Goal: Task Accomplishment & Management: Use online tool/utility

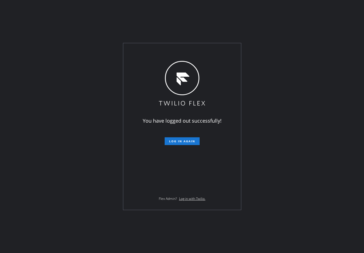
drag, startPoint x: 186, startPoint y: 46, endPoint x: 189, endPoint y: 77, distance: 30.7
click at [186, 46] on div "You have logged out successfully! Log in again Flex Admin? Log in with Twilio." at bounding box center [182, 126] width 118 height 167
click at [186, 144] on button "Log in again" at bounding box center [181, 142] width 35 height 8
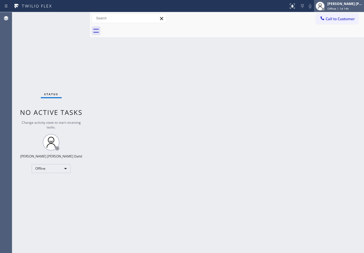
click at [342, 7] on span "Offline | 1d 14h" at bounding box center [337, 9] width 21 height 4
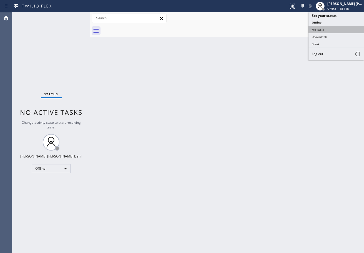
click at [330, 31] on button "Available" at bounding box center [335, 29] width 55 height 7
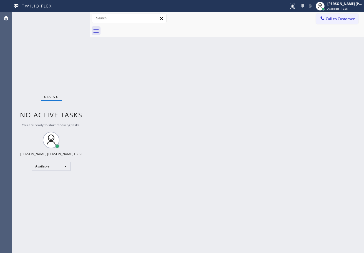
drag, startPoint x: 336, startPoint y: 4, endPoint x: 336, endPoint y: 24, distance: 20.3
click at [336, 4] on div "[PERSON_NAME] [PERSON_NAME] Dahil" at bounding box center [344, 3] width 35 height 5
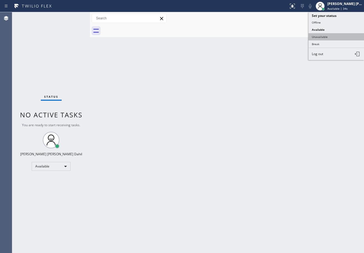
click at [331, 37] on button "Unavailable" at bounding box center [335, 36] width 55 height 7
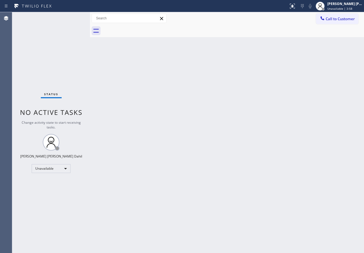
click at [236, 149] on div "Back to Dashboard Change Sender ID Customers Technicians Select a contact Outbo…" at bounding box center [227, 132] width 274 height 241
drag, startPoint x: 346, startPoint y: 7, endPoint x: 328, endPoint y: 29, distance: 28.8
click at [346, 7] on span "Unavailable | 4:29" at bounding box center [339, 9] width 25 height 4
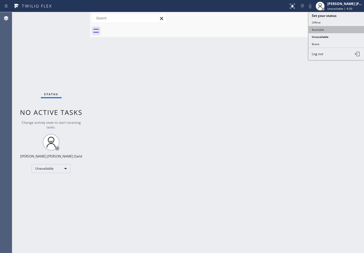
click at [326, 30] on button "Available" at bounding box center [335, 29] width 55 height 7
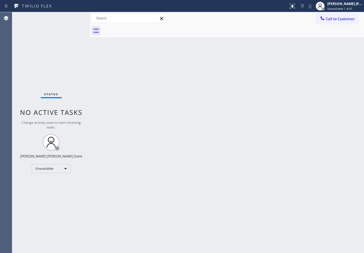
click at [291, 179] on div "Back to Dashboard Change Sender ID Customers Technicians Select a contact Outbo…" at bounding box center [227, 132] width 274 height 241
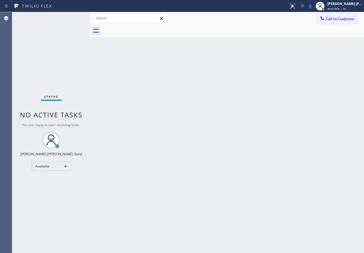
click at [78, 17] on div "Status No active tasks You are ready to start receiving tasks. [PERSON_NAME] [P…" at bounding box center [51, 132] width 78 height 241
click at [77, 17] on div "Status No active tasks You are ready to start receiving tasks. [PERSON_NAME] [P…" at bounding box center [51, 132] width 78 height 241
click at [78, 17] on div "Status No active tasks You are ready to start receiving tasks. [PERSON_NAME] [P…" at bounding box center [51, 132] width 78 height 241
drag, startPoint x: 90, startPoint y: 16, endPoint x: 106, endPoint y: 22, distance: 17.5
click at [90, 20] on div at bounding box center [90, 132] width 0 height 241
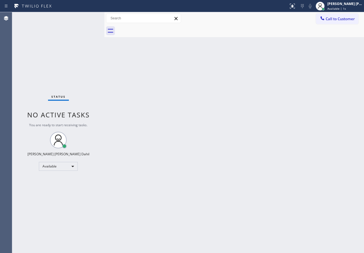
click at [155, 90] on div "Back to Dashboard Change Sender ID Customers Technicians Select a contact Outbo…" at bounding box center [233, 132] width 259 height 241
click at [78, 17] on div "Status No active tasks You are ready to start receiving tasks. [PERSON_NAME] [P…" at bounding box center [58, 132] width 92 height 241
drag, startPoint x: 104, startPoint y: 16, endPoint x: 100, endPoint y: 22, distance: 8.0
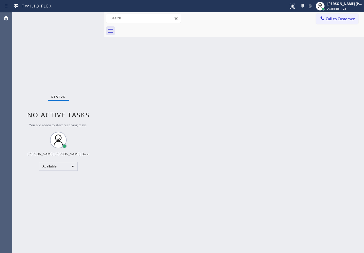
click at [104, 18] on div at bounding box center [104, 132] width 0 height 241
drag, startPoint x: 154, startPoint y: 75, endPoint x: 78, endPoint y: 17, distance: 95.4
click at [158, 77] on div "Back to Dashboard Change Sender ID Customers Technicians Select a contact Outbo…" at bounding box center [232, 132] width 264 height 241
click at [78, 17] on div "Status No active tasks You are ready to start receiving tasks. [PERSON_NAME] [P…" at bounding box center [56, 132] width 88 height 241
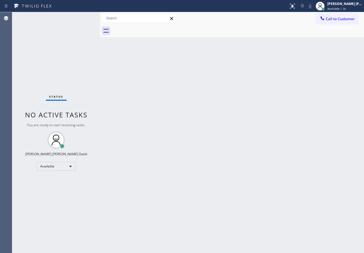
click at [78, 17] on div "Status No active tasks You are ready to start receiving tasks. [PERSON_NAME] [P…" at bounding box center [56, 132] width 88 height 241
drag, startPoint x: 99, startPoint y: 16, endPoint x: 127, endPoint y: 69, distance: 60.0
click at [97, 19] on div at bounding box center [97, 132] width 0 height 241
click at [134, 87] on div "Back to Dashboard Change Sender ID Customers Technicians Select a contact Outbo…" at bounding box center [230, 132] width 267 height 241
click at [78, 17] on div "Status No active tasks You are ready to start receiving tasks. [PERSON_NAME] [P…" at bounding box center [54, 132] width 85 height 241
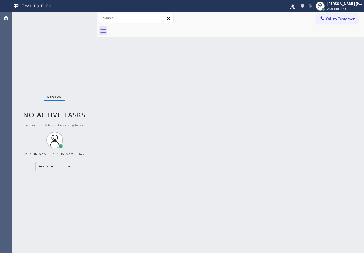
click at [78, 17] on div "Status No active tasks You are ready to start receiving tasks. [PERSON_NAME] [P…" at bounding box center [54, 132] width 85 height 241
click at [96, 19] on div at bounding box center [96, 132] width 0 height 241
click at [128, 79] on div "Back to Dashboard Change Sender ID Customers Technicians Select a contact Outbo…" at bounding box center [230, 132] width 268 height 241
click at [78, 17] on div "Status No active tasks You are ready to start receiving tasks. [PERSON_NAME] [P…" at bounding box center [53, 132] width 83 height 241
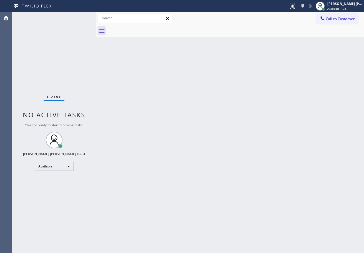
click at [78, 17] on div "Status No active tasks You are ready to start receiving tasks. [PERSON_NAME] [P…" at bounding box center [53, 132] width 83 height 241
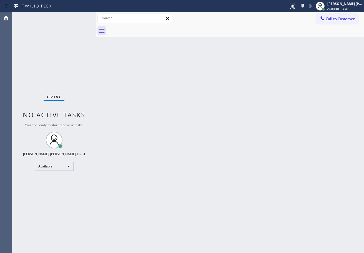
click at [208, 129] on div "Back to Dashboard Change Sender ID Customers Technicians Select a contact Outbo…" at bounding box center [230, 132] width 268 height 241
click at [254, 165] on div "Back to Dashboard Change Sender ID Customers Technicians Select a contact Outbo…" at bounding box center [230, 132] width 268 height 241
drag, startPoint x: 220, startPoint y: 34, endPoint x: 215, endPoint y: 34, distance: 5.6
click at [220, 34] on div at bounding box center [236, 31] width 256 height 12
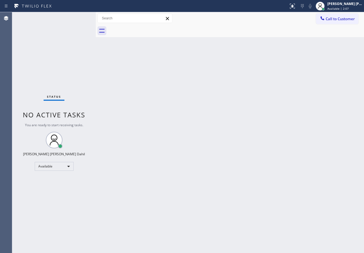
click at [173, 114] on div "Back to Dashboard Change Sender ID Customers Technicians Select a contact Outbo…" at bounding box center [230, 132] width 268 height 241
click at [164, 30] on div at bounding box center [236, 31] width 256 height 12
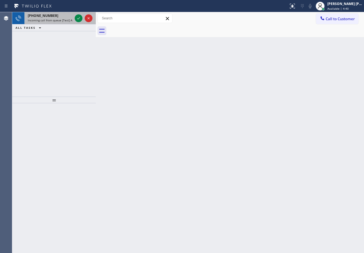
click at [74, 14] on div at bounding box center [83, 18] width 20 height 12
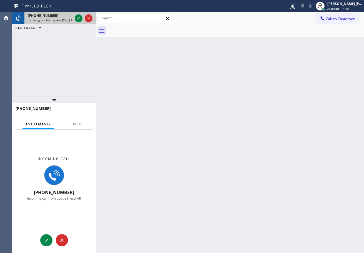
click at [74, 14] on div at bounding box center [83, 18] width 20 height 12
click at [73, 123] on span "Info" at bounding box center [76, 124] width 11 height 5
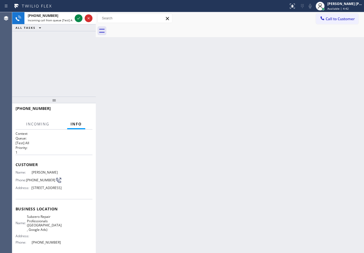
click at [73, 123] on span "Info" at bounding box center [75, 124] width 11 height 5
click at [79, 18] on icon at bounding box center [78, 18] width 3 height 2
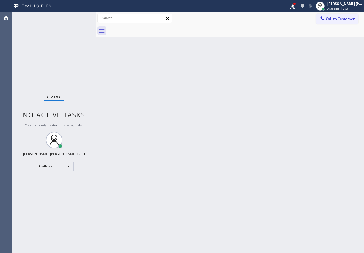
click at [224, 132] on div "Back to Dashboard Change Sender ID Customers Technicians Select a contact Outbo…" at bounding box center [230, 132] width 268 height 241
click at [295, 9] on icon at bounding box center [292, 6] width 7 height 7
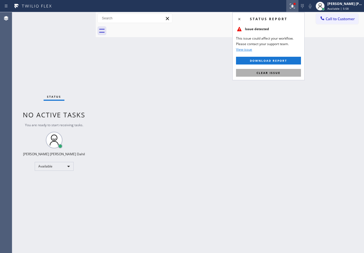
click at [294, 75] on button "Clear issue" at bounding box center [268, 73] width 65 height 8
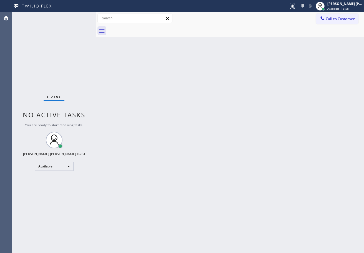
click at [327, 145] on div "Back to Dashboard Change Sender ID Customers Technicians Select a contact Outbo…" at bounding box center [230, 132] width 268 height 241
click at [209, 99] on div "Back to Dashboard Change Sender ID Customers Technicians Select a contact Outbo…" at bounding box center [230, 132] width 268 height 241
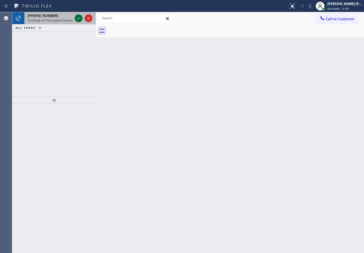
click at [78, 17] on icon at bounding box center [78, 18] width 7 height 7
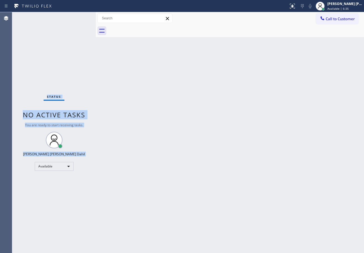
click at [78, 17] on div "Status No active tasks You are ready to start receiving tasks. [PERSON_NAME] [P…" at bounding box center [53, 132] width 83 height 241
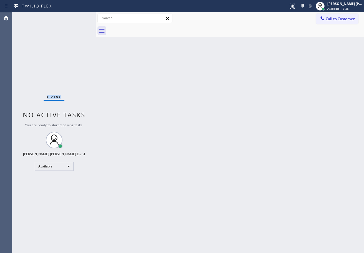
click at [78, 17] on div "Status No active tasks You are ready to start receiving tasks. [PERSON_NAME] [P…" at bounding box center [53, 132] width 83 height 241
click at [295, 3] on div at bounding box center [294, 4] width 2 height 2
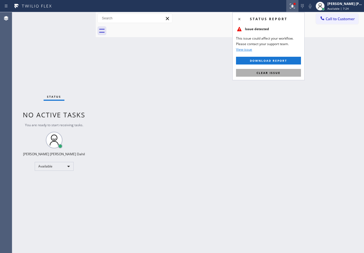
click at [280, 77] on div "Status report Issue detected This issue could affect your workflow. Please cont…" at bounding box center [268, 46] width 72 height 68
click at [281, 76] on button "Clear issue" at bounding box center [268, 73] width 65 height 8
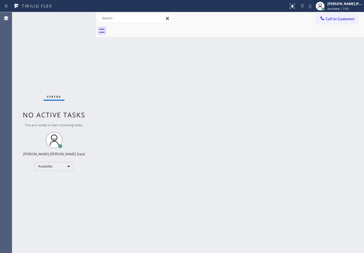
click at [217, 127] on div "Back to Dashboard Change Sender ID Customers Technicians Select a contact Outbo…" at bounding box center [230, 132] width 268 height 241
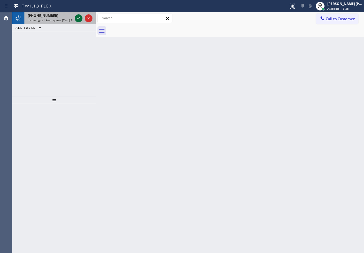
click at [78, 17] on icon at bounding box center [78, 18] width 7 height 7
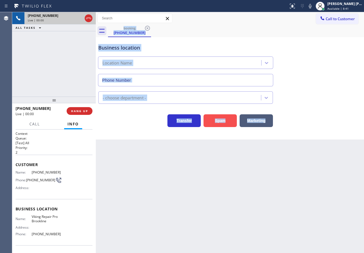
click at [227, 120] on button "Spam" at bounding box center [219, 121] width 33 height 13
type input "(617) 906-7066"
click at [227, 120] on button "Spam" at bounding box center [219, 121] width 33 height 13
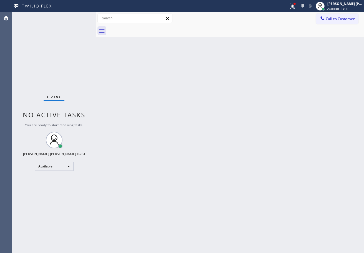
click at [210, 115] on div "Back to Dashboard Change Sender ID Customers Technicians Select a contact Outbo…" at bounding box center [230, 132] width 268 height 241
click at [295, 6] on icon at bounding box center [292, 6] width 7 height 7
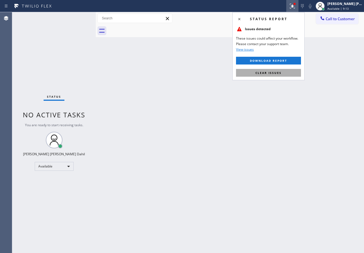
click at [292, 71] on button "Clear issues" at bounding box center [268, 73] width 65 height 8
click at [292, 71] on div "Back to Dashboard Change Sender ID Customers Technicians Select a contact Outbo…" at bounding box center [230, 132] width 268 height 241
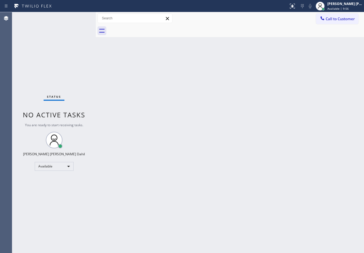
click at [197, 224] on div "Back to Dashboard Change Sender ID Customers Technicians Select a contact Outbo…" at bounding box center [230, 132] width 268 height 241
click at [139, 134] on div "Back to Dashboard Change Sender ID Customers Technicians Select a contact Outbo…" at bounding box center [230, 132] width 268 height 241
click at [222, 182] on div "Back to Dashboard Change Sender ID Customers Technicians Select a contact Outbo…" at bounding box center [230, 132] width 268 height 241
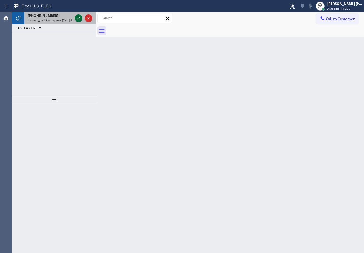
click at [78, 17] on icon at bounding box center [78, 18] width 7 height 7
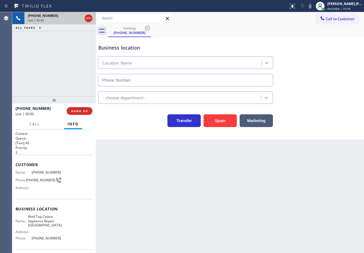
type input "(571) 520-9444"
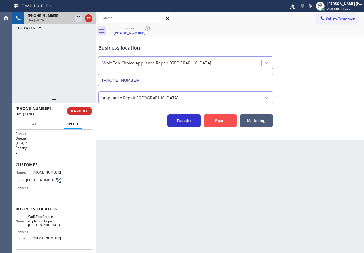
click at [222, 119] on button "Spam" at bounding box center [219, 121] width 33 height 13
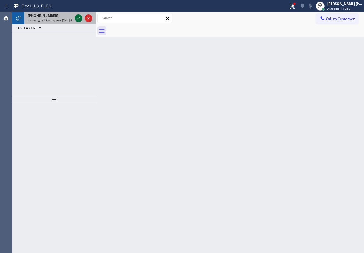
click at [78, 17] on icon at bounding box center [78, 18] width 7 height 7
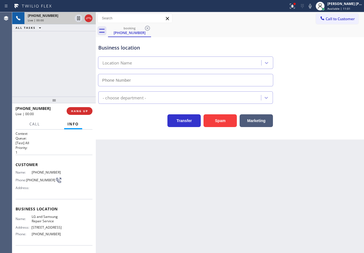
type input "(714) 248-8165"
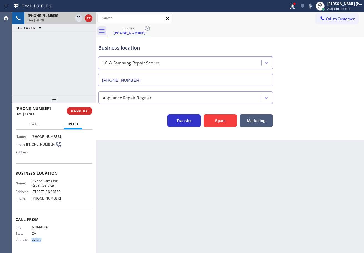
drag, startPoint x: 48, startPoint y: 240, endPoint x: 32, endPoint y: 234, distance: 16.7
click at [31, 243] on div "City: MURRIETA State: CA Zipcode: 92563" at bounding box center [39, 234] width 46 height 19
copy span "92563"
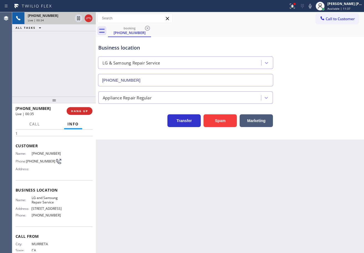
scroll to position [0, 0]
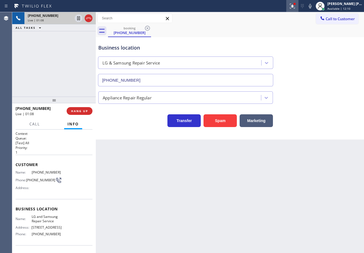
click at [294, 6] on icon at bounding box center [292, 6] width 5 height 5
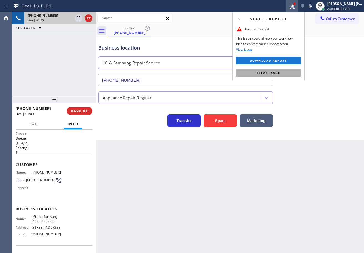
click at [287, 73] on button "Clear issue" at bounding box center [268, 73] width 65 height 8
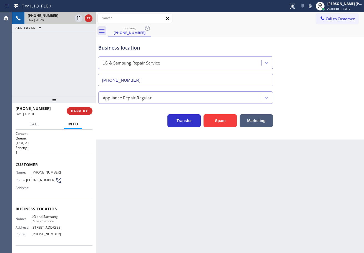
drag, startPoint x: 319, startPoint y: 109, endPoint x: 345, endPoint y: 175, distance: 70.4
click at [324, 115] on div "Transfer Spam Marketing" at bounding box center [229, 115] width 265 height 23
drag, startPoint x: 286, startPoint y: 30, endPoint x: 289, endPoint y: 20, distance: 10.2
click at [286, 30] on div "booking (951) 813-6026" at bounding box center [236, 31] width 256 height 12
click at [311, 7] on icon at bounding box center [309, 6] width 3 height 4
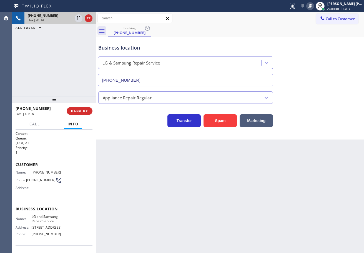
drag, startPoint x: 309, startPoint y: 39, endPoint x: 306, endPoint y: 40, distance: 3.1
click at [307, 40] on div "Business location LG & Samsung Repair Service (714) 248-8165" at bounding box center [229, 61] width 265 height 50
click at [313, 6] on icon at bounding box center [309, 6] width 7 height 7
click at [318, 194] on div "Back to Dashboard Change Sender ID Customers Technicians Select a contact Outbo…" at bounding box center [230, 132] width 268 height 241
click at [121, 167] on div "Back to Dashboard Change Sender ID Customers Technicians Select a contact Outbo…" at bounding box center [230, 132] width 268 height 241
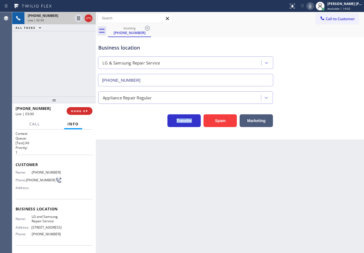
click at [121, 167] on div "Back to Dashboard Change Sender ID Customers Technicians Select a contact Outbo…" at bounding box center [230, 132] width 268 height 241
click at [48, 85] on div "+19518136026 Live | 03:00 ALL TASKS ALL TASKS ACTIVE TASKS TASKS IN WRAP UP" at bounding box center [53, 54] width 83 height 85
click at [75, 111] on span "HANG UP" at bounding box center [79, 111] width 17 height 4
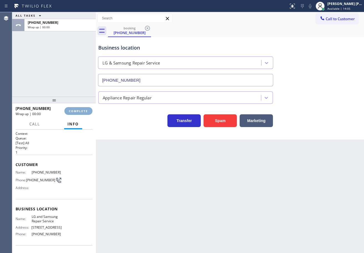
click at [76, 111] on span "COMPLETE" at bounding box center [78, 111] width 19 height 4
drag, startPoint x: 294, startPoint y: 7, endPoint x: 294, endPoint y: 32, distance: 24.4
click at [294, 7] on div at bounding box center [292, 6] width 12 height 7
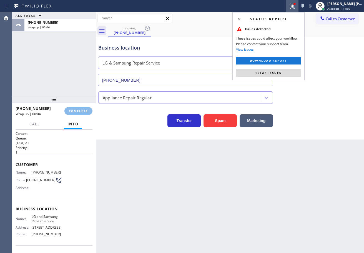
click at [292, 65] on div "Status report Issues detected These issues could affect your workflow. Please c…" at bounding box center [268, 46] width 72 height 68
drag, startPoint x: 294, startPoint y: 67, endPoint x: 295, endPoint y: 71, distance: 3.6
click at [295, 70] on div "Status report Issues detected These issues could affect your workflow. Please c…" at bounding box center [268, 46] width 72 height 68
click at [295, 71] on button "Clear issues" at bounding box center [268, 73] width 65 height 8
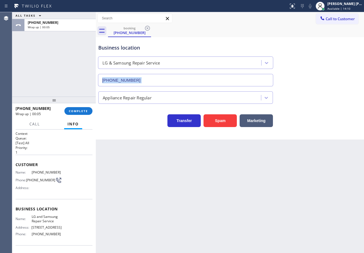
drag, startPoint x: 295, startPoint y: 71, endPoint x: 312, endPoint y: 78, distance: 18.5
click at [298, 73] on div "Business location LG & Samsung Repair Service (714) 248-8165" at bounding box center [229, 61] width 265 height 50
click at [72, 112] on span "COMPLETE" at bounding box center [78, 111] width 19 height 4
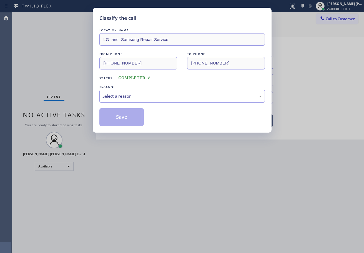
click at [126, 96] on div "Select a reason" at bounding box center [181, 96] width 159 height 6
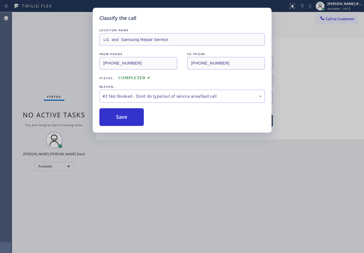
click at [127, 118] on button "Save" at bounding box center [121, 117] width 45 height 18
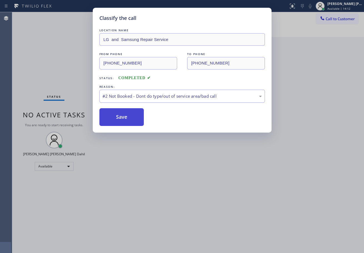
click at [127, 118] on button "Save" at bounding box center [121, 117] width 45 height 18
click at [130, 118] on button "Save" at bounding box center [121, 117] width 45 height 18
click at [129, 123] on button "Save" at bounding box center [121, 117] width 45 height 18
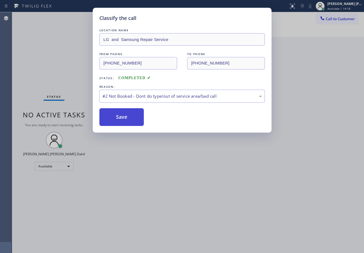
click at [129, 123] on button "Save" at bounding box center [121, 117] width 45 height 18
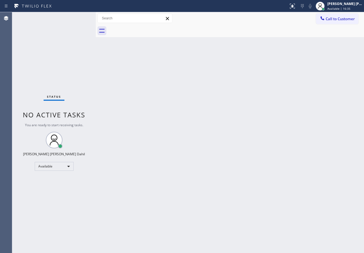
drag, startPoint x: 234, startPoint y: 39, endPoint x: 255, endPoint y: 149, distance: 112.5
click at [234, 39] on div "Back to Dashboard Change Sender ID Customers Technicians Select a contact Outbo…" at bounding box center [230, 132] width 268 height 241
click at [211, 172] on div "Back to Dashboard Change Sender ID Customers Technicians Select a contact Outbo…" at bounding box center [230, 132] width 268 height 241
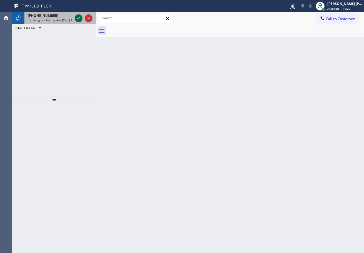
click at [78, 17] on icon at bounding box center [78, 18] width 7 height 7
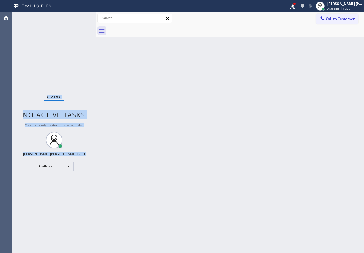
click at [78, 17] on div "Status No active tasks You are ready to start receiving tasks. [PERSON_NAME] [P…" at bounding box center [53, 132] width 83 height 241
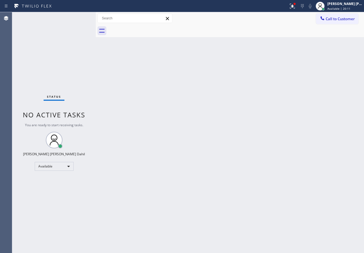
click at [216, 152] on div "Back to Dashboard Change Sender ID Customers Technicians Select a contact Outbo…" at bounding box center [230, 132] width 268 height 241
click at [77, 22] on div "Status No active tasks You are ready to start receiving tasks. [PERSON_NAME] [P…" at bounding box center [53, 132] width 83 height 241
click at [167, 94] on div "Back to Dashboard Change Sender ID Customers Technicians Select a contact Outbo…" at bounding box center [230, 132] width 268 height 241
click at [178, 101] on div "Back to Dashboard Change Sender ID Customers Technicians Select a contact Outbo…" at bounding box center [230, 132] width 268 height 241
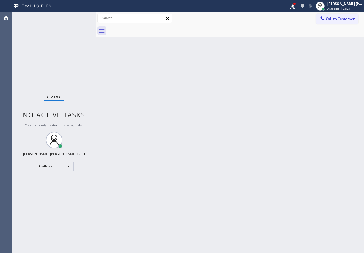
drag, startPoint x: 226, startPoint y: 180, endPoint x: 228, endPoint y: 179, distance: 3.0
click at [228, 179] on div "Back to Dashboard Change Sender ID Customers Technicians Select a contact Outbo…" at bounding box center [230, 132] width 268 height 241
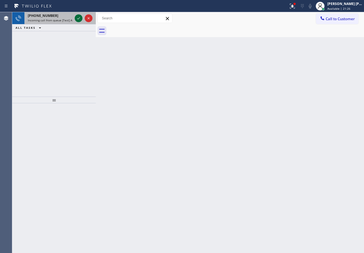
click at [79, 19] on icon at bounding box center [78, 18] width 7 height 7
click at [79, 19] on icon at bounding box center [78, 18] width 3 height 2
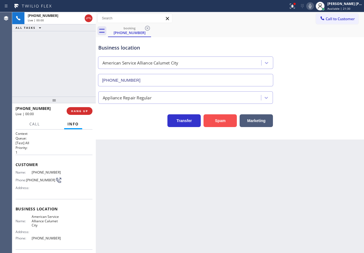
type input "(708) 554-7898"
drag, startPoint x: 301, startPoint y: 1, endPoint x: 300, endPoint y: 4, distance: 3.0
click at [298, 1] on button at bounding box center [292, 6] width 12 height 12
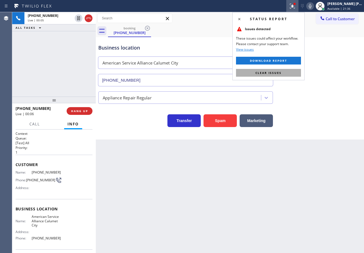
click at [283, 76] on button "Clear issues" at bounding box center [268, 73] width 65 height 8
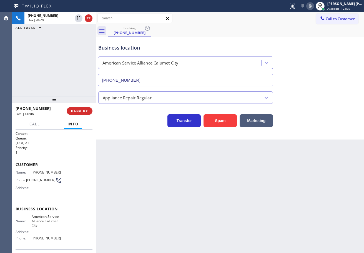
click at [291, 79] on div "Business location American Service Alliance Calumet City (708) 554-7898" at bounding box center [229, 61] width 265 height 50
drag, startPoint x: 146, startPoint y: 189, endPoint x: 143, endPoint y: 188, distance: 3.2
click at [146, 189] on div "Back to Dashboard Change Sender ID Customers Technicians Select a contact Outbo…" at bounding box center [230, 132] width 268 height 241
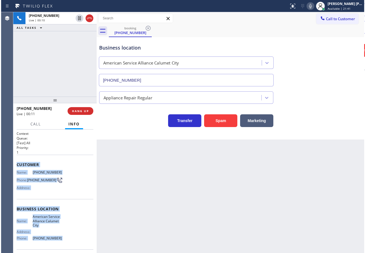
scroll to position [40, 0]
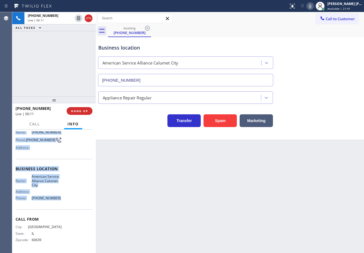
drag, startPoint x: 14, startPoint y: 161, endPoint x: 67, endPoint y: 200, distance: 65.3
click at [67, 200] on div "Context Queue: [Test] All Priority: 1 Customer Name: (773) 350-6762 Phone: (773…" at bounding box center [53, 192] width 83 height 124
copy div "Customer Name: (773) 350-6762 Phone: (773) 350-6762 Address: Business location …"
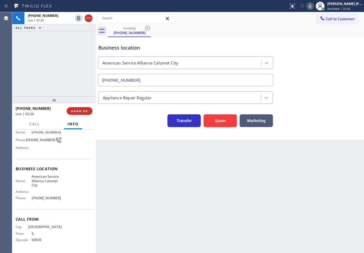
click at [339, 40] on div "Business location American Service Alliance Calumet City (708) 554-7898" at bounding box center [229, 61] width 265 height 50
click at [313, 9] on icon at bounding box center [309, 6] width 7 height 7
click at [344, 70] on div "Business location American Service Alliance Calumet City (708) 554-7898" at bounding box center [229, 61] width 265 height 50
click at [77, 21] on icon at bounding box center [78, 18] width 7 height 7
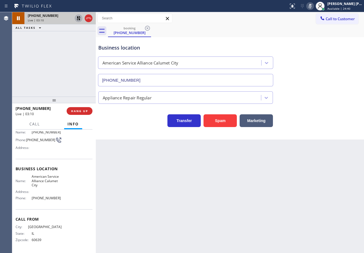
drag, startPoint x: 39, startPoint y: 46, endPoint x: 73, endPoint y: 18, distance: 44.2
click at [41, 45] on div "+17733506762 Live | 03:10 ALL TASKS ALL TASKS ACTIVE TASKS TASKS IN WRAP UP" at bounding box center [53, 54] width 83 height 85
click at [77, 16] on icon at bounding box center [78, 18] width 7 height 7
drag, startPoint x: 73, startPoint y: 33, endPoint x: 170, endPoint y: 31, distance: 97.1
click at [77, 34] on div "+17733506762 Live | 03:11 ALL TASKS ALL TASKS ACTIVE TASKS TASKS IN WRAP UP" at bounding box center [53, 54] width 83 height 85
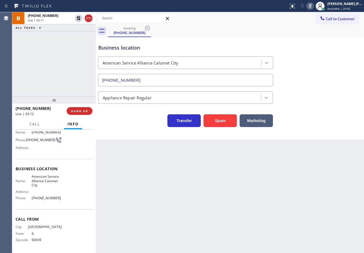
drag, startPoint x: 316, startPoint y: 5, endPoint x: 319, endPoint y: 60, distance: 55.6
click at [311, 5] on icon at bounding box center [309, 6] width 3 height 4
click at [323, 69] on div "Business location American Service Alliance Calumet City (708) 554-7898" at bounding box center [229, 61] width 265 height 50
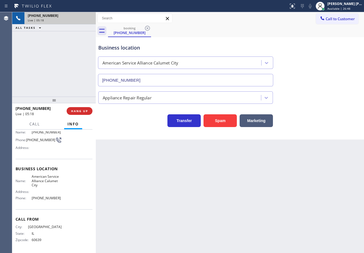
click at [89, 22] on div "Live | 05:18" at bounding box center [60, 20] width 65 height 4
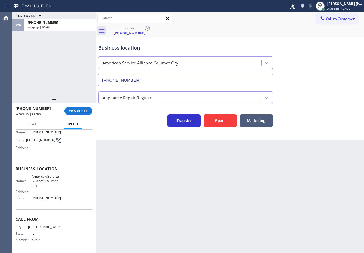
click at [70, 103] on div at bounding box center [53, 100] width 83 height 7
click at [75, 110] on div "+17733506762 Wrap up | 00:47 COMPLETE" at bounding box center [54, 111] width 77 height 14
click at [76, 112] on span "COMPLETE" at bounding box center [78, 111] width 19 height 4
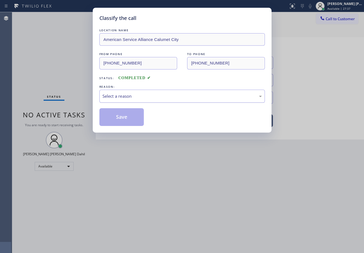
click at [121, 98] on div "Select a reason" at bounding box center [181, 96] width 159 height 6
click at [122, 114] on button "Save" at bounding box center [121, 117] width 45 height 18
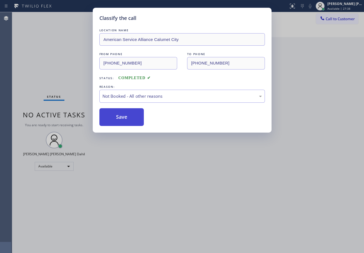
click at [122, 115] on button "Save" at bounding box center [121, 117] width 45 height 18
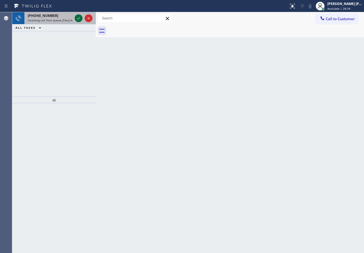
click at [75, 20] on div at bounding box center [79, 18] width 8 height 7
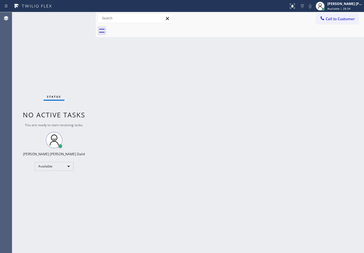
click at [75, 19] on div "Status No active tasks You are ready to start receiving tasks. [PERSON_NAME] [P…" at bounding box center [53, 132] width 83 height 241
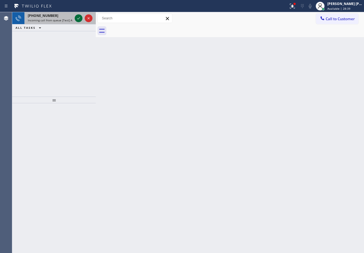
click at [75, 19] on div at bounding box center [79, 18] width 8 height 7
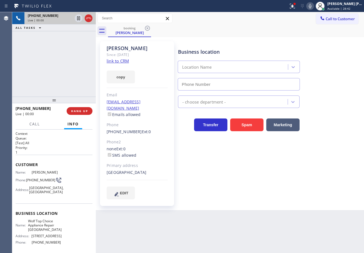
type input "(510) 851-8202"
click at [295, 4] on div at bounding box center [294, 4] width 2 height 2
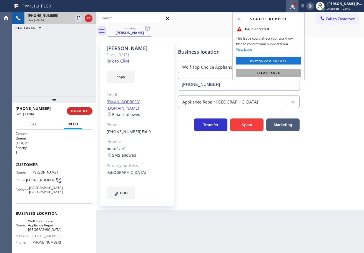
click at [288, 76] on button "Clear issue" at bounding box center [268, 73] width 65 height 8
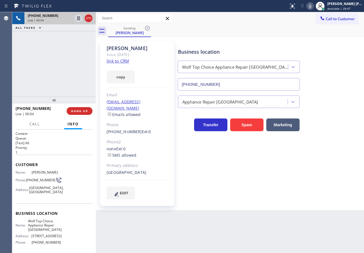
click at [123, 61] on link "link to CRM" at bounding box center [117, 61] width 22 height 6
click at [78, 18] on icon at bounding box center [78, 18] width 3 height 4
click at [313, 9] on icon at bounding box center [309, 6] width 7 height 7
drag, startPoint x: 28, startPoint y: 67, endPoint x: 38, endPoint y: 171, distance: 104.5
click at [28, 67] on div "+18478947023 Live | 01:01 ALL TASKS ALL TASKS ACTIVE TASKS TASKS IN WRAP UP" at bounding box center [53, 54] width 83 height 85
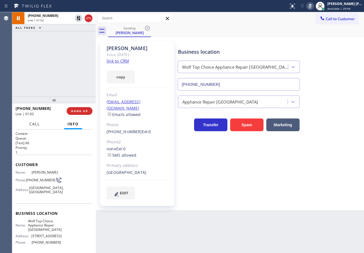
click at [31, 125] on span "Call" at bounding box center [34, 124] width 11 height 5
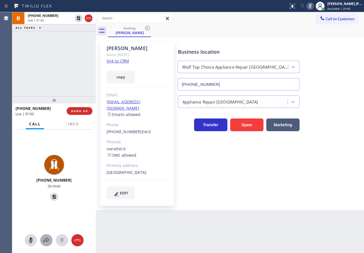
click at [46, 239] on icon at bounding box center [46, 240] width 7 height 7
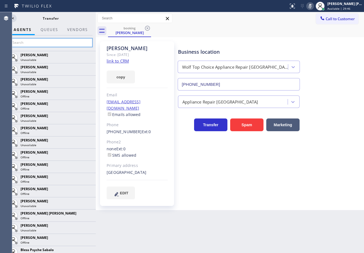
click at [57, 39] on input "text" at bounding box center [50, 42] width 83 height 9
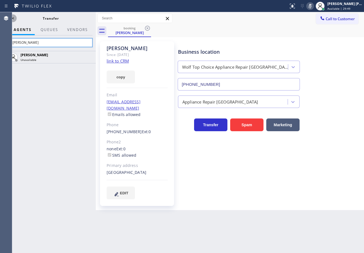
type input "jene"
click at [14, 18] on icon at bounding box center [12, 18] width 7 height 7
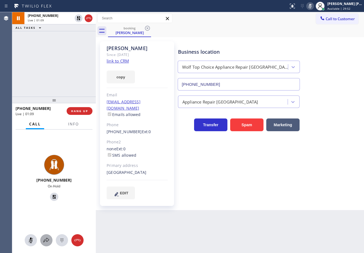
click at [49, 242] on icon at bounding box center [46, 240] width 7 height 7
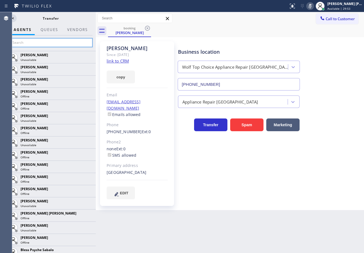
click at [51, 41] on input "text" at bounding box center [50, 42] width 83 height 9
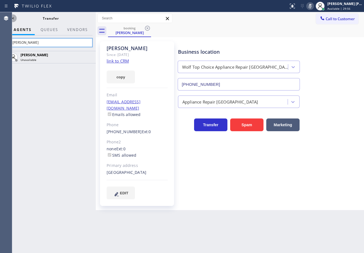
type input "jene"
click at [13, 17] on icon at bounding box center [12, 18] width 7 height 7
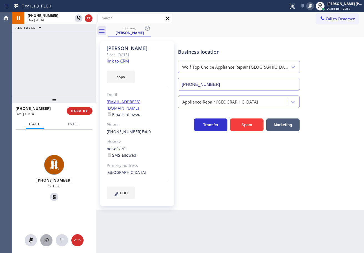
click at [46, 244] on icon at bounding box center [46, 240] width 7 height 7
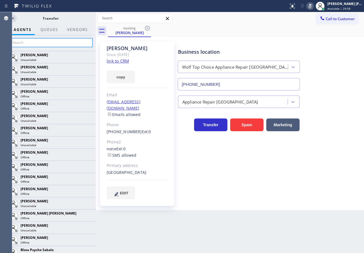
click at [42, 46] on input "text" at bounding box center [50, 42] width 83 height 9
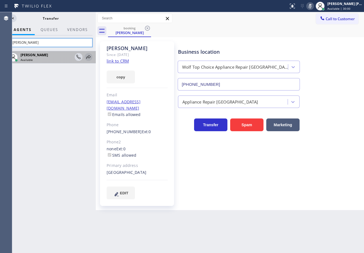
type input "jene"
click at [89, 59] on icon at bounding box center [88, 57] width 7 height 7
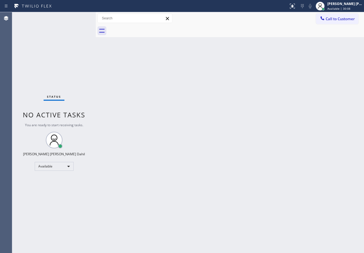
drag, startPoint x: 12, startPoint y: 35, endPoint x: 76, endPoint y: 27, distance: 64.1
click at [15, 35] on div "Status No active tasks You are ready to start receiving tasks. [PERSON_NAME] [P…" at bounding box center [53, 132] width 83 height 241
click at [278, 152] on div "Back to Dashboard Change Sender ID Customers Technicians Select a contact Outbo…" at bounding box center [231, 132] width 270 height 241
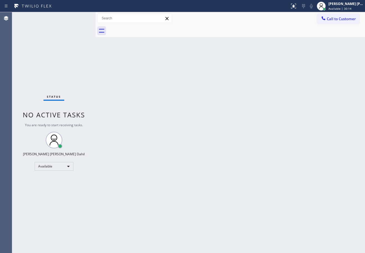
click at [278, 152] on div "Back to Dashboard Change Sender ID Customers Technicians Select a contact Outbo…" at bounding box center [231, 132] width 270 height 241
click at [278, 153] on div "Back to Dashboard Change Sender ID Customers Technicians Select a contact Outbo…" at bounding box center [231, 132] width 270 height 241
click at [276, 153] on div "Back to Dashboard Change Sender ID Customers Technicians Select a contact Outbo…" at bounding box center [231, 132] width 270 height 241
click at [166, 161] on div "Back to Dashboard Change Sender ID Customers Technicians Select a contact Outbo…" at bounding box center [231, 132] width 270 height 241
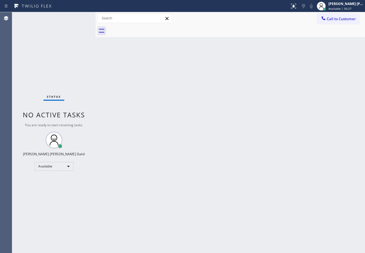
click at [168, 160] on div "Back to Dashboard Change Sender ID Customers Technicians Select a contact Outbo…" at bounding box center [231, 132] width 270 height 241
click at [180, 79] on div "Back to Dashboard Change Sender ID Customers Technicians Select a contact Outbo…" at bounding box center [231, 132] width 270 height 241
click at [167, 52] on div "Back to Dashboard Change Sender ID Customers Technicians Select a contact Outbo…" at bounding box center [231, 132] width 270 height 241
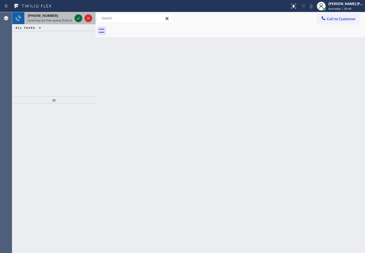
click at [80, 17] on icon at bounding box center [78, 18] width 7 height 7
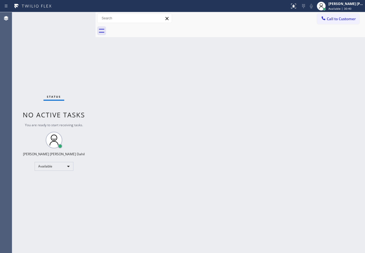
click at [80, 17] on div "Status No active tasks You are ready to start receiving tasks. [PERSON_NAME] [P…" at bounding box center [53, 132] width 83 height 241
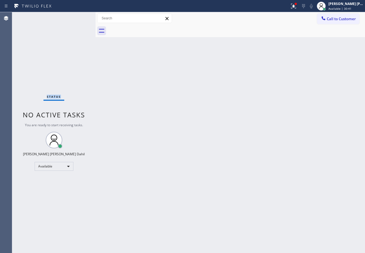
click at [80, 17] on div "Status No active tasks You are ready to start receiving tasks. [PERSON_NAME] [P…" at bounding box center [53, 132] width 83 height 241
drag, startPoint x: 302, startPoint y: 214, endPoint x: 307, endPoint y: 167, distance: 47.7
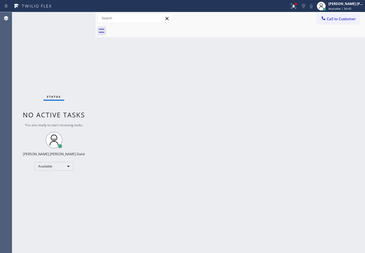
click at [302, 212] on div "Back to Dashboard Change Sender ID Customers Technicians Select a contact Outbo…" at bounding box center [231, 132] width 270 height 241
click at [297, 9] on icon at bounding box center [294, 6] width 7 height 7
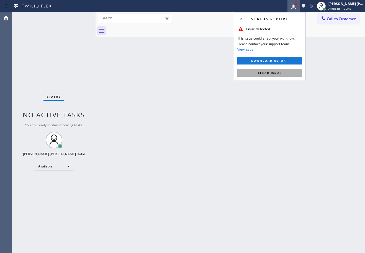
click at [289, 74] on button "Clear issue" at bounding box center [270, 73] width 65 height 8
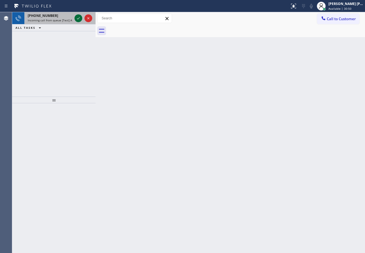
click at [80, 17] on icon at bounding box center [78, 18] width 7 height 7
click at [54, 18] on div "+16026662594 Live | 00:00" at bounding box center [48, 18] width 49 height 12
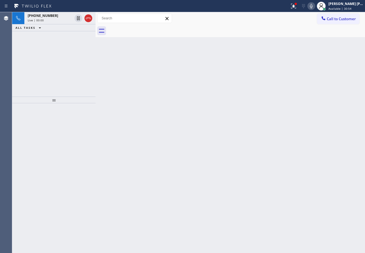
click at [54, 18] on div "+16026662594" at bounding box center [50, 15] width 45 height 5
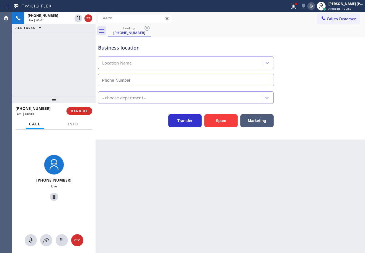
type input "(602) 878-6735"
click at [69, 126] on span "Info" at bounding box center [73, 124] width 11 height 5
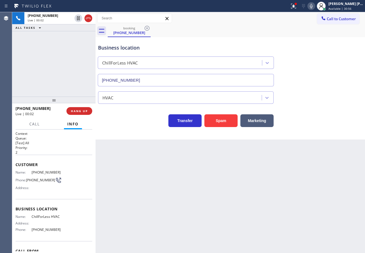
click at [69, 126] on span "Info" at bounding box center [72, 124] width 11 height 5
drag, startPoint x: 206, startPoint y: 121, endPoint x: 219, endPoint y: 125, distance: 13.7
click at [219, 125] on button "Spam" at bounding box center [221, 121] width 33 height 13
drag, startPoint x: 219, startPoint y: 125, endPoint x: 220, endPoint y: 187, distance: 62.1
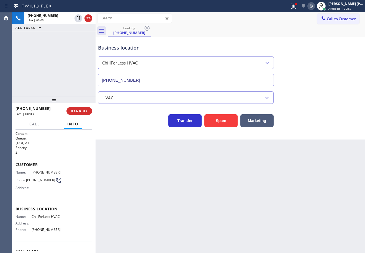
click at [220, 125] on button "Spam" at bounding box center [221, 121] width 33 height 13
click at [221, 187] on div "Back to Dashboard Change Sender ID Customers Technicians Select a contact Outbo…" at bounding box center [231, 132] width 270 height 241
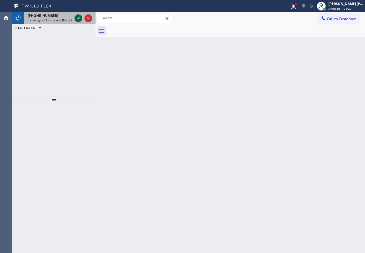
click at [80, 17] on icon at bounding box center [78, 18] width 7 height 7
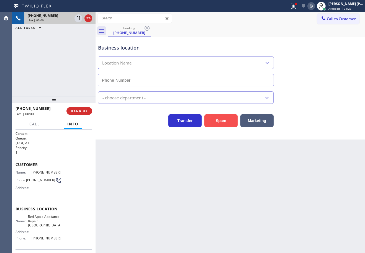
click at [227, 122] on button "Spam" at bounding box center [221, 121] width 33 height 13
type input "(954) 807-2464"
click at [227, 122] on button "Spam" at bounding box center [221, 121] width 33 height 13
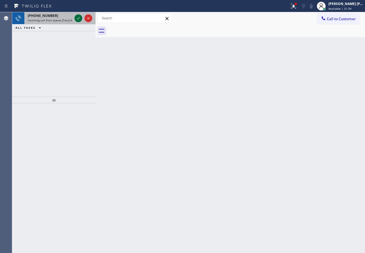
click at [80, 17] on icon at bounding box center [78, 18] width 7 height 7
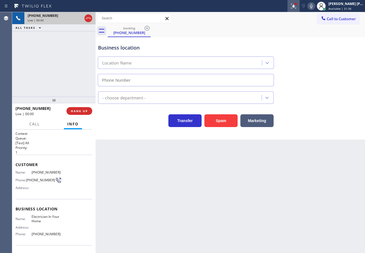
click at [297, 7] on icon at bounding box center [294, 6] width 7 height 7
type input "(844) 730-4275"
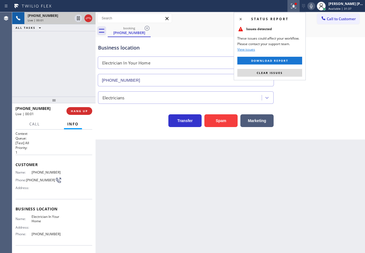
click at [291, 77] on div "Status report Issues detected These issues could affect your workflow. Please c…" at bounding box center [270, 46] width 72 height 68
click at [294, 75] on button "Clear issues" at bounding box center [270, 73] width 65 height 8
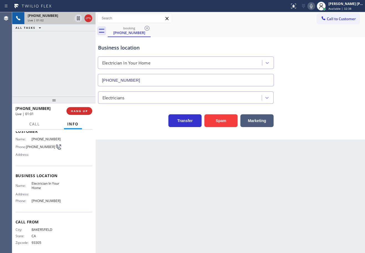
scroll to position [36, 0]
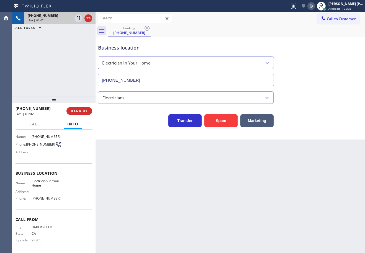
drag, startPoint x: 189, startPoint y: 194, endPoint x: 192, endPoint y: 193, distance: 3.2
click at [192, 193] on div "Back to Dashboard Change Sender ID Customers Technicians Select a contact Outbo…" at bounding box center [231, 132] width 270 height 241
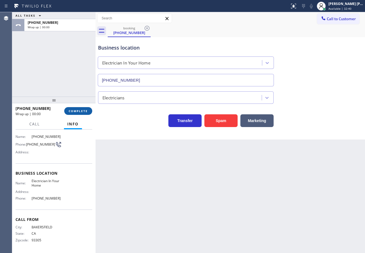
click at [83, 110] on span "COMPLETE" at bounding box center [78, 111] width 19 height 4
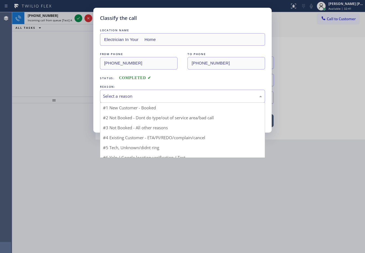
click at [128, 92] on div "Select a reason" at bounding box center [182, 96] width 165 height 13
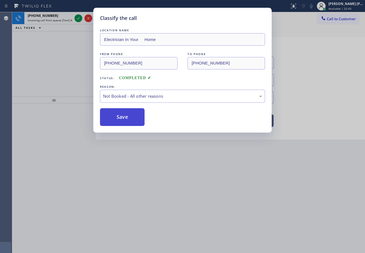
click at [133, 117] on button "Save" at bounding box center [122, 117] width 45 height 18
click at [132, 117] on button "Save" at bounding box center [122, 117] width 45 height 18
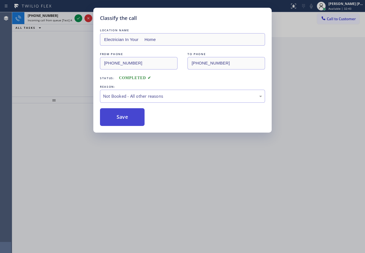
click at [132, 117] on button "Save" at bounding box center [122, 117] width 45 height 18
click at [217, 168] on div "Classify the call LOCATION NAME Electrician In Your Home FROM PHONE (661) 695-6…" at bounding box center [182, 126] width 365 height 253
click at [217, 168] on div "Classify the call LOCATION NAME LG and Samsung Repair Service FROM PHONE (951) …" at bounding box center [188, 132] width 353 height 241
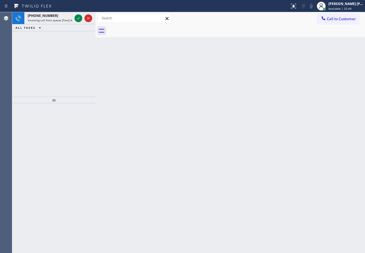
click at [217, 168] on div "Back to Dashboard Change Sender ID Customers Technicians Select a contact Outbo…" at bounding box center [231, 132] width 270 height 241
click at [80, 17] on icon at bounding box center [78, 18] width 7 height 7
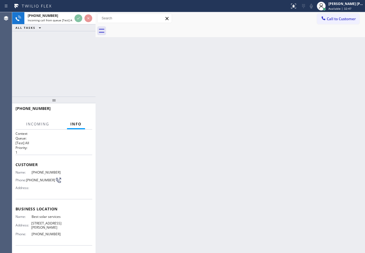
click at [210, 127] on div "Back to Dashboard Change Sender ID Customers Technicians Select a contact Outbo…" at bounding box center [231, 132] width 270 height 241
click at [211, 127] on div "Back to Dashboard Change Sender ID Customers Technicians Select a contact Outbo…" at bounding box center [231, 132] width 270 height 241
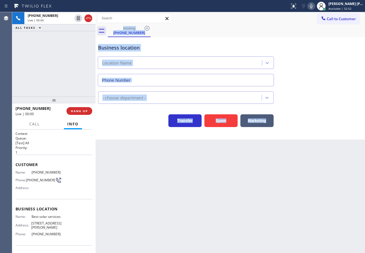
type input "[PHONE_NUMBER]"
click at [211, 157] on div "Back to Dashboard Change Sender ID Customers Technicians Select a contact Outbo…" at bounding box center [231, 132] width 270 height 241
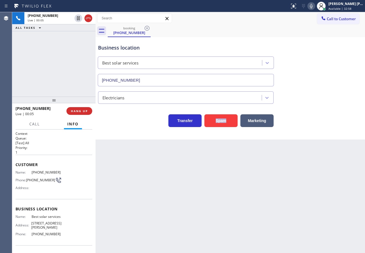
click at [211, 158] on div "Back to Dashboard Change Sender ID Customers Technicians Select a contact Outbo…" at bounding box center [231, 132] width 270 height 241
click at [212, 158] on div "Back to Dashboard Change Sender ID Customers Technicians Select a contact Outbo…" at bounding box center [231, 132] width 270 height 241
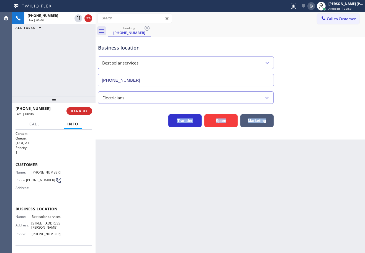
click at [212, 158] on div "Back to Dashboard Change Sender ID Customers Technicians Select a contact Outbo…" at bounding box center [231, 132] width 270 height 241
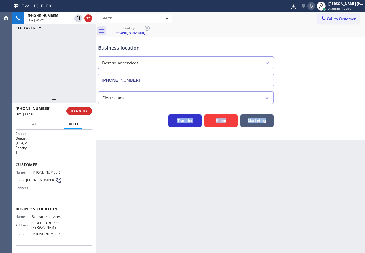
click at [212, 158] on div "Back to Dashboard Change Sender ID Customers Technicians Select a contact Outbo…" at bounding box center [231, 132] width 270 height 241
click at [212, 159] on div "Back to Dashboard Change Sender ID Customers Technicians Select a contact Outbo…" at bounding box center [231, 132] width 270 height 241
click at [212, 160] on div "Back to Dashboard Change Sender ID Customers Technicians Select a contact Outbo…" at bounding box center [231, 132] width 270 height 241
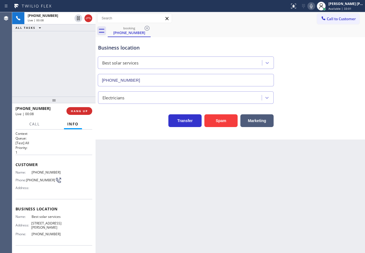
click at [212, 161] on div "Back to Dashboard Change Sender ID Customers Technicians Select a contact Outbo…" at bounding box center [231, 132] width 270 height 241
click at [86, 109] on span "HANG UP" at bounding box center [79, 111] width 17 height 4
click at [86, 109] on span "COMPLETE" at bounding box center [78, 111] width 19 height 4
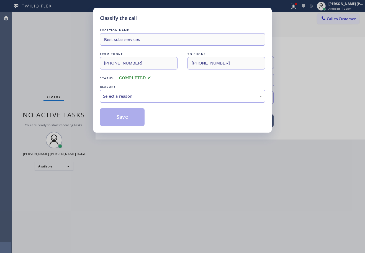
click at [86, 109] on div "Classify the call LOCATION NAME Best solar services FROM PHONE (917) 561-2762 T…" at bounding box center [182, 126] width 365 height 253
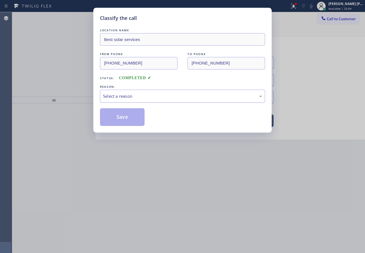
click at [130, 96] on div "Select a reason" at bounding box center [182, 96] width 159 height 6
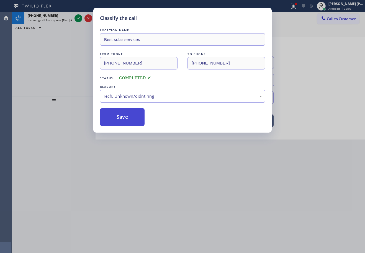
click at [136, 122] on button "Save" at bounding box center [122, 117] width 45 height 18
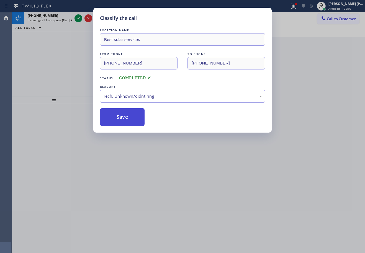
click at [135, 122] on button "Save" at bounding box center [122, 117] width 45 height 18
click at [134, 121] on button "Save" at bounding box center [122, 117] width 45 height 18
click at [220, 179] on div "Classify the call LOCATION NAME Best solar services FROM PHONE (917) 561-2762 T…" at bounding box center [182, 126] width 365 height 253
click at [220, 179] on div "Classify the call LOCATION NAME LG and Samsung Repair Service FROM PHONE (951) …" at bounding box center [188, 132] width 353 height 241
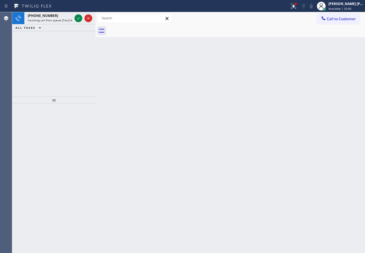
click at [220, 179] on div "Back to Dashboard Change Sender ID Customers Technicians Select a contact Outbo…" at bounding box center [231, 132] width 270 height 241
click at [80, 17] on icon at bounding box center [78, 18] width 7 height 7
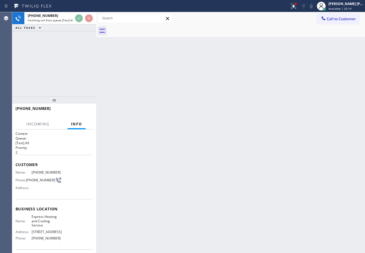
click at [96, 19] on div at bounding box center [96, 132] width 0 height 241
click at [144, 80] on div "Back to Dashboard Change Sender ID Customers Technicians Select a contact Outbo…" at bounding box center [230, 132] width 269 height 241
click at [122, 49] on div "Back to Dashboard Change Sender ID Customers Technicians Select a contact Outbo…" at bounding box center [230, 132] width 269 height 241
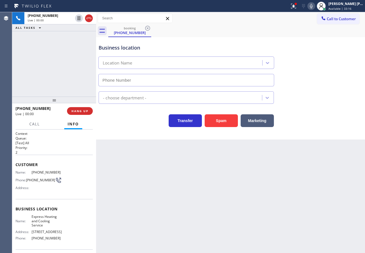
type input "(626) 967-6930"
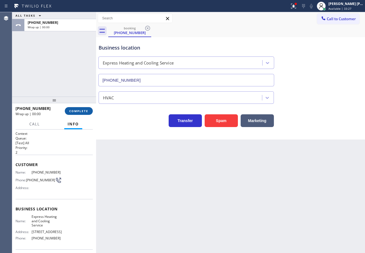
click at [88, 113] on span "COMPLETE" at bounding box center [78, 111] width 19 height 4
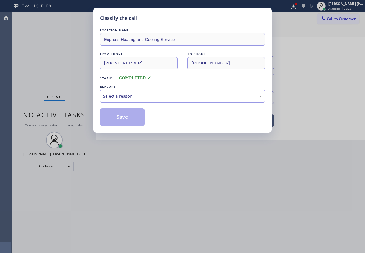
click at [119, 97] on div "Select a reason" at bounding box center [182, 96] width 159 height 6
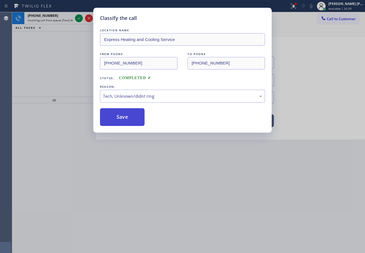
click at [134, 122] on button "Save" at bounding box center [122, 117] width 45 height 18
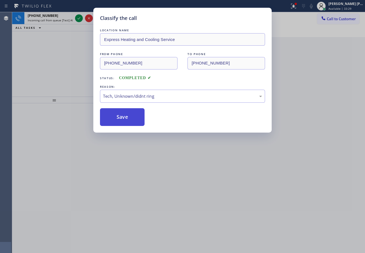
click at [134, 122] on button "Save" at bounding box center [122, 117] width 45 height 18
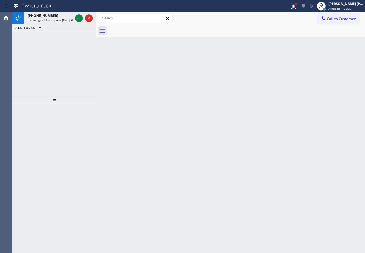
click at [134, 122] on div "Back to Dashboard Change Sender ID Customers Technicians Select a contact Outbo…" at bounding box center [230, 132] width 269 height 241
click at [80, 17] on icon at bounding box center [79, 18] width 7 height 7
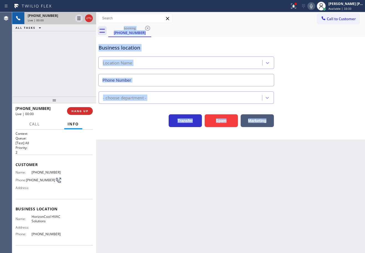
type input "(650) 670-3868"
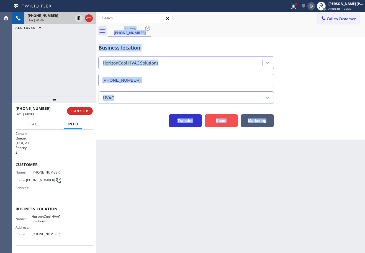
click at [220, 124] on button "Spam" at bounding box center [221, 121] width 33 height 13
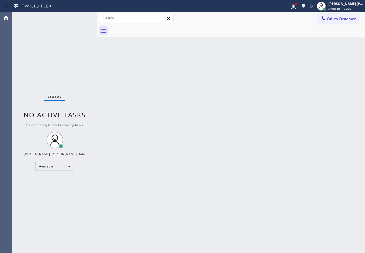
click at [97, 20] on div at bounding box center [97, 132] width 0 height 241
click at [189, 159] on div "Back to Dashboard Change Sender ID Customers Technicians Select a contact Outbo…" at bounding box center [232, 132] width 268 height 241
click at [80, 17] on div "Status No active tasks You are ready to start receiving tasks. [PERSON_NAME] [P…" at bounding box center [55, 132] width 86 height 241
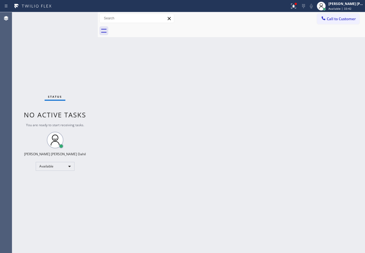
click at [192, 89] on div "Back to Dashboard Change Sender ID Customers Technicians Select a contact Outbo…" at bounding box center [232, 132] width 268 height 241
drag, startPoint x: 232, startPoint y: 144, endPoint x: 230, endPoint y: 140, distance: 4.2
click at [232, 143] on div "Back to Dashboard Change Sender ID Customers Technicians Select a contact Outbo…" at bounding box center [232, 132] width 268 height 241
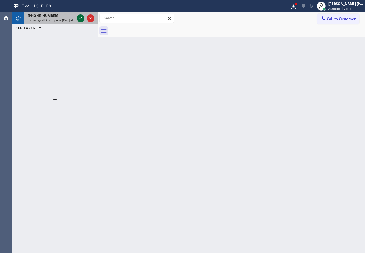
click at [80, 17] on icon at bounding box center [80, 18] width 7 height 7
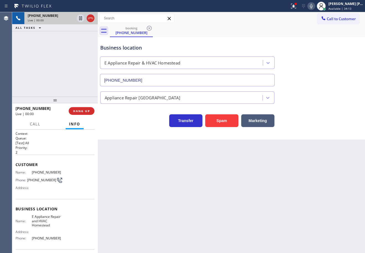
type input "(786) 755-1818"
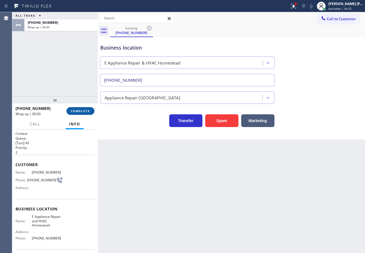
click at [73, 111] on span "COMPLETE" at bounding box center [80, 111] width 19 height 4
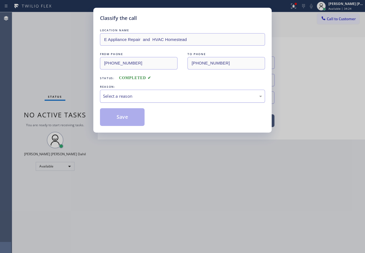
drag, startPoint x: 117, startPoint y: 98, endPoint x: 121, endPoint y: 101, distance: 5.3
click at [117, 98] on div "Select a reason" at bounding box center [182, 96] width 159 height 6
click at [129, 118] on button "Save" at bounding box center [122, 117] width 45 height 18
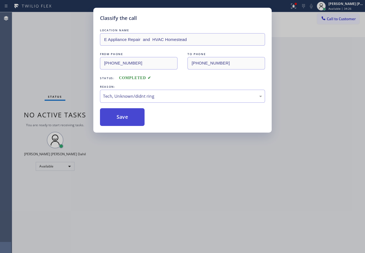
click at [129, 118] on button "Save" at bounding box center [122, 117] width 45 height 18
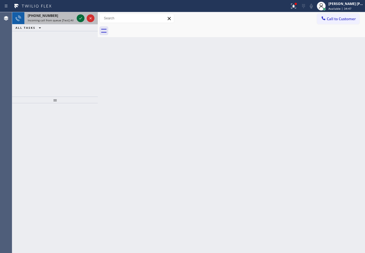
click at [80, 17] on icon at bounding box center [80, 18] width 7 height 7
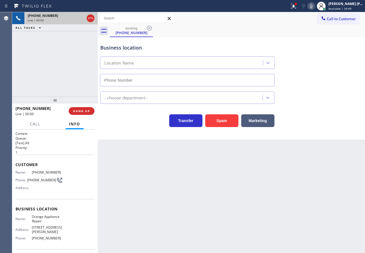
type input "(714) 855-4254"
click at [296, 7] on icon at bounding box center [293, 6] width 5 height 5
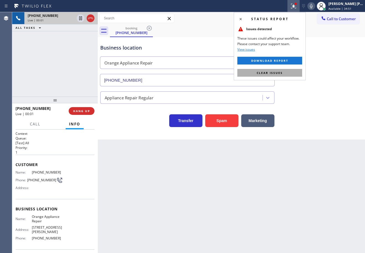
click at [284, 75] on button "Clear issues" at bounding box center [270, 73] width 65 height 8
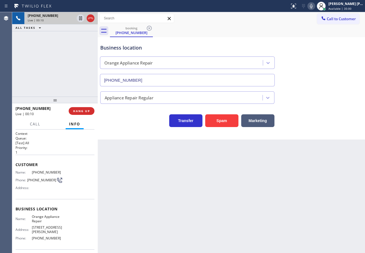
click at [177, 207] on div "Back to Dashboard Change Sender ID Customers Technicians Select a contact Outbo…" at bounding box center [232, 132] width 268 height 241
click at [181, 205] on div "Back to Dashboard Change Sender ID Customers Technicians Select a contact Outbo…" at bounding box center [232, 132] width 268 height 241
click at [264, 117] on button "Marketing" at bounding box center [258, 121] width 33 height 13
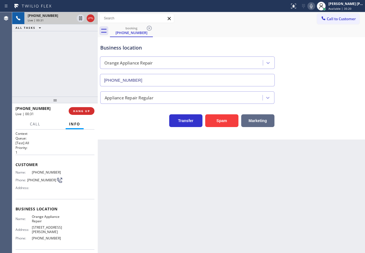
click at [264, 117] on button "Marketing" at bounding box center [258, 121] width 33 height 13
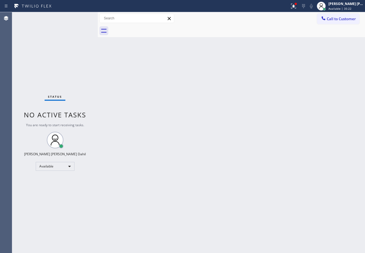
click at [81, 111] on span "No active tasks" at bounding box center [55, 114] width 62 height 9
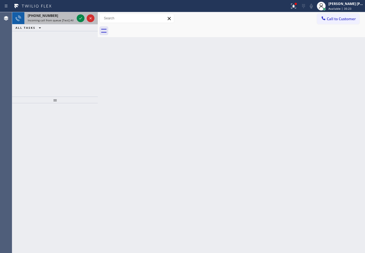
click at [62, 22] on div "+15109872894 Incoming call from queue [Test] All" at bounding box center [49, 18] width 51 height 12
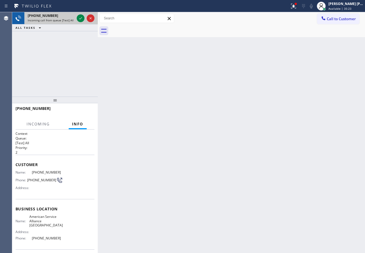
click at [62, 20] on span "Incoming call from queue [Test] All" at bounding box center [51, 20] width 46 height 4
click at [62, 19] on span "Incoming call from queue [Test] All" at bounding box center [51, 20] width 46 height 4
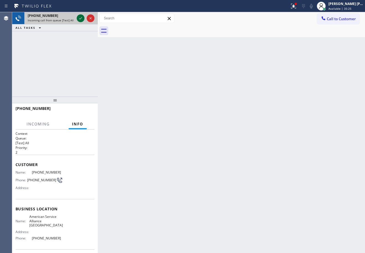
click at [78, 16] on icon at bounding box center [80, 18] width 7 height 7
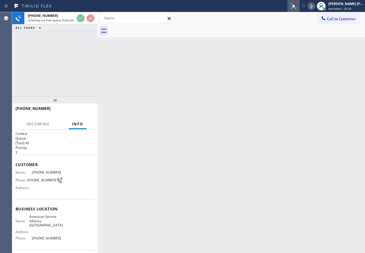
drag, startPoint x: 299, startPoint y: 5, endPoint x: 290, endPoint y: 58, distance: 54.0
click at [297, 5] on icon at bounding box center [294, 6] width 7 height 7
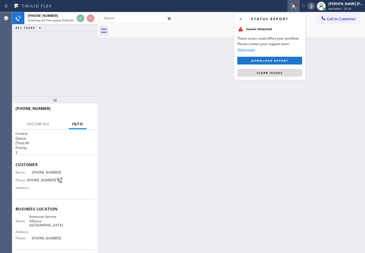
click at [289, 78] on div "Status report Issues detected These issues could affect your workflow. Please c…" at bounding box center [270, 46] width 72 height 68
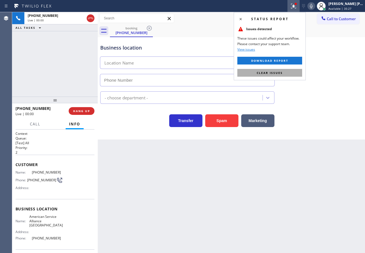
click at [290, 75] on button "Clear issues" at bounding box center [270, 73] width 65 height 8
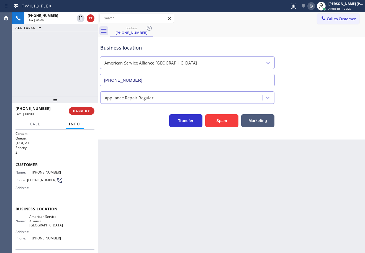
type input "(510) 361-0551"
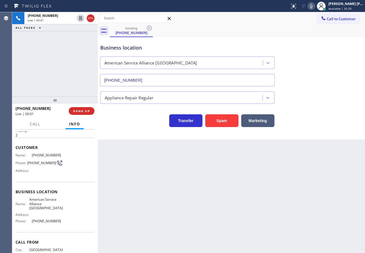
scroll to position [40, 0]
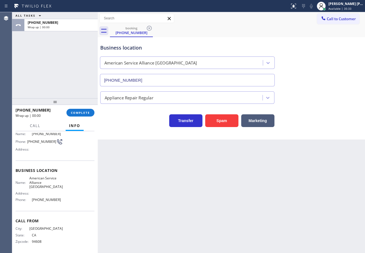
click at [87, 105] on div at bounding box center [55, 101] width 86 height 7
drag, startPoint x: 87, startPoint y: 106, endPoint x: 88, endPoint y: 111, distance: 4.8
click at [88, 105] on div at bounding box center [55, 101] width 86 height 7
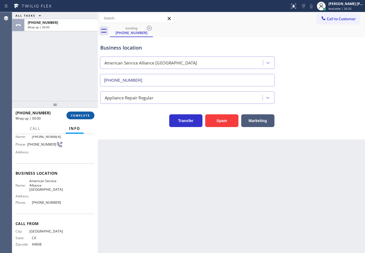
click at [88, 113] on button "COMPLETE" at bounding box center [81, 116] width 28 height 8
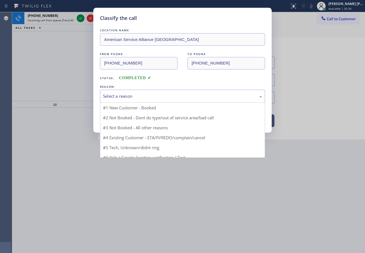
click at [125, 94] on div "Select a reason" at bounding box center [182, 96] width 159 height 6
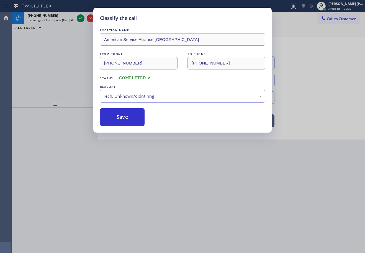
drag, startPoint x: 148, startPoint y: 135, endPoint x: 127, endPoint y: 124, distance: 23.3
click at [127, 123] on button "Save" at bounding box center [122, 117] width 45 height 18
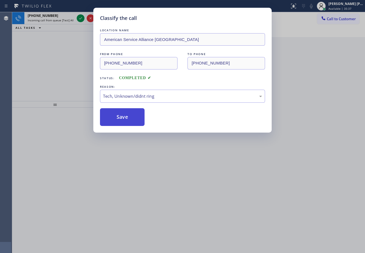
click at [127, 123] on button "Save" at bounding box center [122, 117] width 45 height 18
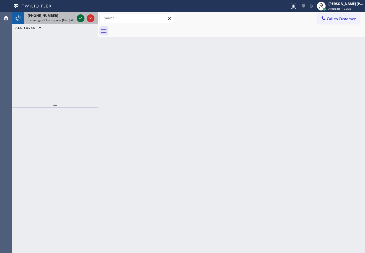
click at [80, 17] on icon at bounding box center [80, 18] width 7 height 7
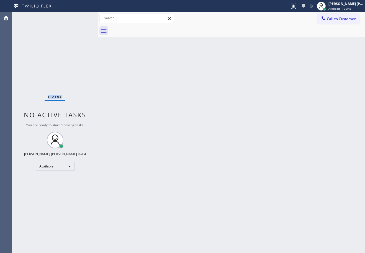
click at [80, 17] on div "Status No active tasks You are ready to start receiving tasks. [PERSON_NAME] [P…" at bounding box center [55, 132] width 86 height 241
click at [224, 122] on div "Back to Dashboard Change Sender ID Customers Technicians Select a contact Outbo…" at bounding box center [232, 132] width 268 height 241
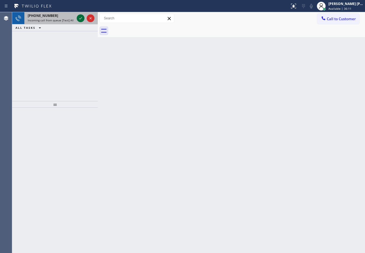
click at [80, 17] on icon at bounding box center [80, 18] width 7 height 7
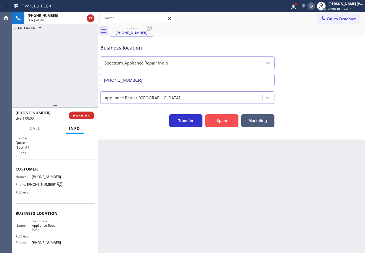
type input "(760) 891-5040"
click at [222, 119] on button "Spam" at bounding box center [221, 121] width 33 height 13
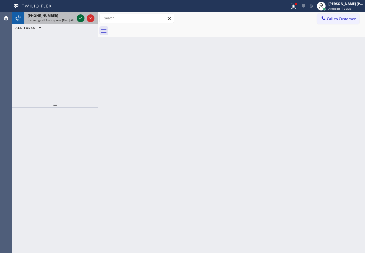
click at [80, 17] on icon at bounding box center [80, 18] width 7 height 7
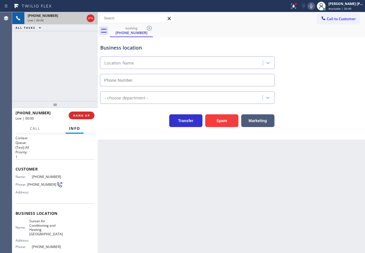
type input "(760) 284-8499"
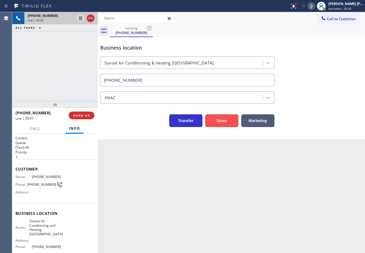
click at [228, 119] on button "Spam" at bounding box center [221, 121] width 33 height 13
click at [228, 118] on button "Spam" at bounding box center [221, 121] width 33 height 13
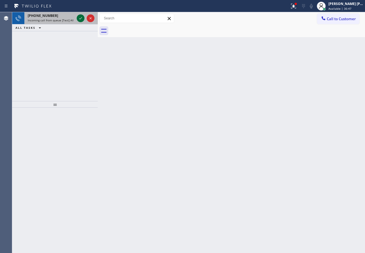
click at [79, 17] on icon at bounding box center [80, 18] width 7 height 7
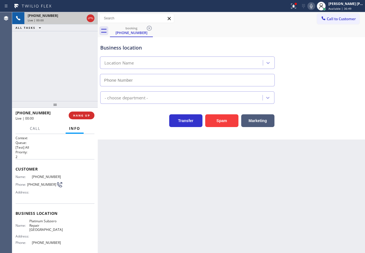
type input "(714) 332-3930"
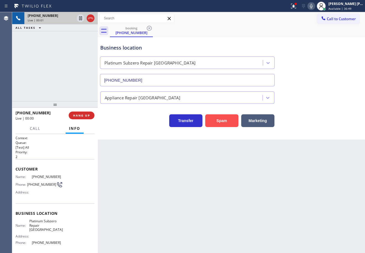
click at [217, 124] on button "Spam" at bounding box center [221, 121] width 33 height 13
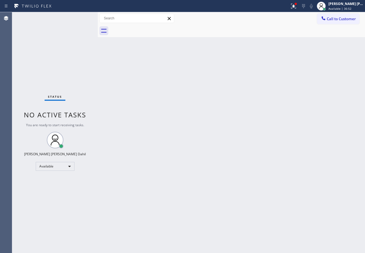
click at [148, 118] on div "Back to Dashboard Change Sender ID Customers Technicians Select a contact Outbo…" at bounding box center [232, 132] width 268 height 241
drag, startPoint x: 301, startPoint y: 10, endPoint x: 301, endPoint y: 33, distance: 23.3
click at [300, 9] on button at bounding box center [294, 6] width 12 height 12
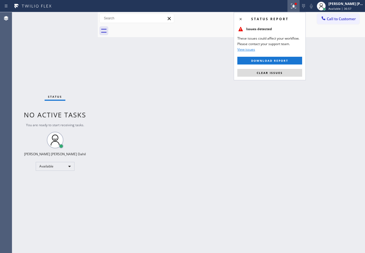
drag, startPoint x: 291, startPoint y: 73, endPoint x: 293, endPoint y: 77, distance: 3.9
click at [291, 73] on button "Clear issues" at bounding box center [270, 73] width 65 height 8
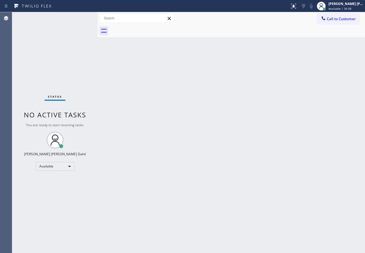
drag, startPoint x: 293, startPoint y: 77, endPoint x: 347, endPoint y: 180, distance: 117.0
click at [304, 106] on div "Back to Dashboard Change Sender ID Customers Technicians Select a contact Outbo…" at bounding box center [232, 132] width 268 height 241
click at [152, 108] on div "Back to Dashboard Change Sender ID Customers Technicians Select a contact Outbo…" at bounding box center [232, 132] width 268 height 241
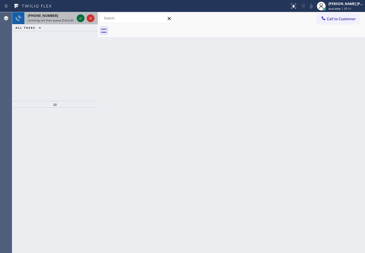
click at [80, 17] on icon at bounding box center [80, 18] width 7 height 7
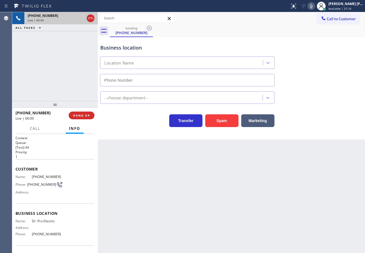
type input "(855) 908-1436"
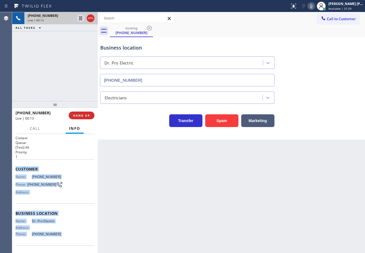
scroll to position [36, 0]
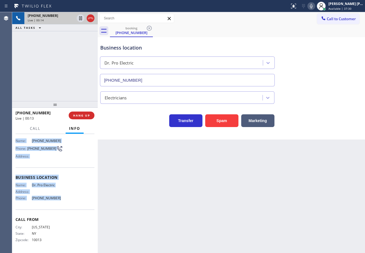
drag, startPoint x: 14, startPoint y: 167, endPoint x: 67, endPoint y: 204, distance: 65.0
click at [67, 204] on div "Context Queue: [Test] All Priority: 1 Customer Name: (646) 875-2266 Phone: (646…" at bounding box center [55, 193] width 86 height 119
copy div "Customer Name: (646) 875-2266 Phone: (646) 875-2266 Address: Business location …"
drag, startPoint x: 317, startPoint y: 7, endPoint x: 313, endPoint y: 21, distance: 15.4
click at [315, 7] on icon at bounding box center [311, 6] width 7 height 7
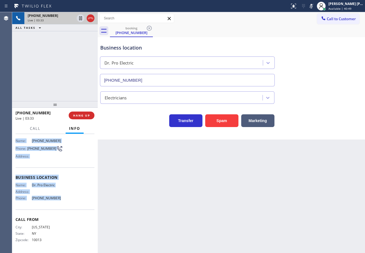
click at [313, 21] on div "Call to Customer Outbound call Location Search location Your caller id phone nu…" at bounding box center [232, 19] width 268 height 10
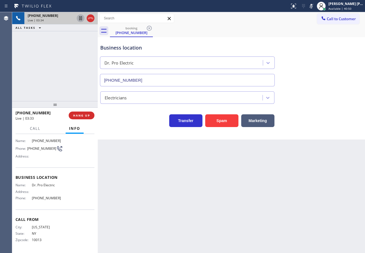
click at [82, 18] on icon at bounding box center [80, 18] width 7 height 7
click at [62, 54] on div "+16468752266 Live | 03:35 ALL TASKS ALL TASKS ACTIVE TASKS TASKS IN WRAP UP" at bounding box center [55, 56] width 86 height 89
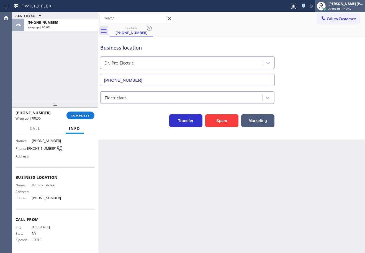
click at [336, 7] on span "Available | 42:46" at bounding box center [340, 9] width 23 height 4
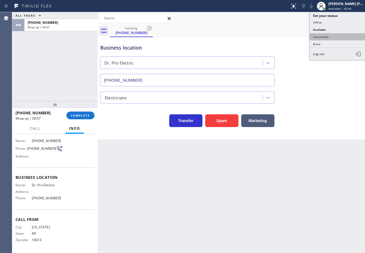
click at [327, 34] on button "Unavailable" at bounding box center [337, 36] width 55 height 7
click at [327, 34] on div "booking (646) 875-2266" at bounding box center [237, 31] width 255 height 12
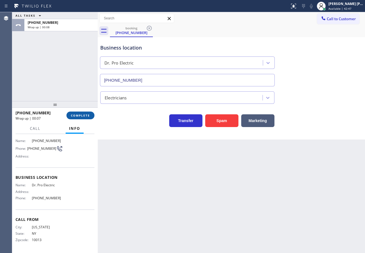
drag, startPoint x: 59, startPoint y: 91, endPoint x: 83, endPoint y: 114, distance: 33.5
click at [60, 92] on div "ALL TASKS ALL TASKS ACTIVE TASKS TASKS IN WRAP UP +16468752266 Wrap up | 00:08" at bounding box center [55, 56] width 86 height 89
click at [83, 115] on span "COMPLETE" at bounding box center [80, 116] width 19 height 4
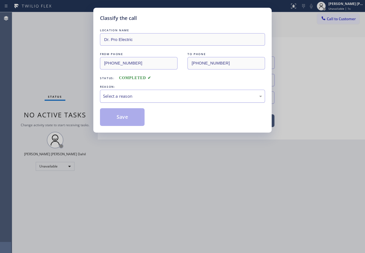
drag, startPoint x: 146, startPoint y: 96, endPoint x: 146, endPoint y: 100, distance: 3.3
click at [146, 100] on div "Select a reason" at bounding box center [182, 96] width 165 height 13
click at [124, 115] on button "Save" at bounding box center [122, 117] width 45 height 18
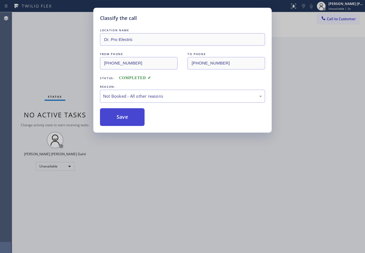
click at [124, 116] on button "Save" at bounding box center [122, 117] width 45 height 18
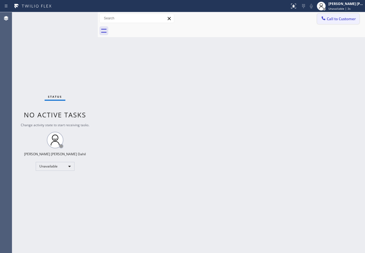
click at [336, 17] on span "Call to Customer" at bounding box center [341, 18] width 29 height 5
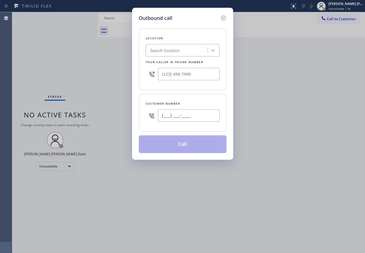
click at [205, 116] on input "(___) ___-____" at bounding box center [189, 116] width 62 height 12
paste input "646) 875-2266"
type input "(646) 875-2266"
drag, startPoint x: 180, startPoint y: 73, endPoint x: 180, endPoint y: 88, distance: 15.3
click at [180, 73] on input "(___) ___-____" at bounding box center [189, 74] width 62 height 12
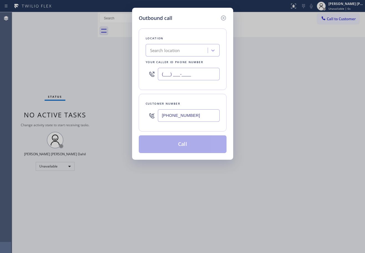
paste input "855) 908-1436"
type input "(855) 908-1436"
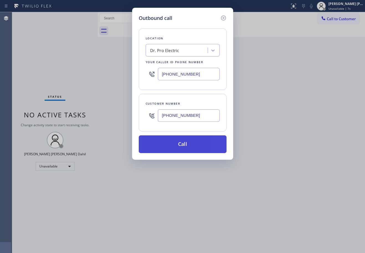
click at [192, 142] on button "Call" at bounding box center [183, 145] width 88 height 18
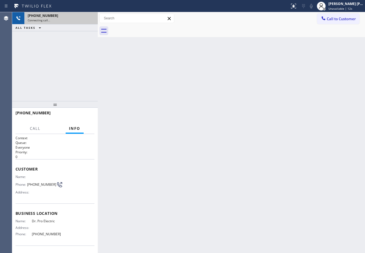
click at [33, 18] on div "+16468752266 Connecting call…" at bounding box center [59, 18] width 71 height 12
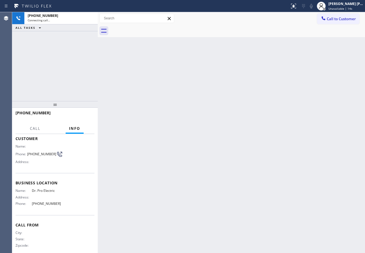
scroll to position [36, 0]
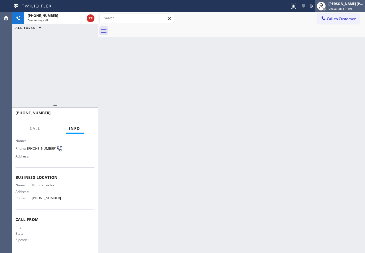
click at [346, 7] on span "Unavailable | 19s" at bounding box center [341, 9] width 24 height 4
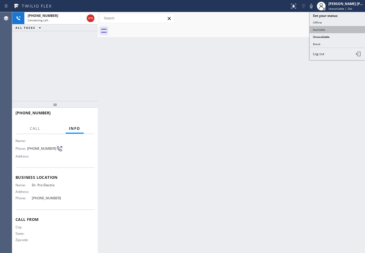
click at [334, 32] on button "Available" at bounding box center [337, 29] width 55 height 7
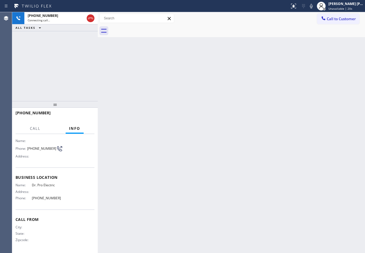
drag, startPoint x: 297, startPoint y: 71, endPoint x: 138, endPoint y: 36, distance: 162.9
click at [291, 71] on div "Back to Dashboard Change Sender ID Customers Technicians Select a contact Outbo…" at bounding box center [232, 132] width 268 height 241
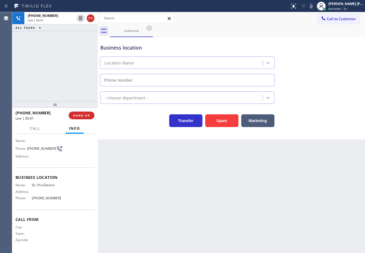
type input "(855) 908-1436"
click at [76, 60] on div "+16468752266 Live | 03:18 ALL TASKS ALL TASKS ACTIVE TASKS TASKS IN WRAP UP" at bounding box center [55, 56] width 86 height 89
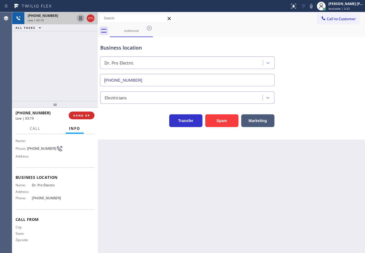
click at [81, 21] on icon at bounding box center [80, 18] width 7 height 7
click at [79, 36] on div "+16468752266 Live | 03:20 ALL TASKS ALL TASKS ACTIVE TASKS TASKS IN WRAP UP" at bounding box center [55, 56] width 86 height 89
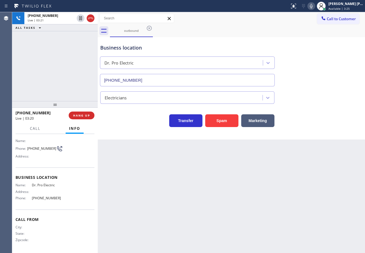
click at [313, 8] on icon at bounding box center [311, 6] width 3 height 4
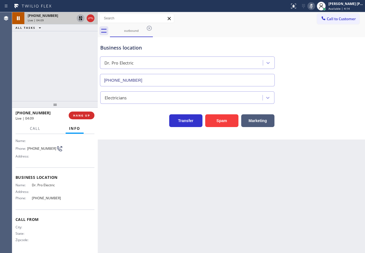
drag, startPoint x: 81, startPoint y: 17, endPoint x: 159, endPoint y: 34, distance: 79.9
click at [81, 16] on icon at bounding box center [80, 18] width 7 height 7
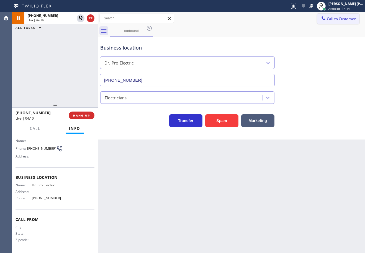
drag, startPoint x: 316, startPoint y: 7, endPoint x: 318, endPoint y: 16, distance: 9.4
click at [315, 7] on icon at bounding box center [311, 6] width 7 height 7
click at [333, 64] on div "Business location Dr. Pro Electric (855) 908-1436" at bounding box center [231, 61] width 265 height 50
click at [59, 57] on div "+16468752266 Live | 07:37 ALL TASKS ALL TASKS ACTIVE TASKS TASKS IN WRAP UP (50…" at bounding box center [55, 56] width 86 height 89
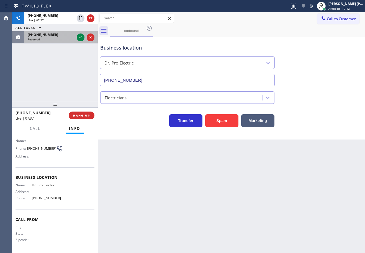
click at [63, 40] on div "Reserved" at bounding box center [51, 39] width 47 height 4
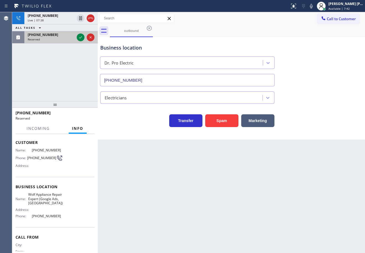
scroll to position [41, 0]
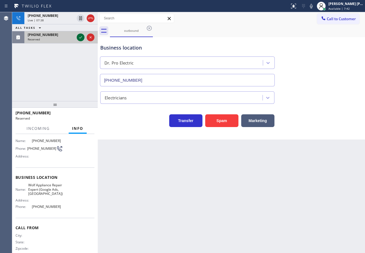
click at [79, 36] on icon at bounding box center [80, 37] width 7 height 7
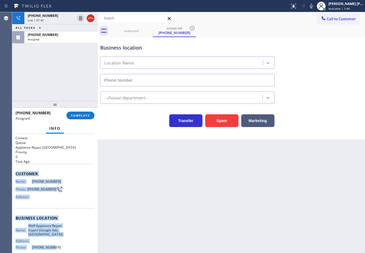
type input "(971) 449-1298"
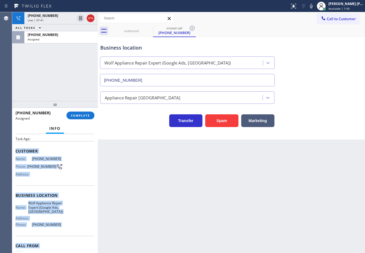
scroll to position [40, 0]
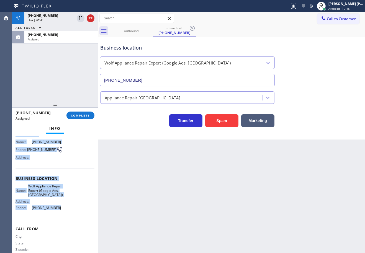
drag, startPoint x: 14, startPoint y: 173, endPoint x: 65, endPoint y: 212, distance: 63.5
click at [65, 212] on div "Context Queue: Appliance Repair High End Priority: 0 Task Age: Customer Name: (…" at bounding box center [55, 193] width 86 height 119
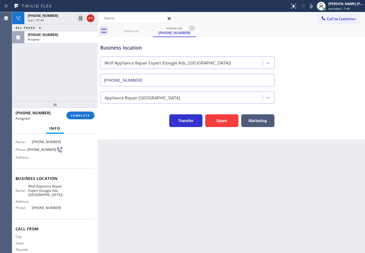
click at [68, 75] on div "+16468752266 Live | 07:44 ALL TASKS ALL TASKS ACTIVE TASKS TASKS IN WRAP UP (50…" at bounding box center [55, 56] width 86 height 89
click at [77, 116] on span "COMPLETE" at bounding box center [80, 116] width 19 height 4
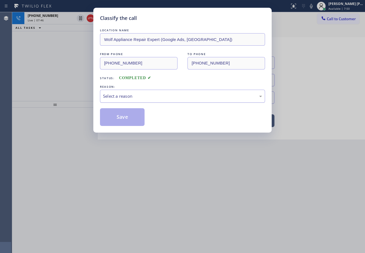
click at [139, 100] on div "Select a reason" at bounding box center [182, 96] width 165 height 13
click at [126, 122] on button "Save" at bounding box center [122, 117] width 45 height 18
click at [126, 121] on button "Save" at bounding box center [122, 117] width 45 height 18
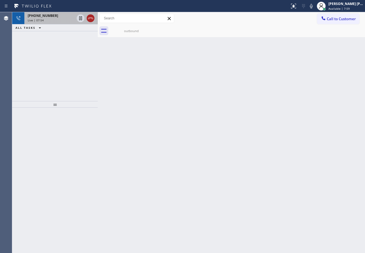
click at [90, 21] on icon at bounding box center [90, 18] width 7 height 7
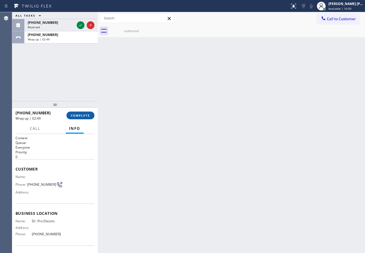
click at [78, 113] on button "COMPLETE" at bounding box center [81, 116] width 28 height 8
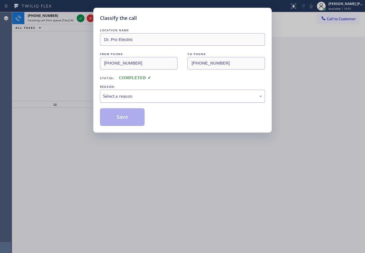
click at [141, 101] on div "Select a reason" at bounding box center [182, 96] width 165 height 13
click at [127, 116] on button "Save" at bounding box center [122, 117] width 45 height 18
click at [66, 12] on div "Classify the call LOCATION NAME Dr. Pro Electric FROM PHONE (855) 908-1436 TO P…" at bounding box center [182, 126] width 365 height 253
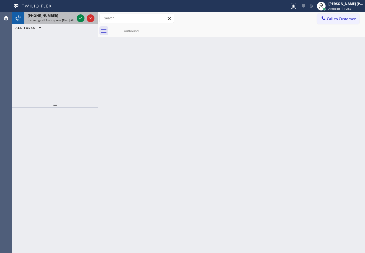
click at [67, 16] on div "+14793466409" at bounding box center [51, 15] width 47 height 5
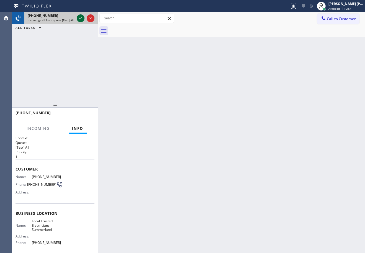
click at [79, 17] on icon at bounding box center [80, 18] width 7 height 7
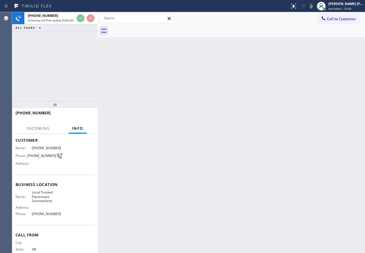
scroll to position [31, 0]
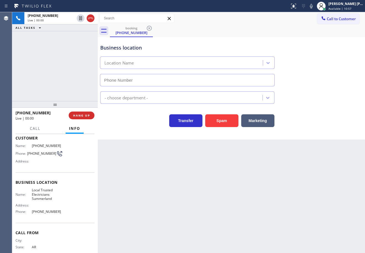
type input "(805) 222-7082"
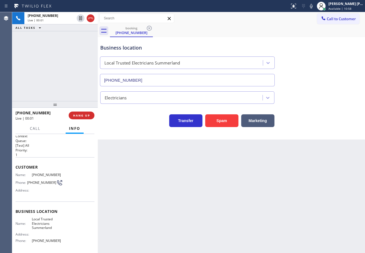
scroll to position [0, 0]
drag, startPoint x: 318, startPoint y: 8, endPoint x: 316, endPoint y: 49, distance: 41.1
click at [315, 8] on icon at bounding box center [311, 6] width 7 height 7
click at [315, 53] on div "Business location Local Trusted Electricians Summerland (805) 222-7082" at bounding box center [231, 61] width 265 height 50
click at [313, 5] on icon at bounding box center [311, 6] width 3 height 4
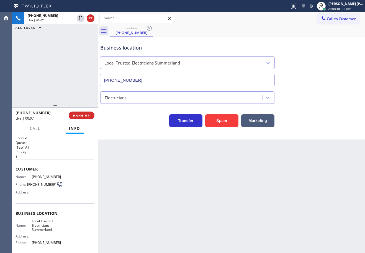
click at [319, 49] on div "Business location Local Trusted Electricians Summerland (805) 222-7082" at bounding box center [231, 61] width 265 height 50
click at [80, 113] on button "HANG UP" at bounding box center [82, 116] width 26 height 8
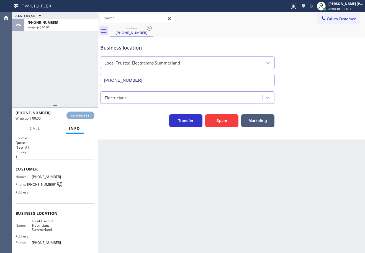
click at [80, 113] on button "COMPLETE" at bounding box center [81, 116] width 28 height 8
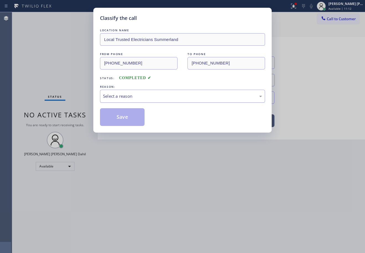
click at [110, 102] on div "Select a reason" at bounding box center [182, 96] width 165 height 13
click at [123, 122] on button "Save" at bounding box center [122, 117] width 45 height 18
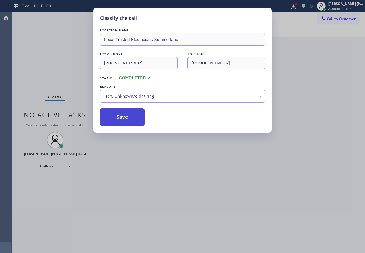
click at [123, 121] on button "Save" at bounding box center [122, 117] width 45 height 18
click at [210, 217] on div "Classify the call LOCATION NAME Local Trusted Electricians Summerland FROM PHON…" at bounding box center [182, 126] width 365 height 253
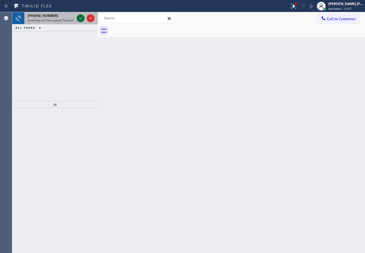
click at [80, 17] on icon at bounding box center [80, 18] width 7 height 7
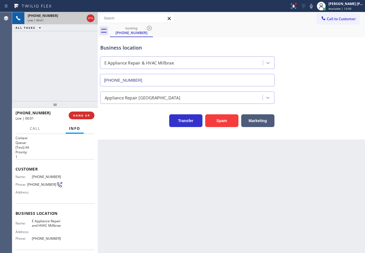
type input "(650) 699-5343"
click at [221, 122] on button "Spam" at bounding box center [221, 121] width 33 height 13
click at [296, 6] on g at bounding box center [293, 6] width 5 height 5
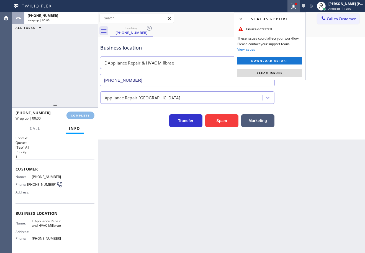
click at [277, 74] on span "Clear issues" at bounding box center [270, 73] width 26 height 4
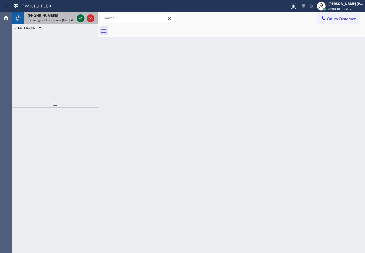
click at [80, 17] on icon at bounding box center [80, 18] width 7 height 7
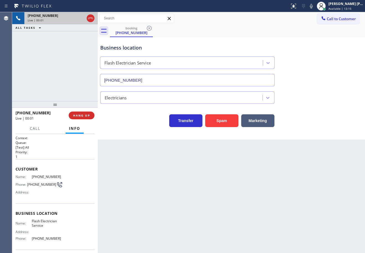
type input "(844) 760-2924"
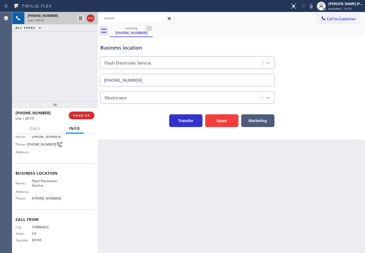
click at [170, 202] on div "Back to Dashboard Change Sender ID Customers Technicians Select a contact Outbo…" at bounding box center [232, 132] width 268 height 241
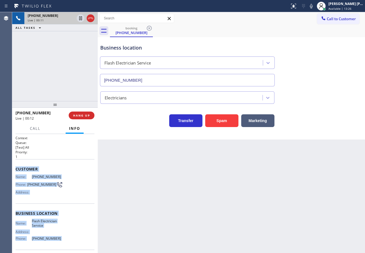
scroll to position [40, 0]
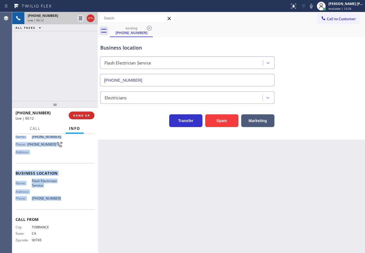
drag, startPoint x: 14, startPoint y: 168, endPoint x: 73, endPoint y: 200, distance: 66.4
click at [73, 201] on div "Context Queue: [Test] All Priority: 1 Customer Name: (310) 619-7415 Phone: (310…" at bounding box center [55, 193] width 86 height 119
copy div "Customer Name: (310) 619-7415 Phone: (310) 619-7415 Address: Business location …"
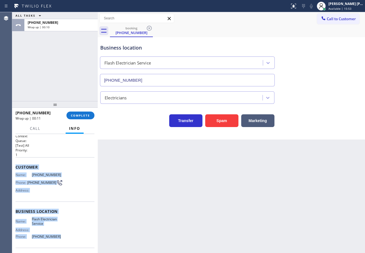
scroll to position [0, 0]
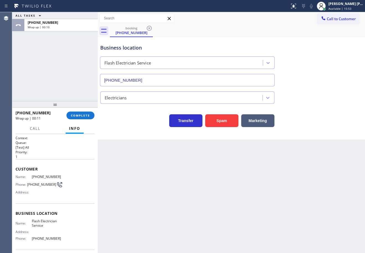
click at [184, 192] on div "Back to Dashboard Change Sender ID Customers Technicians Select a contact Outbo…" at bounding box center [232, 132] width 268 height 241
click at [291, 167] on div "Back to Dashboard Change Sender ID Customers Technicians Select a contact Outbo…" at bounding box center [232, 132] width 268 height 241
click at [347, 7] on span "Available | 16:04" at bounding box center [340, 9] width 23 height 4
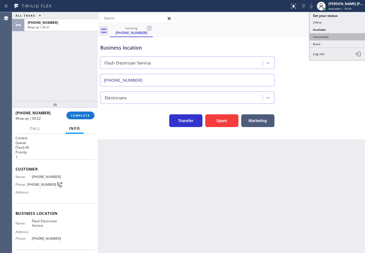
click at [330, 38] on button "Unavailable" at bounding box center [337, 36] width 55 height 7
click at [330, 37] on div "Business location Flash Electrician Service (844) 760-2924" at bounding box center [231, 61] width 265 height 50
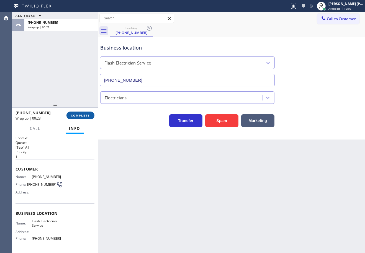
click at [82, 118] on button "COMPLETE" at bounding box center [81, 116] width 28 height 8
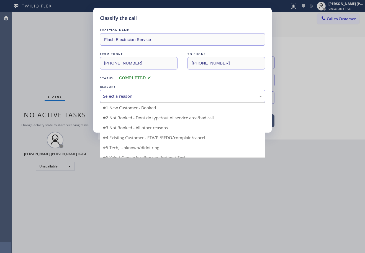
click at [125, 101] on div "Select a reason" at bounding box center [182, 96] width 165 height 13
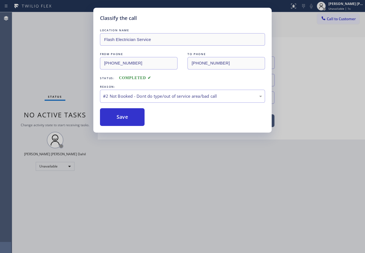
click at [124, 119] on button "Save" at bounding box center [122, 117] width 45 height 18
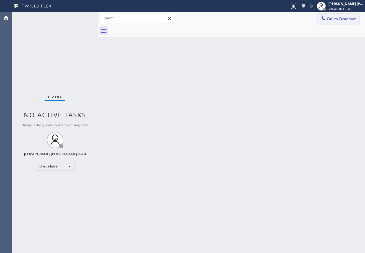
click at [344, 19] on span "Call to Customer" at bounding box center [341, 18] width 29 height 5
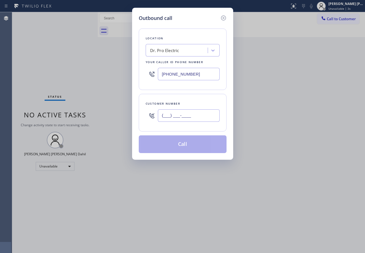
paste input "310) 619-7415"
click at [179, 115] on input "(___) ___-____" at bounding box center [189, 116] width 62 height 12
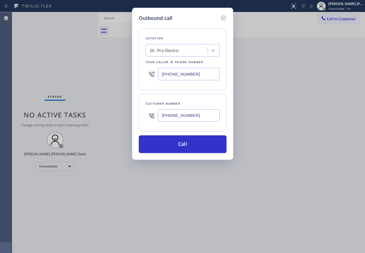
type input "(310) 619-7415"
click at [186, 73] on input "(855) 908-1436" at bounding box center [189, 74] width 62 height 12
paste input "44) 760-2924"
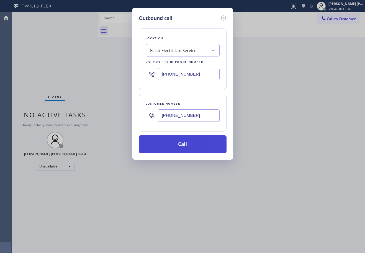
click at [187, 150] on button "Call" at bounding box center [183, 145] width 88 height 18
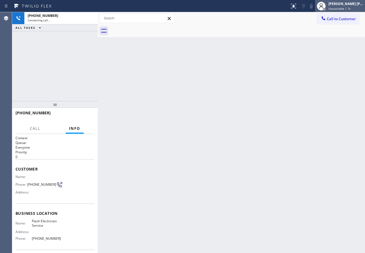
click at [342, 6] on div "[PERSON_NAME] [PERSON_NAME] Dahil" at bounding box center [346, 3] width 35 height 5
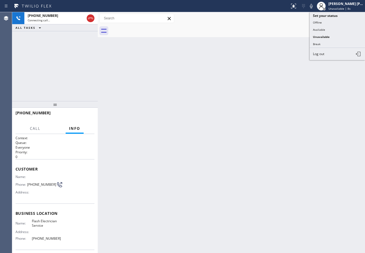
drag, startPoint x: 331, startPoint y: 27, endPoint x: 179, endPoint y: 87, distance: 163.3
click at [331, 27] on button "Available" at bounding box center [337, 29] width 55 height 7
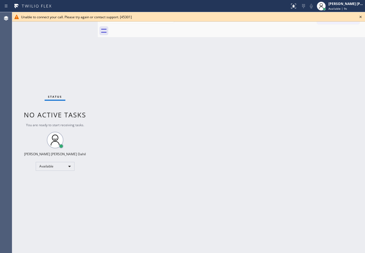
click at [361, 16] on icon at bounding box center [361, 17] width 7 height 7
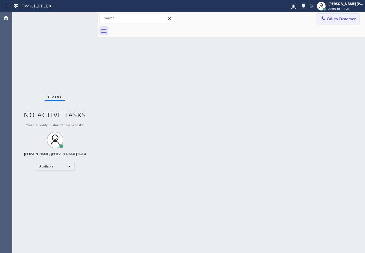
click at [351, 19] on span "Call to Customer" at bounding box center [341, 18] width 29 height 5
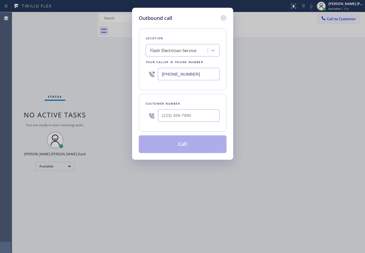
click at [185, 77] on input "(844) 760-2924" at bounding box center [189, 74] width 62 height 12
type input "(___) ___-____"
click at [186, 49] on div "Search location" at bounding box center [178, 51] width 60 height 10
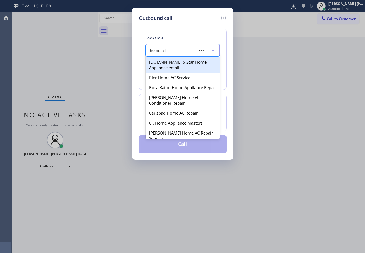
type input "home allian"
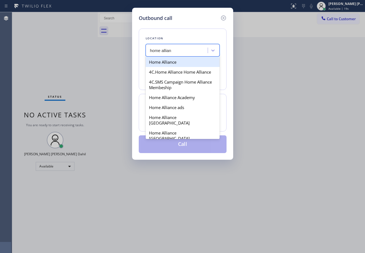
click at [175, 65] on div "Home Alliance" at bounding box center [183, 62] width 74 height 10
type input "[PHONE_NUMBER]"
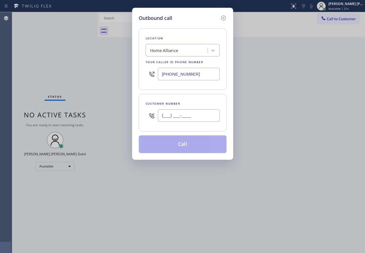
click at [180, 116] on input "(___) ___-____" at bounding box center [189, 116] width 62 height 12
paste input "310) 619-7415"
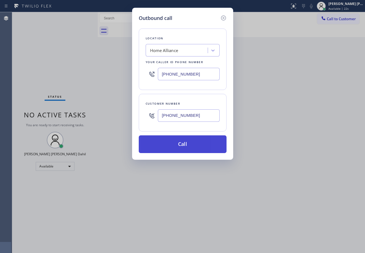
type input "(310) 619-7415"
click at [177, 146] on button "Call" at bounding box center [183, 145] width 88 height 18
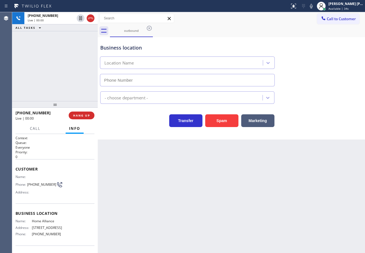
type input "[PHONE_NUMBER]"
click at [193, 192] on div "Back to Dashboard Change Sender ID Customers Technicians Select a contact Outbo…" at bounding box center [232, 132] width 268 height 241
click at [41, 70] on div "+13106197415 Live | 00:14 ALL TASKS ALL TASKS ACTIVE TASKS TASKS IN WRAP UP" at bounding box center [55, 56] width 86 height 89
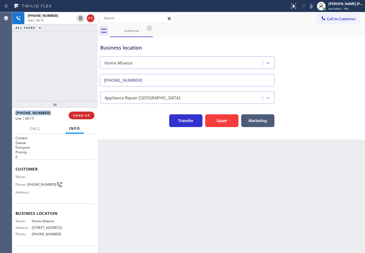
click at [41, 70] on div "+13106197415 Live | 00:15 ALL TASKS ALL TASKS ACTIVE TASKS TASKS IN WRAP UP" at bounding box center [55, 56] width 86 height 89
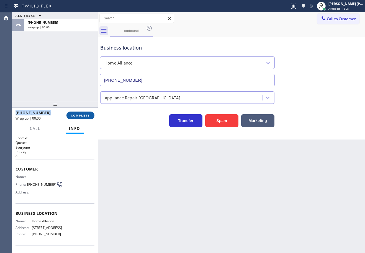
click at [82, 118] on button "COMPLETE" at bounding box center [81, 116] width 28 height 8
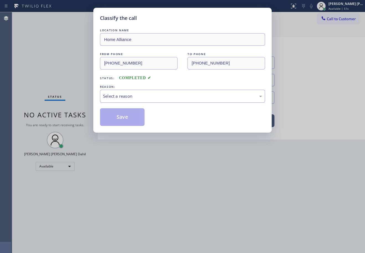
drag, startPoint x: 140, startPoint y: 94, endPoint x: 140, endPoint y: 99, distance: 4.7
click at [140, 98] on div "Select a reason" at bounding box center [182, 96] width 159 height 6
click at [120, 121] on button "Save" at bounding box center [122, 117] width 45 height 18
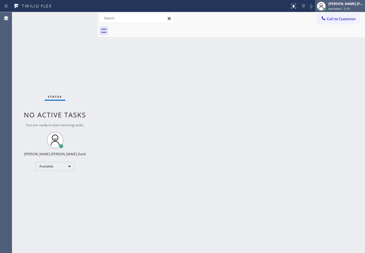
click at [328, 5] on div at bounding box center [322, 6] width 12 height 12
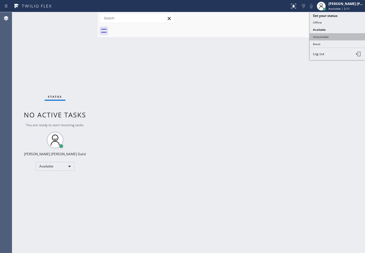
click at [328, 34] on button "Unavailable" at bounding box center [337, 36] width 55 height 7
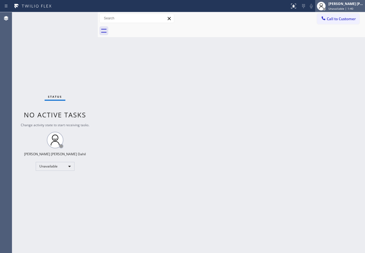
drag, startPoint x: 347, startPoint y: 2, endPoint x: 347, endPoint y: 8, distance: 5.8
click at [347, 4] on div "[PERSON_NAME] [PERSON_NAME] Dahil" at bounding box center [346, 3] width 35 height 5
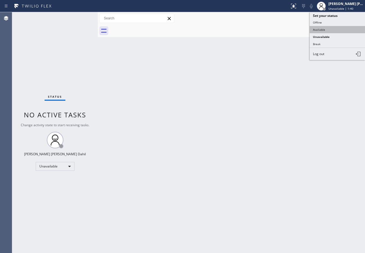
click at [333, 31] on button "Available" at bounding box center [337, 29] width 55 height 7
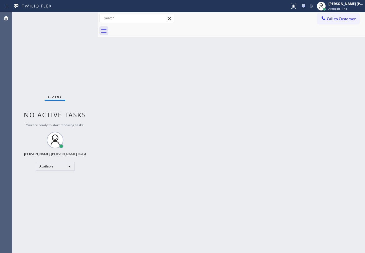
click at [308, 138] on div "Back to Dashboard Change Sender ID Customers Technicians Select a contact Outbo…" at bounding box center [232, 132] width 268 height 241
click at [233, 157] on div "Back to Dashboard Change Sender ID Customers Technicians Select a contact Outbo…" at bounding box center [232, 132] width 268 height 241
click at [59, 21] on div "Status No active tasks You are ready to start receiving tasks. [PERSON_NAME] [P…" at bounding box center [55, 132] width 86 height 241
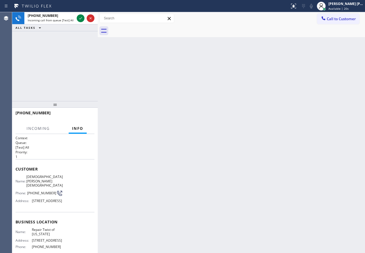
click at [60, 21] on span "Incoming call from queue [Test] All" at bounding box center [51, 20] width 46 height 4
click at [60, 20] on span "Incoming call from queue [Test] All" at bounding box center [51, 20] width 46 height 4
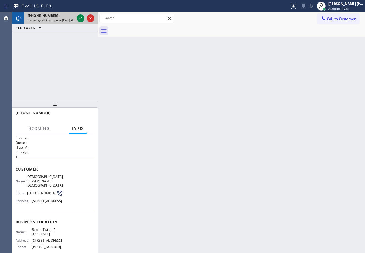
click at [60, 20] on span "Incoming call from queue [Test] All" at bounding box center [51, 20] width 46 height 4
click at [80, 17] on icon at bounding box center [80, 18] width 7 height 7
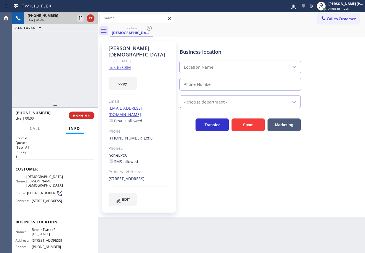
type input "(347) 284-6179"
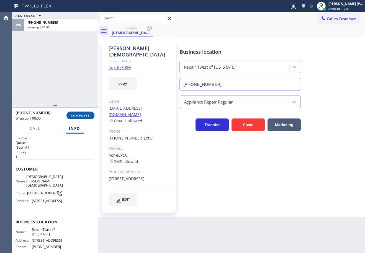
click at [72, 118] on button "COMPLETE" at bounding box center [81, 116] width 28 height 8
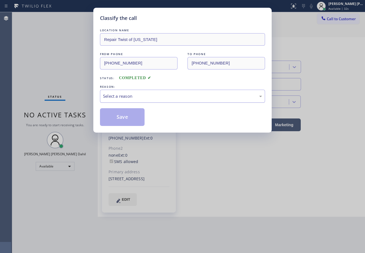
click at [120, 98] on div "Select a reason" at bounding box center [182, 96] width 159 height 6
click at [123, 113] on button "Save" at bounding box center [122, 117] width 45 height 18
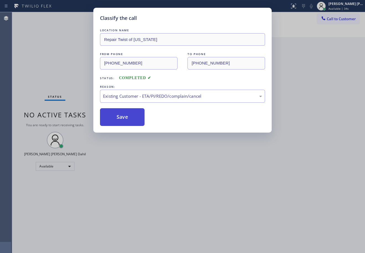
click at [123, 113] on button "Save" at bounding box center [122, 117] width 45 height 18
click at [242, 197] on div "Classify the call LOCATION NAME Repair Twist of New York FROM PHONE (917) 744-2…" at bounding box center [182, 126] width 365 height 253
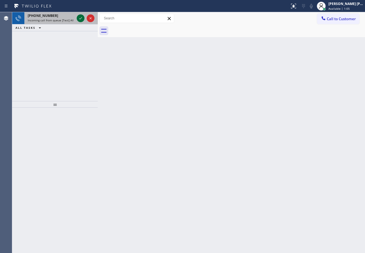
click at [80, 17] on icon at bounding box center [80, 18] width 7 height 7
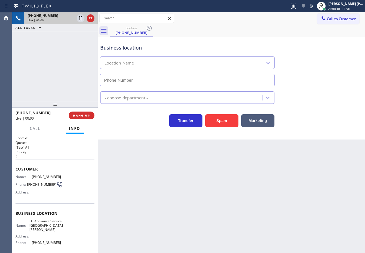
type input "(408) 539-2847"
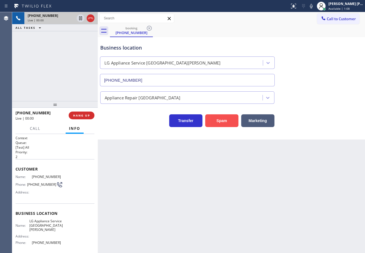
click at [217, 124] on button "Spam" at bounding box center [221, 121] width 33 height 13
click at [236, 153] on div "Back to Dashboard Change Sender ID Customers Technicians Select a contact Outbo…" at bounding box center [232, 132] width 268 height 241
click at [297, 5] on icon at bounding box center [294, 6] width 7 height 7
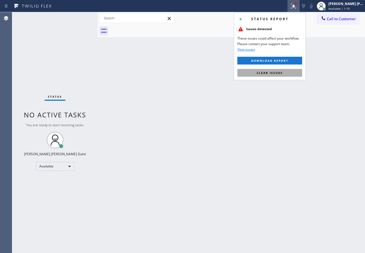
click at [294, 70] on button "Clear issues" at bounding box center [270, 73] width 65 height 8
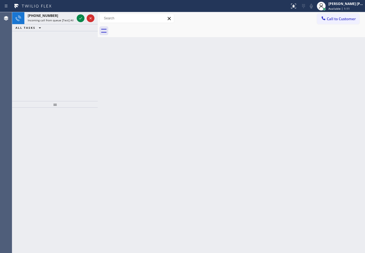
click at [294, 70] on div "Back to Dashboard Change Sender ID Customers Technicians Select a contact Outbo…" at bounding box center [232, 132] width 268 height 241
click at [209, 117] on div "Back to Dashboard Change Sender ID Customers Technicians Select a contact Outbo…" at bounding box center [232, 132] width 268 height 241
click at [80, 17] on icon at bounding box center [80, 18] width 7 height 7
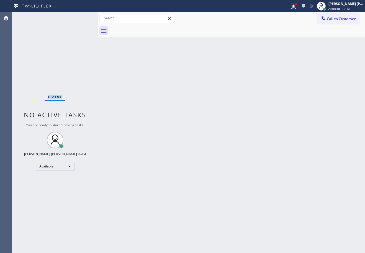
click at [80, 17] on div "Status No active tasks You are ready to start receiving tasks. [PERSON_NAME] [P…" at bounding box center [55, 132] width 86 height 241
click at [209, 150] on div "Back to Dashboard Change Sender ID Customers Technicians Select a contact Outbo…" at bounding box center [232, 132] width 268 height 241
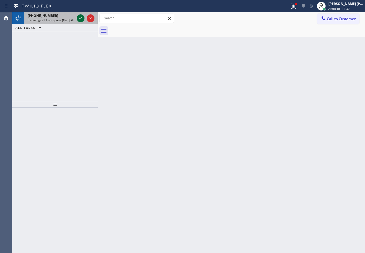
click at [80, 17] on icon at bounding box center [80, 18] width 7 height 7
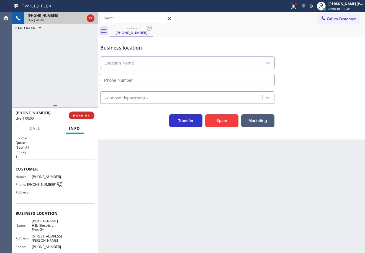
type input "(424) 281-6513"
click at [56, 61] on div "+18184821179 Live | 00:15 ALL TASKS ALL TASKS ACTIVE TASKS TASKS IN WRAP UP" at bounding box center [55, 56] width 86 height 89
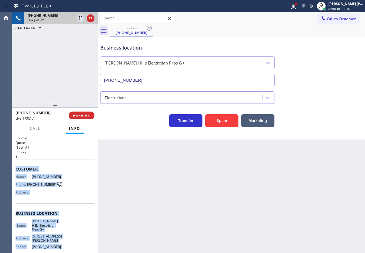
scroll to position [45, 0]
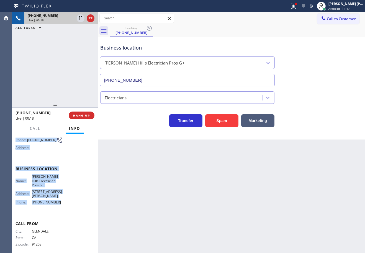
drag, startPoint x: 15, startPoint y: 166, endPoint x: 71, endPoint y: 206, distance: 68.7
click at [71, 206] on div "Context Queue: [Test] All Priority: 1 Customer Name: (818) 482-1179 Phone: (818…" at bounding box center [55, 193] width 86 height 119
copy div "Customer Name: (818) 482-1179 Phone: (818) 482-1179 Address: Business location …"
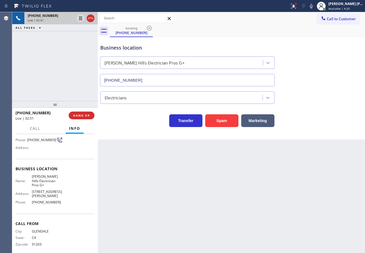
click at [296, 130] on div "Business location Beverly Hills Electrician Pros G+ (424) 281-6513 Electricians…" at bounding box center [232, 88] width 268 height 103
click at [297, 130] on div "Business location Beverly Hills Electrician Pros G+ (424) 281-6513 Electricians…" at bounding box center [232, 88] width 268 height 103
click at [318, 158] on div "Back to Dashboard Change Sender ID Customers Technicians Select a contact Outbo…" at bounding box center [232, 132] width 268 height 241
click at [318, 159] on div "Back to Dashboard Change Sender ID Customers Technicians Select a contact Outbo…" at bounding box center [232, 132] width 268 height 241
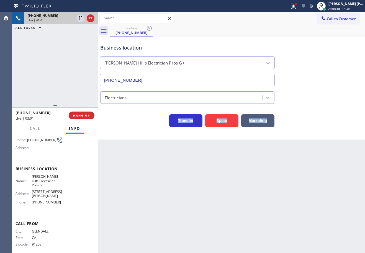
click at [318, 159] on div "Back to Dashboard Change Sender ID Customers Technicians Select a contact Outbo…" at bounding box center [232, 132] width 268 height 241
click at [315, 147] on div "Back to Dashboard Change Sender ID Customers Technicians Select a contact Outbo…" at bounding box center [232, 132] width 268 height 241
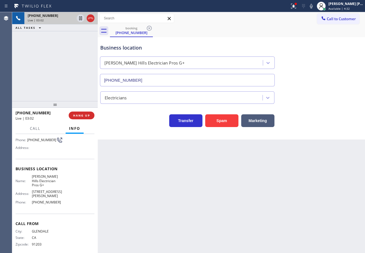
click at [315, 147] on div "Back to Dashboard Change Sender ID Customers Technicians Select a contact Outbo…" at bounding box center [232, 132] width 268 height 241
click at [315, 145] on div "Back to Dashboard Change Sender ID Customers Technicians Select a contact Outbo…" at bounding box center [232, 132] width 268 height 241
click at [314, 145] on div "Back to Dashboard Change Sender ID Customers Technicians Select a contact Outbo…" at bounding box center [232, 132] width 268 height 241
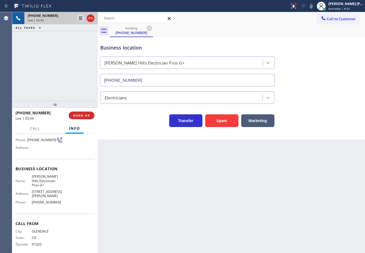
click at [317, 38] on div "Business location Beverly Hills Electrician Pros G+ (424) 281-6513" at bounding box center [231, 61] width 265 height 50
drag, startPoint x: 317, startPoint y: 4, endPoint x: 321, endPoint y: 18, distance: 14.6
click at [315, 5] on icon at bounding box center [311, 6] width 7 height 7
drag, startPoint x: 325, startPoint y: 35, endPoint x: 317, endPoint y: 43, distance: 11.4
click at [326, 40] on div "booking (818) 482-1179 Call to Customer Outbound call Location Home Alliance Yo…" at bounding box center [232, 76] width 268 height 128
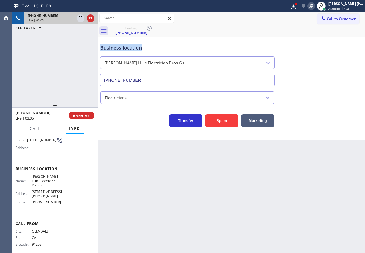
click at [69, 58] on div "+18184821179 Live | 03:05 ALL TASKS ALL TASKS ACTIVE TASKS TASKS IN WRAP UP" at bounding box center [55, 56] width 86 height 89
click at [81, 19] on div "+18184821179 Live | 03:06 ALL TASKS ALL TASKS ACTIVE TASKS TASKS IN WRAP UP" at bounding box center [55, 21] width 86 height 19
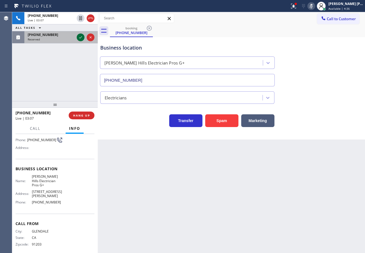
click at [78, 34] on div "+18184821179 Live | 03:07 ALL TASKS ALL TASKS ACTIVE TASKS TASKS IN WRAP UP (41…" at bounding box center [55, 27] width 86 height 31
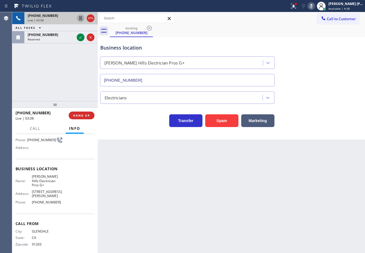
click at [81, 18] on icon at bounding box center [80, 18] width 3 height 4
click at [78, 84] on div "+18184821179 Live | 03:09 ALL TASKS ALL TASKS ACTIVE TASKS TASKS IN WRAP UP (41…" at bounding box center [55, 56] width 86 height 89
click at [78, 19] on icon at bounding box center [80, 18] width 7 height 7
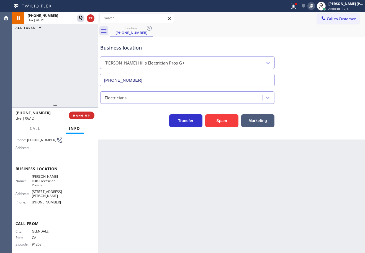
click at [315, 7] on icon at bounding box center [311, 6] width 7 height 7
click at [331, 199] on div "Back to Dashboard Change Sender ID Customers Technicians Select a contact Outbo…" at bounding box center [232, 132] width 268 height 241
drag, startPoint x: 303, startPoint y: 8, endPoint x: 304, endPoint y: 39, distance: 31.1
click at [297, 8] on icon at bounding box center [294, 6] width 7 height 7
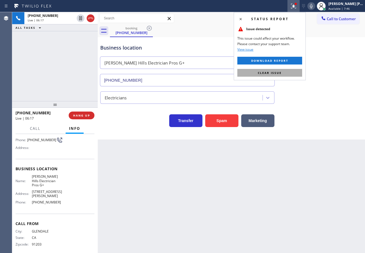
click at [281, 75] on button "Clear issue" at bounding box center [270, 73] width 65 height 8
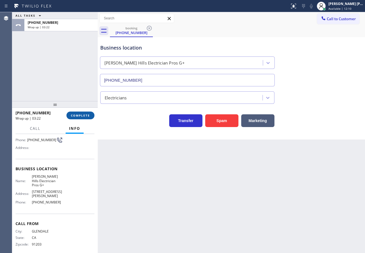
click at [74, 111] on div "+18184821179 Wrap up | 03:22 COMPLETE" at bounding box center [55, 115] width 79 height 14
click at [77, 115] on span "COMPLETE" at bounding box center [80, 116] width 19 height 4
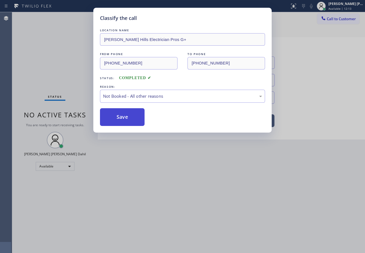
click at [127, 115] on button "Save" at bounding box center [122, 117] width 45 height 18
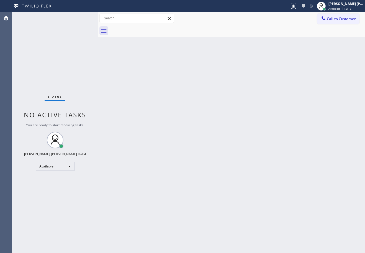
click at [301, 214] on div "Back to Dashboard Change Sender ID Customers Technicians Select a contact Outbo…" at bounding box center [232, 132] width 268 height 241
click at [317, 38] on div "Back to Dashboard Change Sender ID Customers Technicians Select a contact Outbo…" at bounding box center [232, 132] width 268 height 241
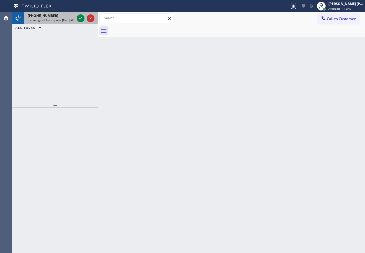
click at [65, 21] on span "Incoming call from queue [Test] All" at bounding box center [51, 20] width 46 height 4
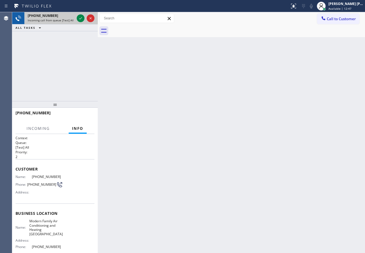
click at [65, 21] on span "Incoming call from queue [Test] All" at bounding box center [51, 20] width 46 height 4
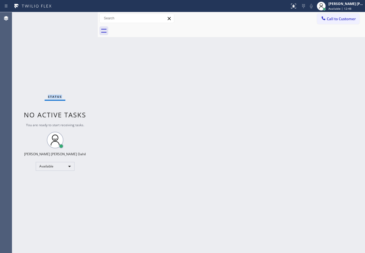
click at [80, 17] on div "Status No active tasks You are ready to start receiving tasks. [PERSON_NAME] [P…" at bounding box center [55, 132] width 86 height 241
click at [245, 143] on div "Back to Dashboard Change Sender ID Customers Technicians Select a contact Outbo…" at bounding box center [232, 132] width 268 height 241
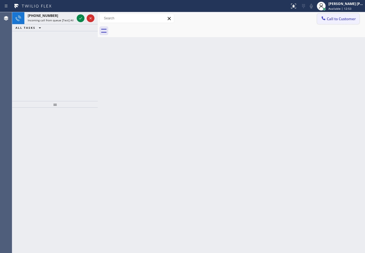
click at [351, 17] on span "Call to Customer" at bounding box center [341, 18] width 29 height 5
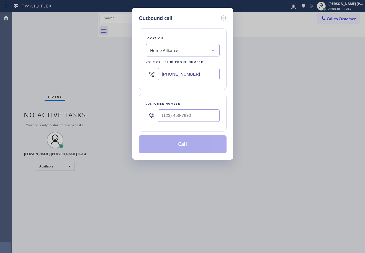
click at [205, 118] on input "text" at bounding box center [189, 116] width 62 height 12
paste input "818) 482-1179"
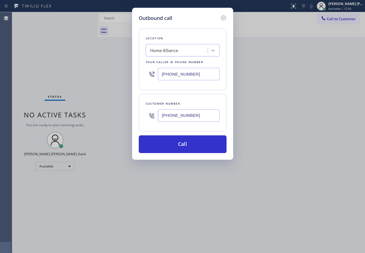
type input "(818) 482-1179"
click at [190, 74] on input "[PHONE_NUMBER]" at bounding box center [189, 74] width 62 height 12
paste input "424) 281-6513"
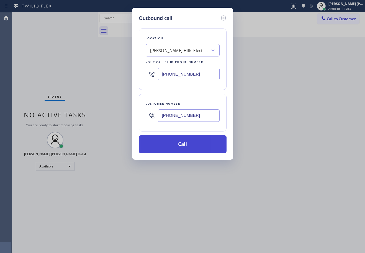
type input "(424) 281-6513"
click at [182, 140] on button "Call" at bounding box center [183, 145] width 88 height 18
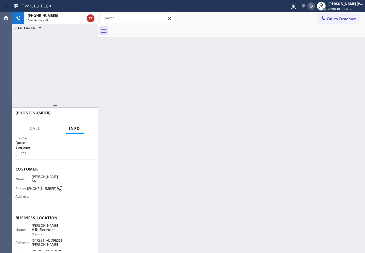
click at [315, 6] on icon at bounding box center [311, 6] width 7 height 7
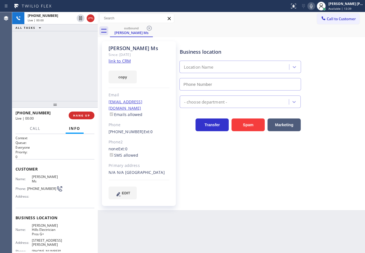
type input "(424) 281-6513"
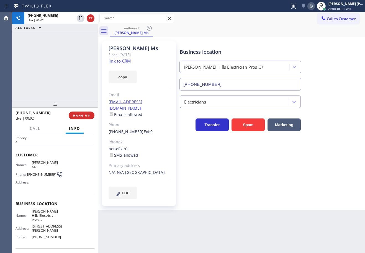
scroll to position [45, 0]
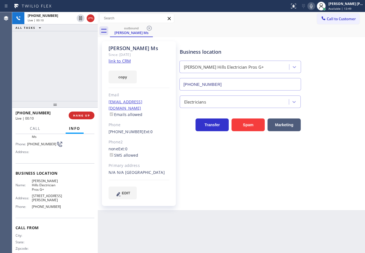
click at [55, 79] on div "+18184821179 Live | 00:10 ALL TASKS ALL TASKS ACTIVE TASKS TASKS IN WRAP UP" at bounding box center [55, 56] width 86 height 89
click at [87, 117] on span "HANG UP" at bounding box center [81, 116] width 17 height 4
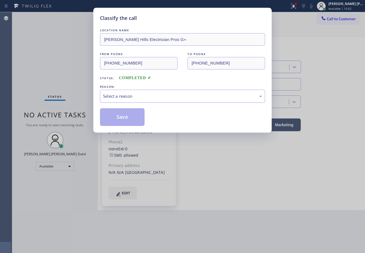
click at [116, 101] on div "Select a reason" at bounding box center [182, 96] width 165 height 13
click at [119, 120] on button "Save" at bounding box center [122, 117] width 45 height 18
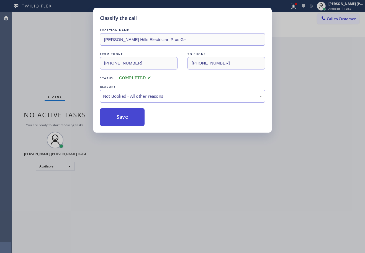
click at [119, 120] on button "Save" at bounding box center [122, 117] width 45 height 18
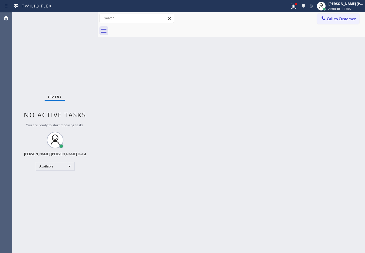
click at [289, 209] on div "Back to Dashboard Change Sender ID Customers Technicians Select a contact Outbo…" at bounding box center [232, 132] width 268 height 241
click at [150, 176] on div "Back to Dashboard Change Sender ID Customers Technicians Select a contact Outbo…" at bounding box center [232, 132] width 268 height 241
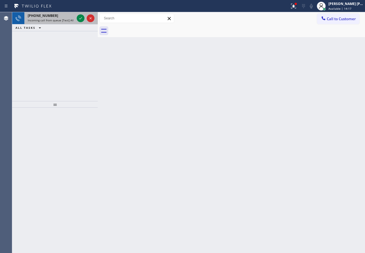
click at [75, 19] on div "+19092438975 Incoming call from queue [Test] All" at bounding box center [49, 18] width 51 height 12
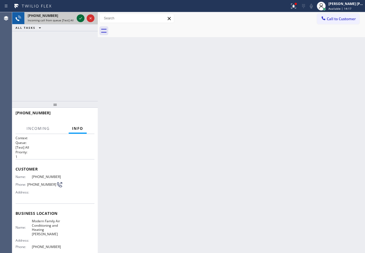
click at [79, 18] on icon at bounding box center [80, 18] width 7 height 7
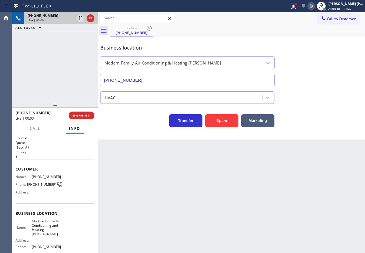
type input "(323) 541-4642"
click at [228, 125] on button "Spam" at bounding box center [221, 121] width 33 height 13
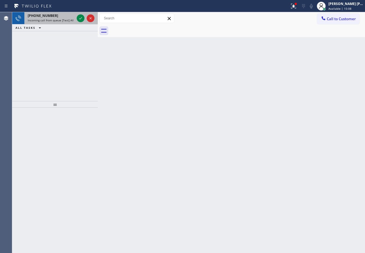
click at [53, 19] on div "+19292381091 Incoming call from queue [Test] All" at bounding box center [49, 18] width 51 height 12
click at [53, 19] on span "Incoming call from queue [Test] All" at bounding box center [51, 20] width 46 height 4
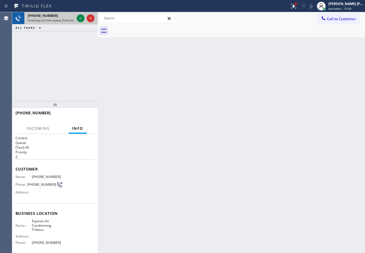
click at [53, 19] on span "Incoming call from queue [Test] All" at bounding box center [51, 20] width 46 height 4
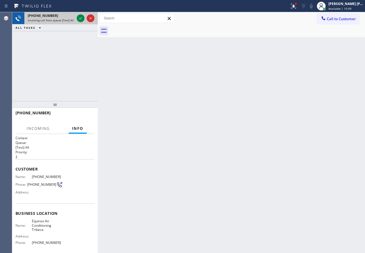
click at [53, 19] on span "Incoming call from queue [Test] All" at bounding box center [51, 20] width 46 height 4
click at [57, 40] on div "+19292381091 Incoming call from queue [Test] All ALL TASKS ALL TASKS ACTIVE TAS…" at bounding box center [55, 56] width 86 height 89
click at [60, 51] on div "+19292381091 Incoming call from queue [Test] All ALL TASKS ALL TASKS ACTIVE TAS…" at bounding box center [55, 56] width 86 height 89
click at [64, 53] on div "+19292381091 Incoming call from queue [Test] All ALL TASKS ALL TASKS ACTIVE TAS…" at bounding box center [55, 56] width 86 height 89
click at [68, 42] on div "+19292381091 Incoming call from queue [Test] All ALL TASKS ALL TASKS ACTIVE TAS…" at bounding box center [55, 56] width 86 height 89
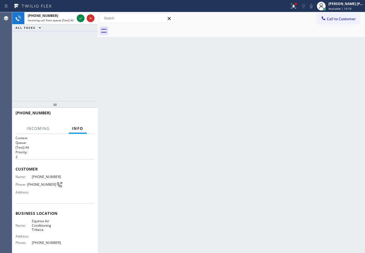
drag, startPoint x: 70, startPoint y: 42, endPoint x: 69, endPoint y: 39, distance: 3.2
click at [70, 41] on div "+19292381091 Incoming call from queue [Test] All ALL TASKS ALL TASKS ACTIVE TAS…" at bounding box center [55, 56] width 86 height 89
click at [71, 42] on div "+19292381091 Incoming call from queue [Test] All ALL TASKS ALL TASKS ACTIVE TAS…" at bounding box center [55, 56] width 86 height 89
click at [73, 53] on div "+19292381091 Incoming call from queue [Test] All ALL TASKS ALL TASKS ACTIVE TAS…" at bounding box center [55, 56] width 86 height 89
click at [76, 62] on div "+19292381091 Incoming call from queue [Test] All ALL TASKS ALL TASKS ACTIVE TAS…" at bounding box center [55, 56] width 86 height 89
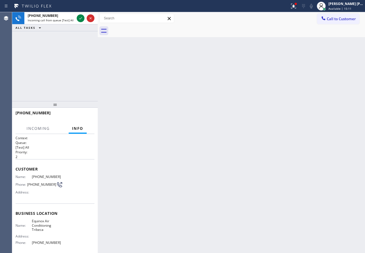
click at [76, 62] on div "+19292381091 Incoming call from queue [Test] All ALL TASKS ALL TASKS ACTIVE TAS…" at bounding box center [55, 56] width 86 height 89
click at [72, 20] on span "Incoming call from queue [Test] All" at bounding box center [51, 20] width 46 height 4
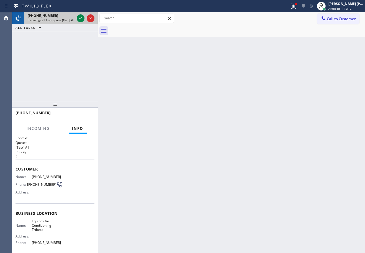
click at [72, 20] on span "Incoming call from queue [Test] All" at bounding box center [51, 20] width 46 height 4
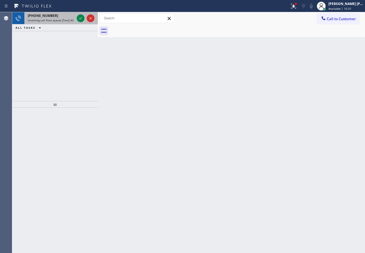
click at [62, 21] on span "Incoming call from queue [Test] All" at bounding box center [51, 20] width 46 height 4
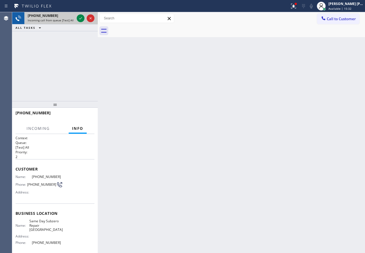
click at [62, 21] on span "Incoming call from queue [Test] All" at bounding box center [51, 20] width 46 height 4
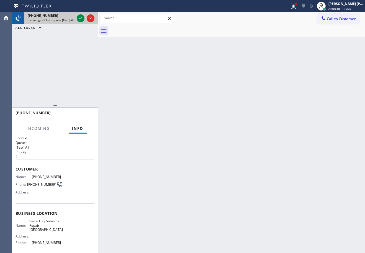
click at [62, 21] on span "Incoming call from queue [Test] All" at bounding box center [51, 20] width 46 height 4
click at [81, 19] on icon at bounding box center [80, 18] width 7 height 7
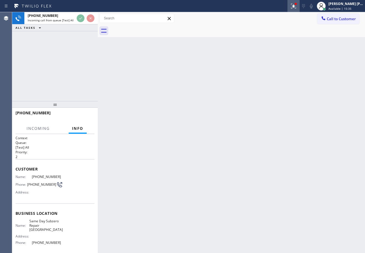
drag, startPoint x: 298, startPoint y: 7, endPoint x: 285, endPoint y: 69, distance: 63.4
click at [297, 7] on icon at bounding box center [294, 6] width 7 height 7
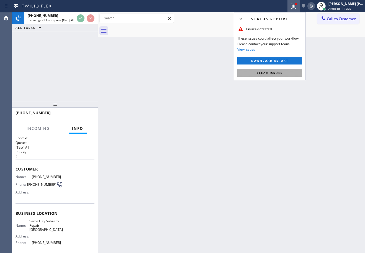
click at [280, 75] on button "Clear issues" at bounding box center [270, 73] width 65 height 8
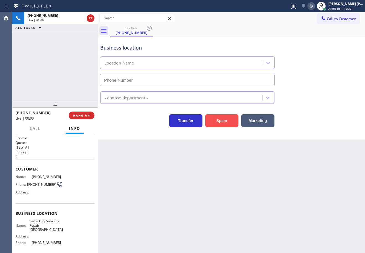
click at [226, 125] on button "Spam" at bounding box center [221, 121] width 33 height 13
type input "(650) 534-0903"
click at [226, 125] on button "Spam" at bounding box center [221, 121] width 33 height 13
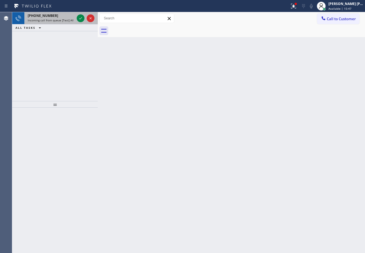
click at [64, 19] on span "Incoming call from queue [Test] All" at bounding box center [51, 20] width 46 height 4
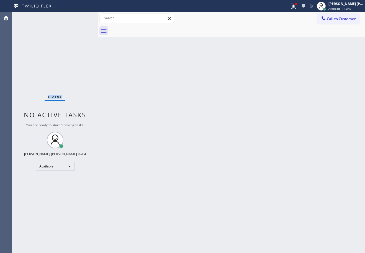
click at [64, 19] on div "Status No active tasks You are ready to start receiving tasks. [PERSON_NAME] [P…" at bounding box center [55, 132] width 86 height 241
drag, startPoint x: 299, startPoint y: 6, endPoint x: 287, endPoint y: 51, distance: 46.9
click at [297, 6] on icon at bounding box center [294, 6] width 7 height 7
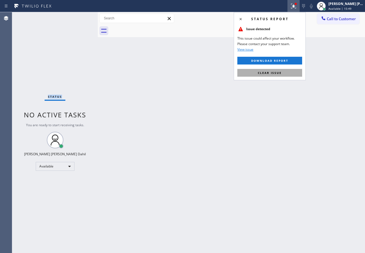
click at [277, 73] on span "Clear issue" at bounding box center [270, 73] width 24 height 4
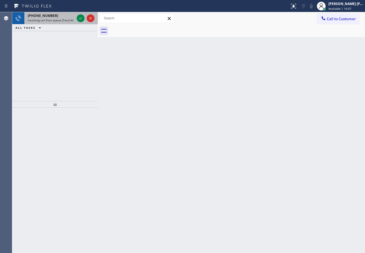
click at [65, 14] on div "+17543366893" at bounding box center [51, 15] width 47 height 5
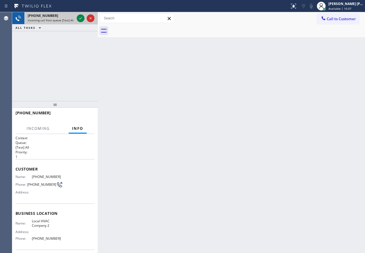
click at [65, 14] on div "+17543366893" at bounding box center [51, 15] width 47 height 5
click at [78, 19] on icon at bounding box center [80, 18] width 7 height 7
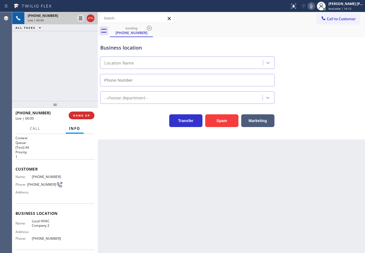
type input "(305) 697-3849"
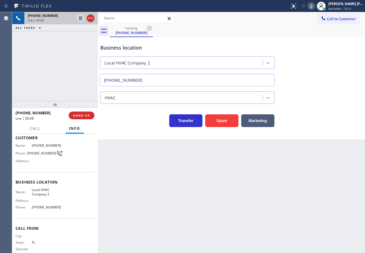
scroll to position [40, 0]
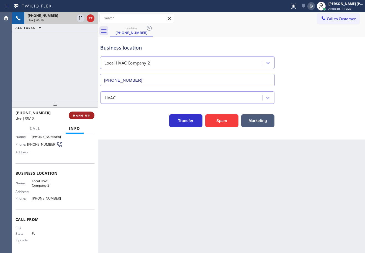
click at [85, 113] on button "HANG UP" at bounding box center [82, 116] width 26 height 8
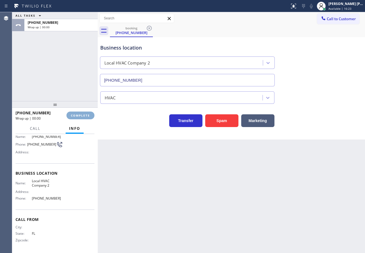
click at [85, 113] on button "COMPLETE" at bounding box center [81, 116] width 28 height 8
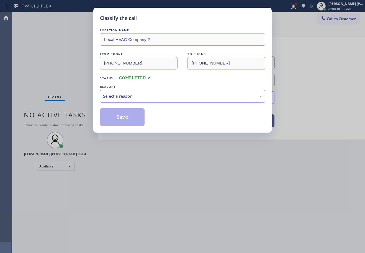
click at [124, 102] on div "Select a reason" at bounding box center [182, 96] width 165 height 13
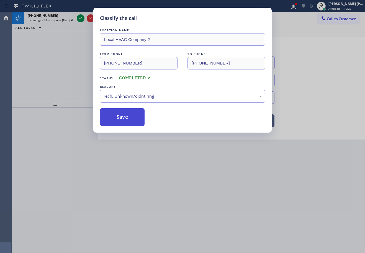
click at [120, 119] on button "Save" at bounding box center [122, 117] width 45 height 18
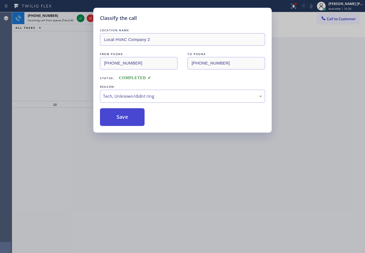
click at [120, 118] on button "Save" at bounding box center [122, 117] width 45 height 18
click at [55, 22] on div "Classify the call LOCATION NAME Local HVAC Company 2 FROM PHONE (754) 336-6893 …" at bounding box center [182, 126] width 365 height 253
click at [58, 17] on div "Classify the call LOCATION NAME Local HVAC Company 2 FROM PHONE (754) 336-6893 …" at bounding box center [182, 126] width 365 height 253
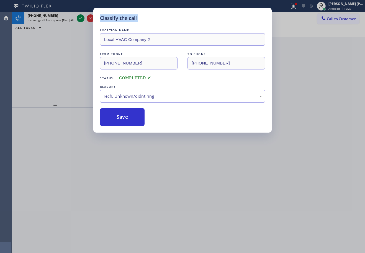
click at [58, 17] on div "Classify the call LOCATION NAME Local HVAC Company 2 FROM PHONE (754) 336-6893 …" at bounding box center [182, 126] width 365 height 253
click at [126, 122] on button "Save" at bounding box center [122, 117] width 45 height 18
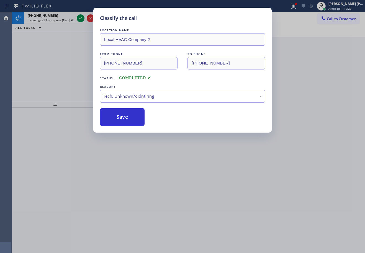
click at [182, 206] on div "Classify the call LOCATION NAME Local HVAC Company 2 FROM PHONE (754) 336-6893 …" at bounding box center [182, 126] width 365 height 253
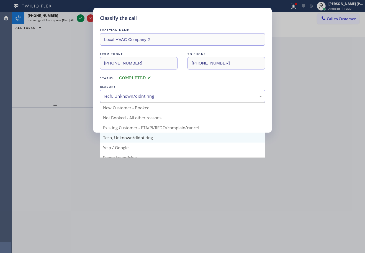
click at [164, 95] on div "Tech, Unknown/didnt ring" at bounding box center [182, 96] width 159 height 6
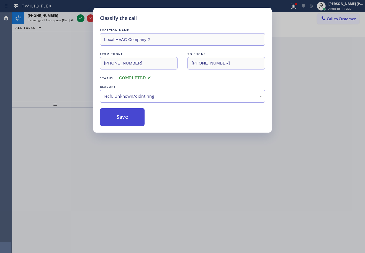
click at [133, 125] on button "Save" at bounding box center [122, 117] width 45 height 18
click at [132, 125] on button "Save" at bounding box center [122, 117] width 45 height 18
click at [195, 191] on div "Classify the call LOCATION NAME Local HVAC Company 2 FROM PHONE (754) 336-6893 …" at bounding box center [182, 126] width 365 height 253
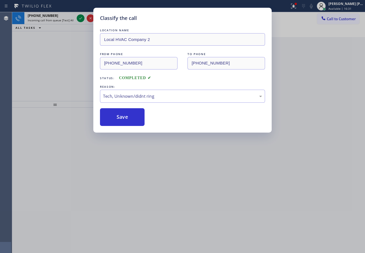
click at [195, 191] on div "Classify the call LOCATION NAME Local HVAC Company 2 FROM PHONE (754) 336-6893 …" at bounding box center [182, 126] width 365 height 253
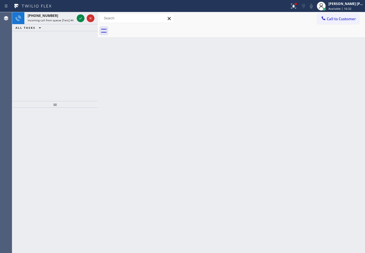
click at [139, 120] on div "Back to Dashboard Change Sender ID Customers Technicians Select a contact Outbo…" at bounding box center [232, 132] width 268 height 241
click at [61, 21] on span "Incoming call from queue [Test] All" at bounding box center [51, 20] width 46 height 4
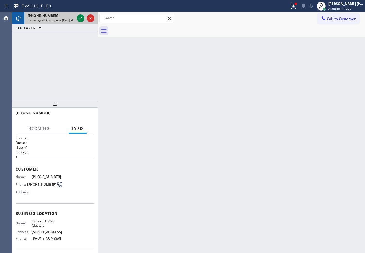
click at [61, 21] on span "Incoming call from queue [Test] All" at bounding box center [51, 20] width 46 height 4
click at [83, 18] on icon at bounding box center [80, 18] width 7 height 7
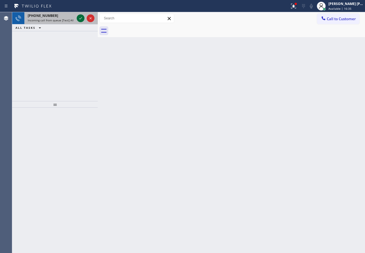
click at [82, 18] on icon at bounding box center [80, 18] width 7 height 7
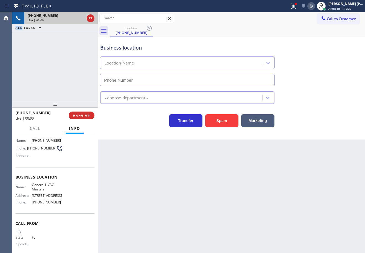
scroll to position [40, 0]
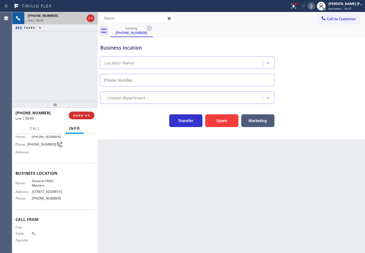
type input "(305) 548-8390"
click at [76, 115] on span "HANG UP" at bounding box center [81, 116] width 17 height 4
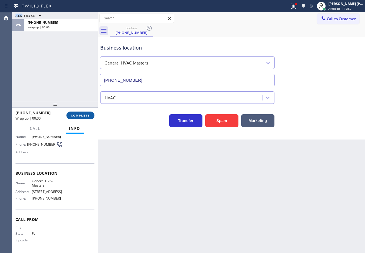
click at [76, 114] on span "COMPLETE" at bounding box center [80, 116] width 19 height 4
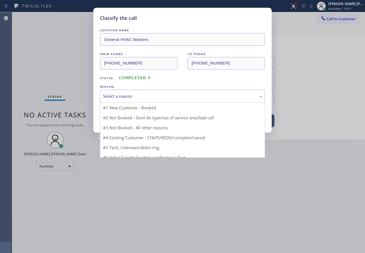
click at [120, 97] on div "Select a reason" at bounding box center [182, 96] width 159 height 6
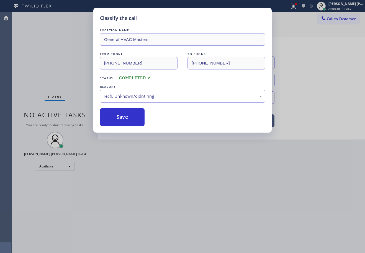
click at [118, 122] on button "Save" at bounding box center [122, 117] width 45 height 18
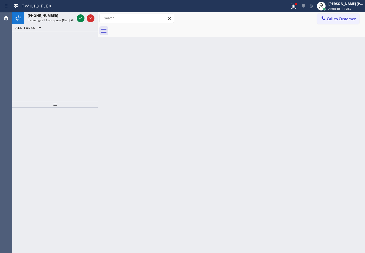
click at [150, 143] on div "Back to Dashboard Change Sender ID Customers Technicians Select a contact Outbo…" at bounding box center [232, 132] width 268 height 241
click at [47, 18] on div "+17252784931 Incoming call from queue [Test] All" at bounding box center [49, 18] width 51 height 12
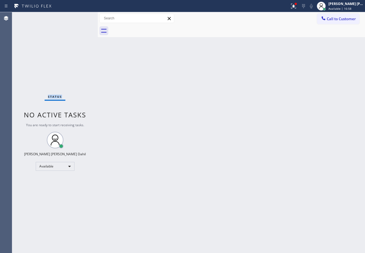
click at [47, 18] on div "Status No active tasks You are ready to start receiving tasks. [PERSON_NAME] [P…" at bounding box center [55, 132] width 86 height 241
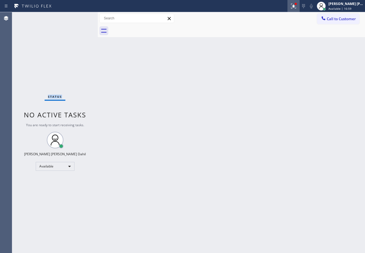
click at [297, 7] on icon at bounding box center [294, 6] width 7 height 7
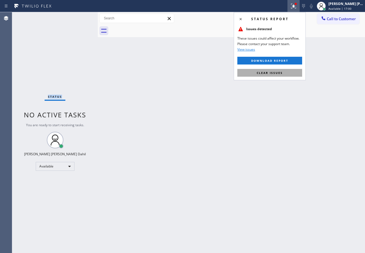
click at [286, 75] on button "Clear issues" at bounding box center [270, 73] width 65 height 8
drag, startPoint x: 286, startPoint y: 75, endPoint x: 295, endPoint y: 112, distance: 37.8
click at [288, 83] on div "Back to Dashboard Change Sender ID Customers Technicians Select a contact Outbo…" at bounding box center [232, 132] width 268 height 241
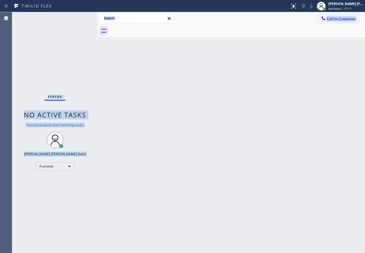
click at [160, 41] on div "Back to Dashboard Change Sender ID Customers Technicians Select a contact Outbo…" at bounding box center [232, 132] width 268 height 241
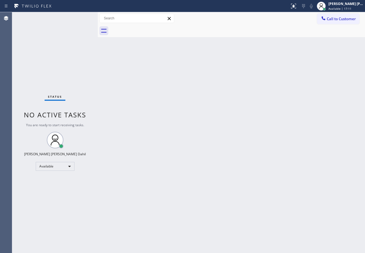
click at [160, 41] on div "Back to Dashboard Change Sender ID Customers Technicians Select a contact Outbo…" at bounding box center [232, 132] width 268 height 241
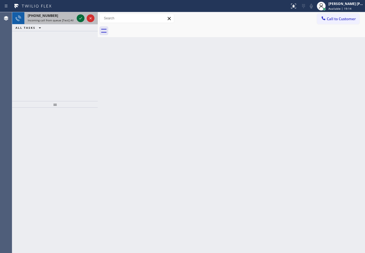
click at [80, 17] on icon at bounding box center [80, 18] width 7 height 7
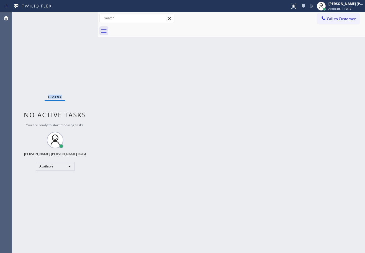
click at [80, 17] on div "Status No active tasks You are ready to start receiving tasks. [PERSON_NAME] [P…" at bounding box center [55, 132] width 86 height 241
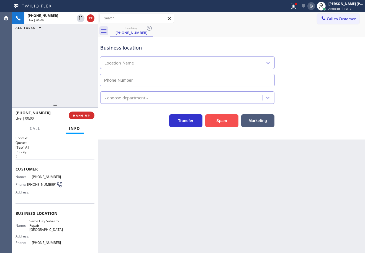
type input "(442) 217-3131"
click at [213, 118] on button "Spam" at bounding box center [221, 121] width 33 height 13
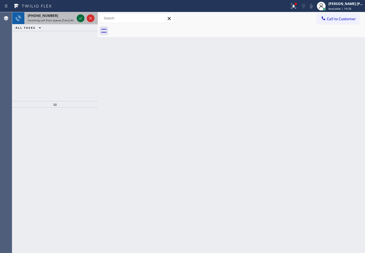
click at [80, 17] on icon at bounding box center [80, 18] width 7 height 7
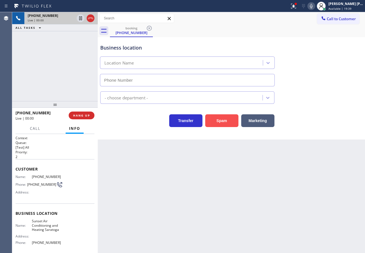
type input "(408) 676-2281"
click at [220, 116] on button "Spam" at bounding box center [221, 121] width 33 height 13
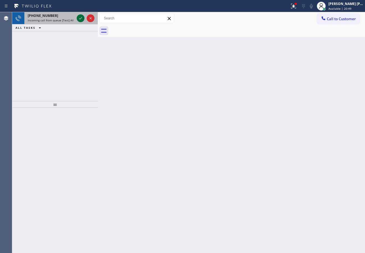
click at [80, 17] on icon at bounding box center [80, 18] width 7 height 7
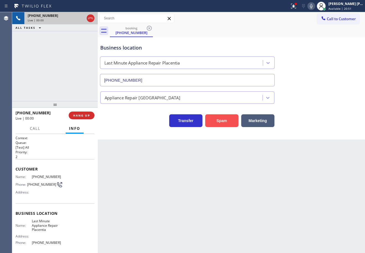
type input "(714) 278-3771"
click at [229, 123] on button "Spam" at bounding box center [221, 121] width 33 height 13
click at [228, 123] on button "Spam" at bounding box center [221, 121] width 33 height 13
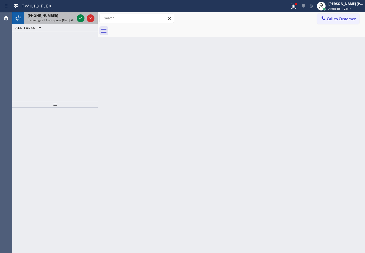
click at [55, 15] on div "+18052585446" at bounding box center [51, 15] width 47 height 5
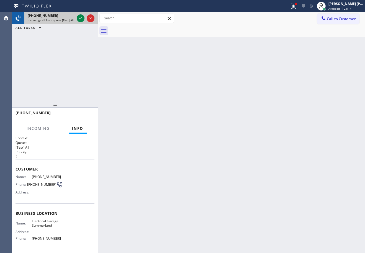
click at [55, 15] on div "+18052585446" at bounding box center [51, 15] width 47 height 5
click at [80, 17] on icon at bounding box center [80, 18] width 7 height 7
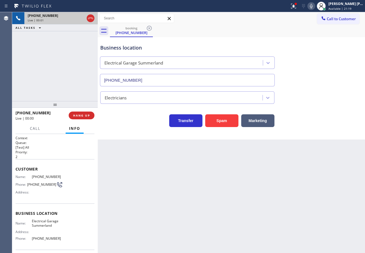
type input "(805) 307-8767"
click at [219, 128] on div "Business location Electrical Garage Summerland (805) 307-8767 Electricians Tran…" at bounding box center [232, 88] width 268 height 103
click at [218, 121] on button "Spam" at bounding box center [221, 121] width 33 height 13
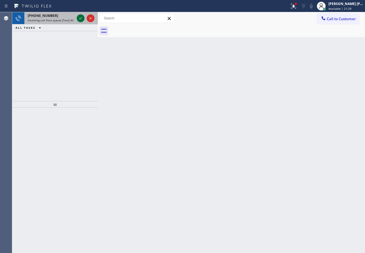
click at [72, 21] on span "Incoming call from queue [Test] All" at bounding box center [51, 20] width 46 height 4
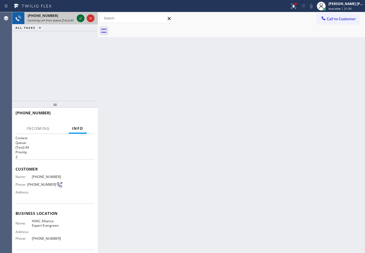
click at [77, 17] on icon at bounding box center [80, 18] width 7 height 7
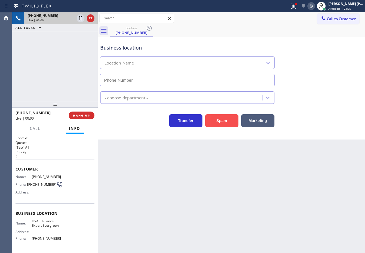
click at [226, 123] on button "Spam" at bounding box center [221, 121] width 33 height 13
type input "(408) 676-1626"
click at [226, 123] on button "Spam" at bounding box center [221, 121] width 33 height 13
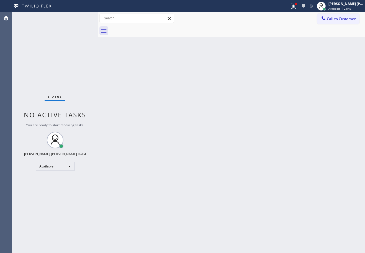
click at [54, 53] on div "Status No active tasks You are ready to start receiving tasks. [PERSON_NAME] [P…" at bounding box center [55, 132] width 86 height 241
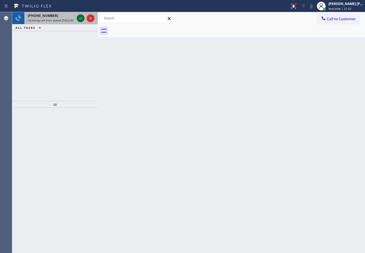
click at [80, 17] on icon at bounding box center [80, 18] width 7 height 7
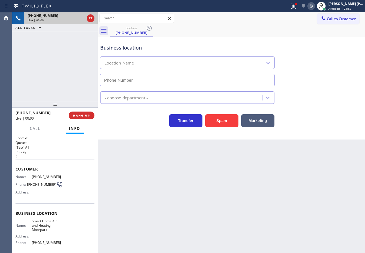
type input "(805) 600-8552"
click at [222, 124] on button "Spam" at bounding box center [221, 121] width 33 height 13
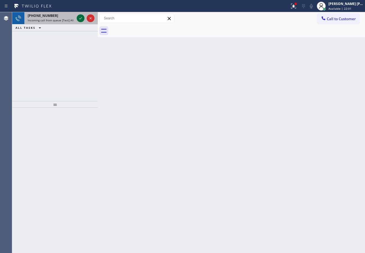
click at [80, 17] on icon at bounding box center [80, 18] width 7 height 7
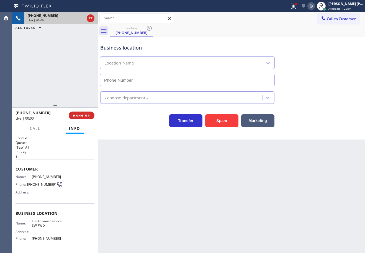
type input "(213) 566-1222"
click at [227, 128] on div "Business location Electricians Service SW FWD (213) 566-1222 Electricians Trans…" at bounding box center [232, 88] width 268 height 103
click at [227, 125] on button "Spam" at bounding box center [221, 121] width 33 height 13
click at [227, 124] on button "Spam" at bounding box center [221, 121] width 33 height 13
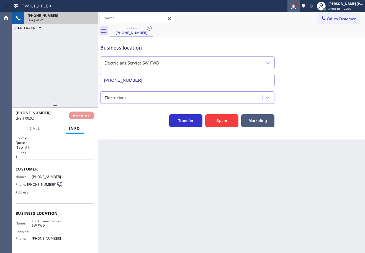
click at [300, 9] on button at bounding box center [294, 6] width 12 height 12
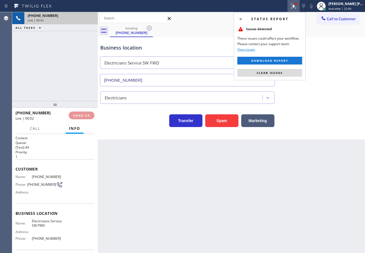
click at [287, 70] on button "Clear issues" at bounding box center [270, 73] width 65 height 8
click at [287, 70] on div "Back to Dashboard Change Sender ID Customers Technicians Select a contact Outbo…" at bounding box center [232, 132] width 268 height 241
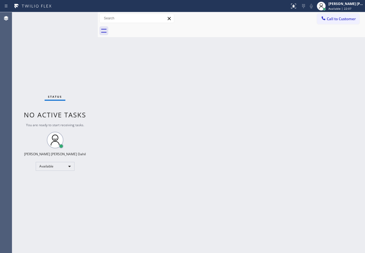
click at [288, 75] on div "Back to Dashboard Change Sender ID Customers Technicians Select a contact Outbo…" at bounding box center [232, 132] width 268 height 241
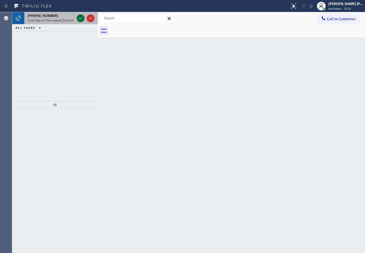
click at [80, 17] on icon at bounding box center [80, 18] width 7 height 7
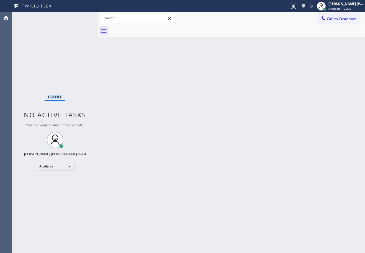
click at [80, 17] on div "Status No active tasks You are ready to start receiving tasks. [PERSON_NAME] [P…" at bounding box center [55, 132] width 86 height 241
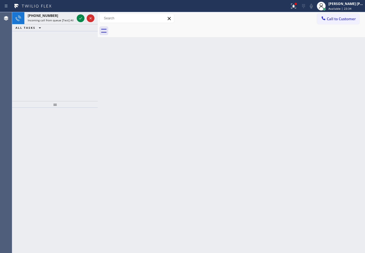
click at [80, 17] on icon at bounding box center [80, 18] width 7 height 7
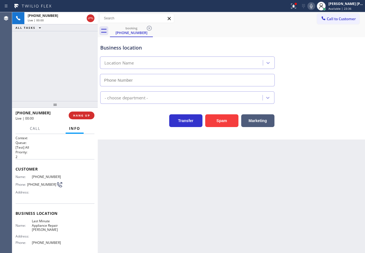
type input "(253) 345-4242"
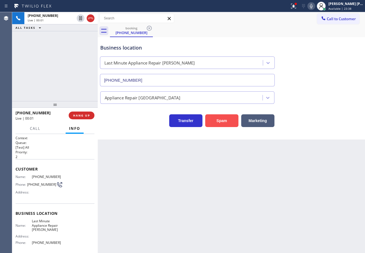
click at [232, 121] on button "Spam" at bounding box center [221, 121] width 33 height 13
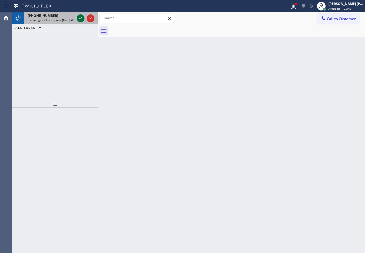
click at [80, 17] on icon at bounding box center [80, 18] width 7 height 7
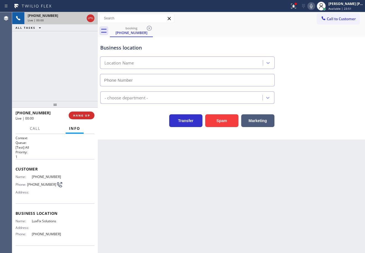
type input "(908) 201-8201"
click at [222, 122] on button "Spam" at bounding box center [221, 121] width 33 height 13
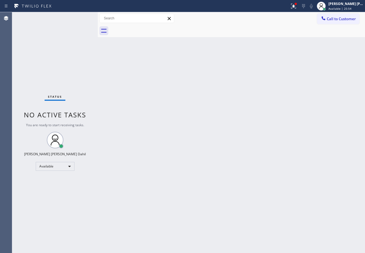
drag, startPoint x: 180, startPoint y: 102, endPoint x: 182, endPoint y: 100, distance: 2.9
click at [181, 102] on div "Back to Dashboard Change Sender ID Customers Technicians Select a contact Outbo…" at bounding box center [232, 132] width 268 height 241
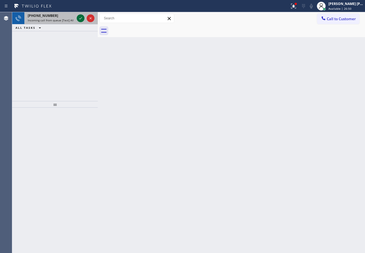
click at [80, 17] on icon at bounding box center [80, 18] width 7 height 7
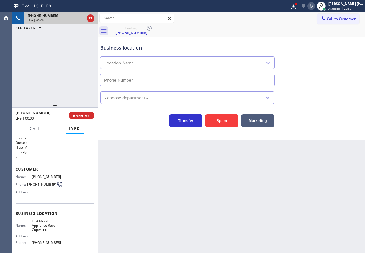
type input "(408) 762-4242"
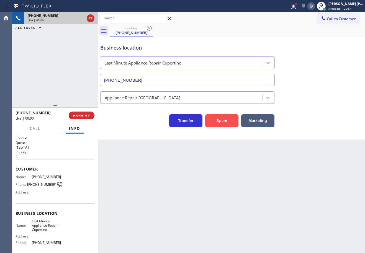
click at [226, 122] on button "Spam" at bounding box center [221, 121] width 33 height 13
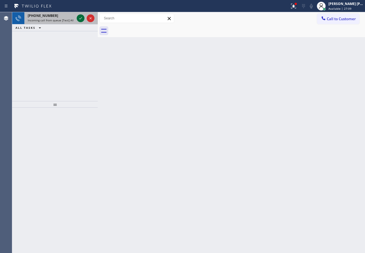
click at [80, 17] on icon at bounding box center [80, 18] width 7 height 7
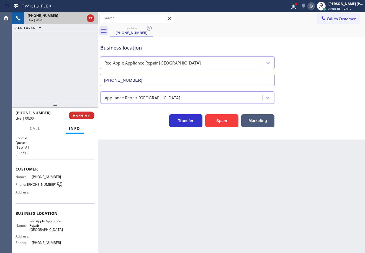
type input "(408) 872-9690"
click at [222, 124] on button "Spam" at bounding box center [221, 121] width 33 height 13
click at [224, 124] on button "Spam" at bounding box center [221, 121] width 33 height 13
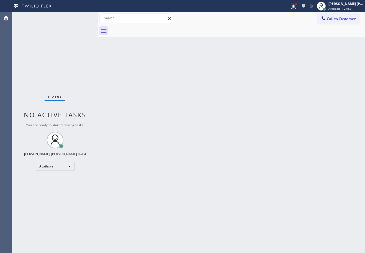
click at [226, 120] on div "Back to Dashboard Change Sender ID Customers Technicians Select a contact Outbo…" at bounding box center [232, 132] width 268 height 241
click at [298, 4] on div at bounding box center [295, 3] width 3 height 3
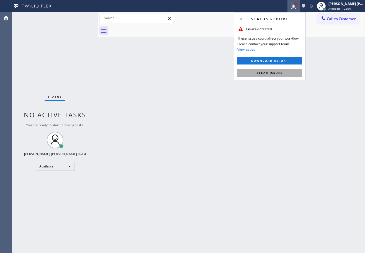
click at [293, 74] on button "Clear issues" at bounding box center [270, 73] width 65 height 8
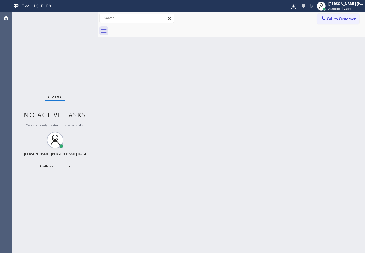
click at [291, 75] on div "Back to Dashboard Change Sender ID Customers Technicians Select a contact Outbo…" at bounding box center [232, 132] width 268 height 241
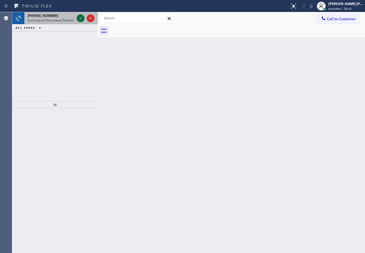
click at [80, 17] on icon at bounding box center [80, 18] width 7 height 7
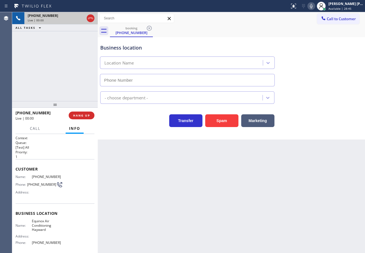
type input "(341) 222-3686"
click at [217, 122] on button "Spam" at bounding box center [221, 121] width 33 height 13
drag, startPoint x: 217, startPoint y: 122, endPoint x: 222, endPoint y: 122, distance: 4.7
click at [219, 122] on button "Spam" at bounding box center [221, 121] width 33 height 13
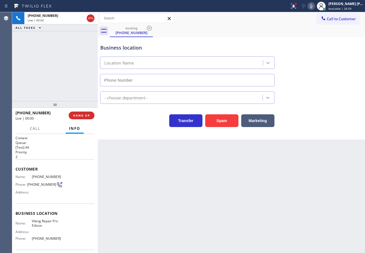
type input "(732) 800-5909"
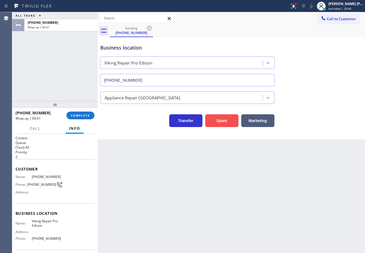
click at [225, 120] on button "Spam" at bounding box center [221, 121] width 33 height 13
click at [96, 119] on div "+17329380518 Wrap up | 00:02 COMPLETE" at bounding box center [55, 116] width 86 height 16
click at [90, 116] on button "COMPLETE" at bounding box center [81, 116] width 28 height 8
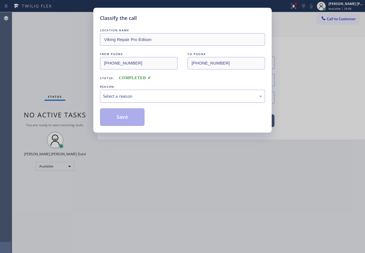
click at [153, 100] on div "Select a reason" at bounding box center [182, 96] width 165 height 13
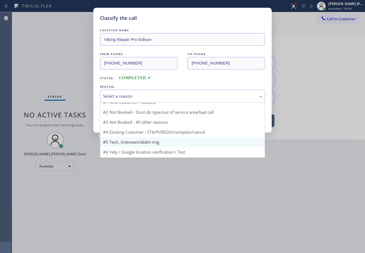
scroll to position [15, 0]
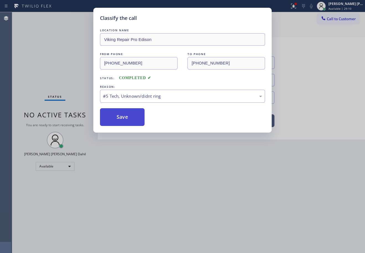
click at [126, 119] on button "Save" at bounding box center [122, 117] width 45 height 18
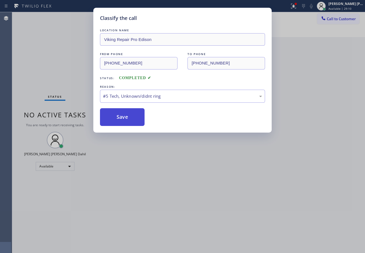
drag, startPoint x: 126, startPoint y: 119, endPoint x: 129, endPoint y: 117, distance: 3.6
click at [126, 118] on button "Save" at bounding box center [122, 117] width 45 height 18
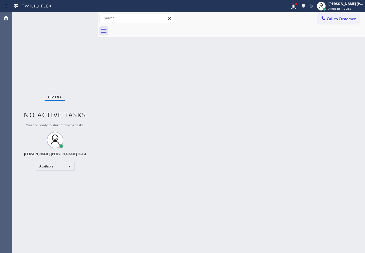
click at [80, 17] on div "Status No active tasks You are ready to start receiving tasks. [PERSON_NAME] [P…" at bounding box center [55, 132] width 86 height 241
click at [296, 7] on icon at bounding box center [293, 6] width 5 height 5
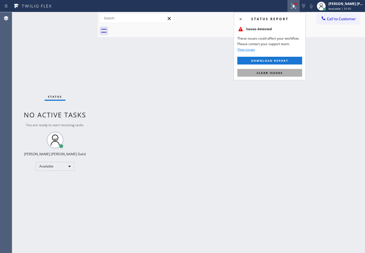
click at [285, 73] on button "Clear issues" at bounding box center [270, 73] width 65 height 8
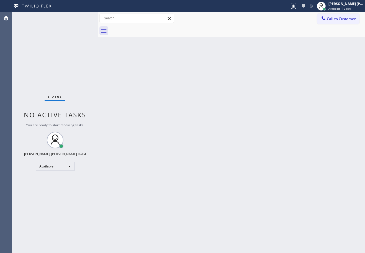
click at [285, 73] on div "Back to Dashboard Change Sender ID Customers Technicians Select a contact Outbo…" at bounding box center [232, 132] width 268 height 241
click at [286, 73] on div "Back to Dashboard Change Sender ID Customers Technicians Select a contact Outbo…" at bounding box center [232, 132] width 268 height 241
click at [211, 119] on div "Back to Dashboard Change Sender ID Customers Technicians Select a contact Outbo…" at bounding box center [232, 132] width 268 height 241
click at [212, 119] on div "Back to Dashboard Change Sender ID Customers Technicians Select a contact Outbo…" at bounding box center [232, 132] width 268 height 241
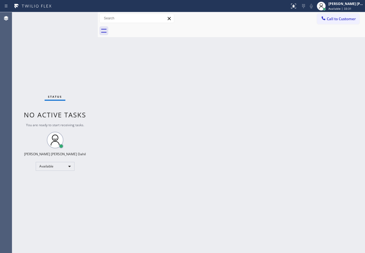
drag, startPoint x: 249, startPoint y: 29, endPoint x: 260, endPoint y: 83, distance: 56.0
click at [249, 29] on div at bounding box center [237, 31] width 255 height 12
click at [216, 144] on div "Back to Dashboard Change Sender ID Customers Technicians Select a contact Outbo…" at bounding box center [232, 132] width 268 height 241
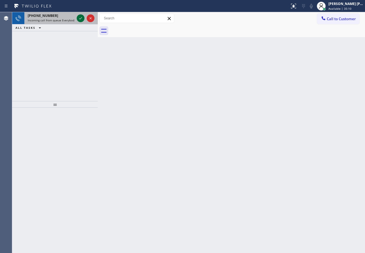
click at [80, 17] on icon at bounding box center [80, 18] width 7 height 7
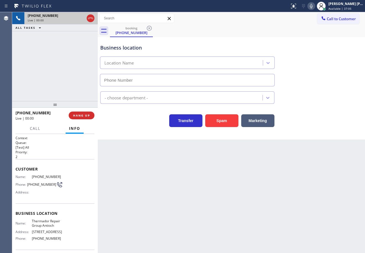
type input "(925) 222-2713"
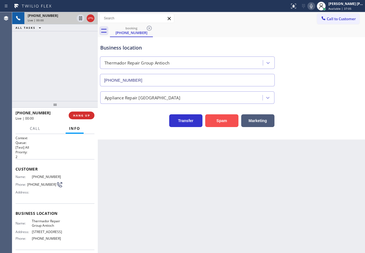
click at [214, 118] on button "Spam" at bounding box center [221, 121] width 33 height 13
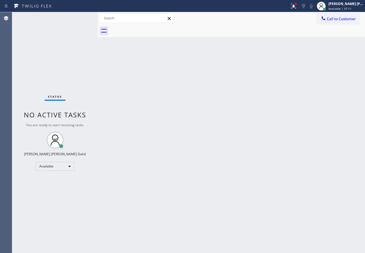
click at [80, 17] on div "Status No active tasks You are ready to start receiving tasks. [PERSON_NAME] [P…" at bounding box center [55, 132] width 86 height 241
click at [94, 35] on div "Status No active tasks You are ready to start receiving tasks. [PERSON_NAME] [P…" at bounding box center [55, 132] width 86 height 241
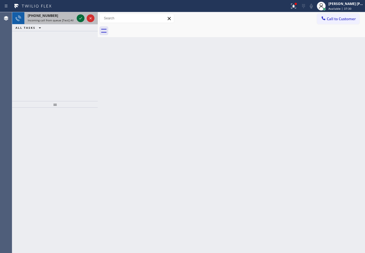
click at [80, 17] on icon at bounding box center [80, 18] width 7 height 7
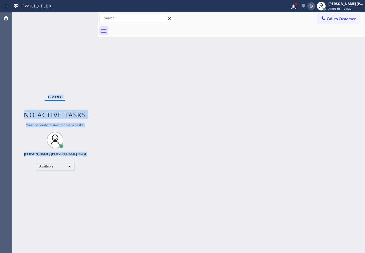
click at [80, 17] on div "Status No active tasks You are ready to start receiving tasks. [PERSON_NAME] [P…" at bounding box center [55, 132] width 86 height 241
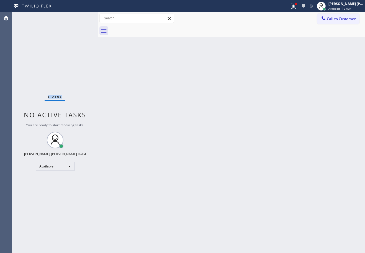
click at [80, 17] on div "Status No active tasks You are ready to start receiving tasks. [PERSON_NAME] [P…" at bounding box center [55, 132] width 86 height 241
click at [297, 6] on icon at bounding box center [294, 6] width 7 height 7
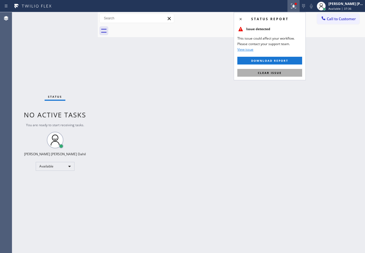
click at [283, 72] on button "Clear issue" at bounding box center [270, 73] width 65 height 8
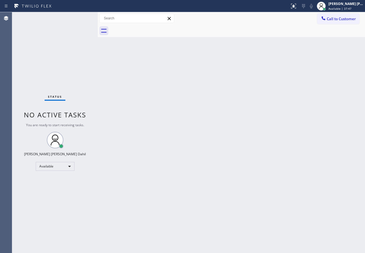
click at [293, 20] on div "Call to Customer Outbound call Location Beverly Hills Electrician Pros G+ Your …" at bounding box center [232, 19] width 268 height 10
click at [80, 17] on div "Status No active tasks You are ready to start receiving tasks. [PERSON_NAME] [P…" at bounding box center [51, 132] width 78 height 241
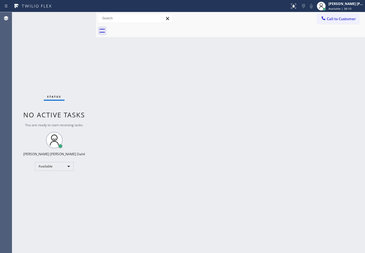
drag, startPoint x: 90, startPoint y: 17, endPoint x: 98, endPoint y: 22, distance: 9.5
click at [96, 22] on div at bounding box center [96, 132] width 0 height 241
click at [145, 126] on div "Back to Dashboard Change Sender ID Customers Technicians Select a contact Outbo…" at bounding box center [232, 132] width 268 height 241
click at [80, 17] on div "Status No active tasks You are ready to start receiving tasks. [PERSON_NAME] [P…" at bounding box center [55, 132] width 86 height 241
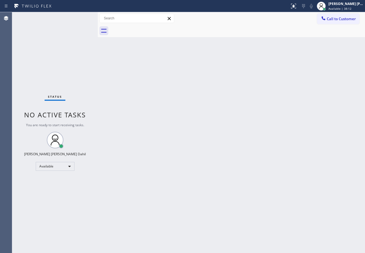
click at [80, 17] on div "Status No active tasks You are ready to start receiving tasks. [PERSON_NAME] [P…" at bounding box center [55, 132] width 86 height 241
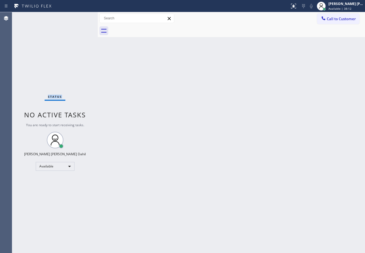
click at [80, 17] on div "Status No active tasks You are ready to start receiving tasks. [PERSON_NAME] [P…" at bounding box center [55, 132] width 86 height 241
click at [286, 200] on div "Back to Dashboard Change Sender ID Customers Technicians Select a contact Outbo…" at bounding box center [232, 132] width 268 height 241
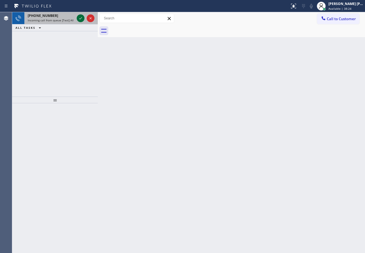
click at [80, 17] on icon at bounding box center [80, 18] width 7 height 7
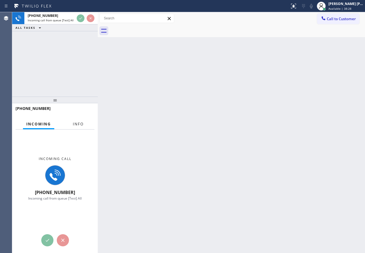
click at [77, 126] on span "Info" at bounding box center [78, 124] width 11 height 5
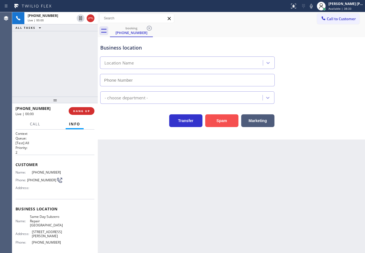
click at [222, 122] on button "Spam" at bounding box center [221, 121] width 33 height 13
type input "[PHONE_NUMBER]"
drag, startPoint x: 222, startPoint y: 122, endPoint x: 225, endPoint y: 120, distance: 3.6
click at [223, 121] on button "Spam" at bounding box center [221, 121] width 33 height 13
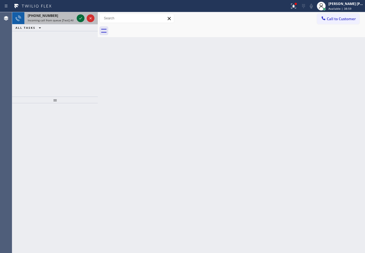
click at [80, 17] on icon at bounding box center [80, 18] width 7 height 7
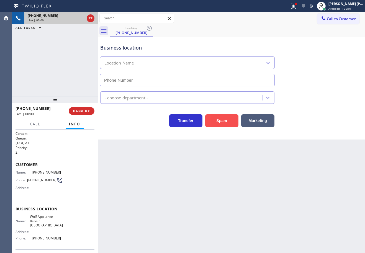
type input "[PHONE_NUMBER]"
click at [213, 116] on button "Spam" at bounding box center [221, 121] width 33 height 13
click at [214, 118] on button "Spam" at bounding box center [221, 121] width 33 height 13
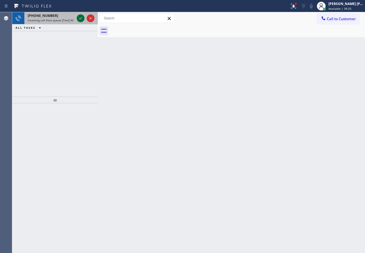
click at [80, 17] on icon at bounding box center [80, 18] width 7 height 7
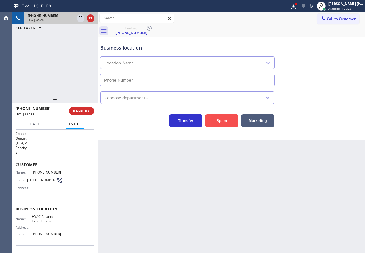
type input "[PHONE_NUMBER]"
click at [219, 121] on button "Spam" at bounding box center [221, 121] width 33 height 13
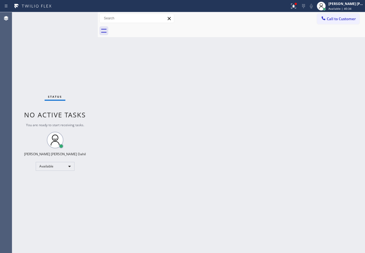
click at [80, 17] on div "Status No active tasks You are ready to start receiving tasks. [PERSON_NAME] [P…" at bounding box center [55, 132] width 86 height 241
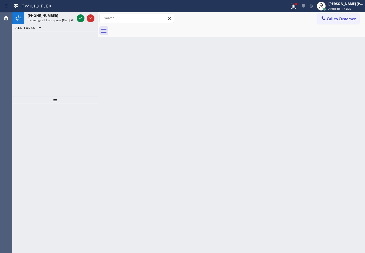
click at [80, 17] on icon at bounding box center [80, 18] width 7 height 7
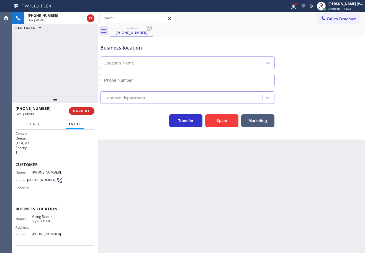
type input "[PHONE_NUMBER]"
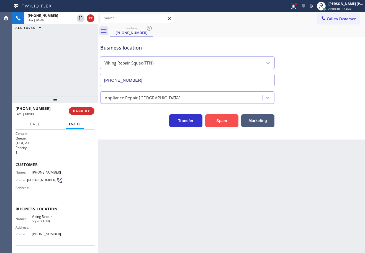
click at [214, 121] on button "Spam" at bounding box center [221, 121] width 33 height 13
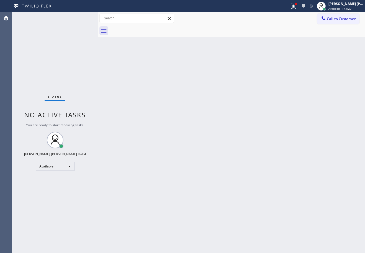
drag, startPoint x: 246, startPoint y: 113, endPoint x: 250, endPoint y: 107, distance: 7.8
click at [246, 113] on div "Back to Dashboard Change Sender ID Customers Technicians Select a contact Outbo…" at bounding box center [232, 132] width 268 height 241
click at [300, 7] on div at bounding box center [294, 6] width 12 height 7
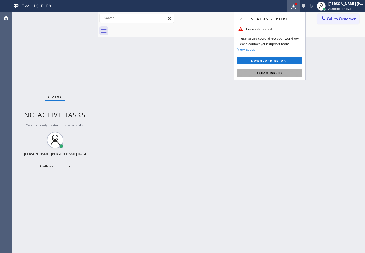
click at [294, 71] on button "Clear issues" at bounding box center [270, 73] width 65 height 8
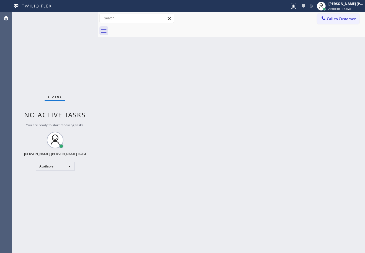
click at [295, 72] on div "Back to Dashboard Change Sender ID Customers Technicians Select a contact Outbo…" at bounding box center [232, 132] width 268 height 241
click at [312, 154] on div "Back to Dashboard Change Sender ID Customers Technicians Select a contact Outbo…" at bounding box center [232, 132] width 268 height 241
click at [226, 124] on div "Back to Dashboard Change Sender ID Customers Technicians Select a contact Outbo…" at bounding box center [232, 132] width 268 height 241
click at [227, 124] on div "Back to Dashboard Change Sender ID Customers Technicians Select a contact Outbo…" at bounding box center [232, 132] width 268 height 241
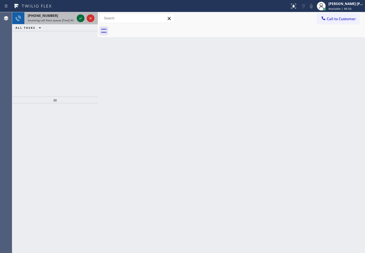
click at [80, 17] on icon at bounding box center [80, 18] width 7 height 7
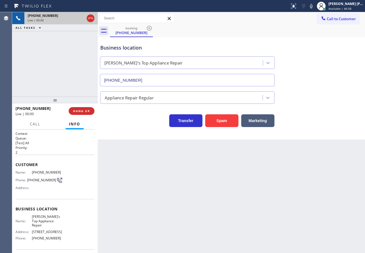
type input "[PHONE_NUMBER]"
drag, startPoint x: 228, startPoint y: 34, endPoint x: 228, endPoint y: 65, distance: 30.2
click at [228, 37] on div "booking [PHONE_NUMBER] Call to Customer Outbound call Location Search location …" at bounding box center [232, 76] width 268 height 128
click at [85, 113] on button "HANG UP" at bounding box center [82, 111] width 26 height 8
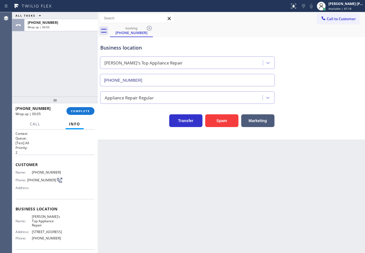
click at [78, 106] on div "[PHONE_NUMBER] Wrap up | 00:05 COMPLETE" at bounding box center [55, 111] width 79 height 14
click at [78, 108] on button "COMPLETE" at bounding box center [81, 111] width 28 height 8
click at [78, 110] on div "ALL TASKS ALL TASKS ACTIVE TASKS TASKS IN WRAP UP [PHONE_NUMBER] Wrap up | 00:0…" at bounding box center [188, 132] width 353 height 241
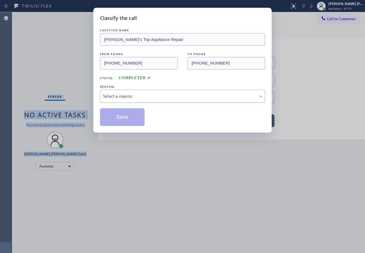
drag, startPoint x: 105, startPoint y: 98, endPoint x: 109, endPoint y: 99, distance: 4.6
click at [109, 99] on div "Select a reason" at bounding box center [182, 96] width 159 height 6
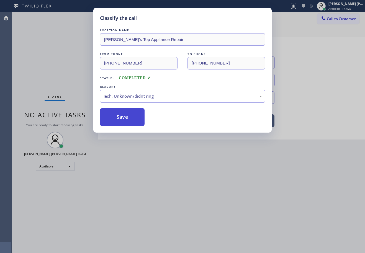
click at [128, 118] on button "Save" at bounding box center [122, 117] width 45 height 18
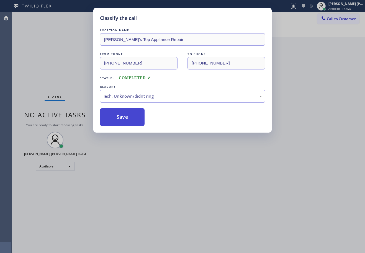
click at [128, 118] on button "Save" at bounding box center [122, 117] width 45 height 18
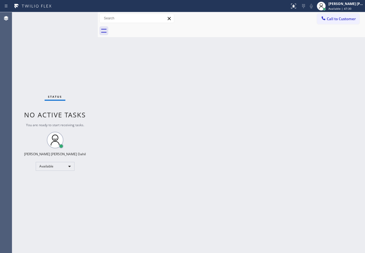
click at [214, 92] on div "Back to Dashboard Change Sender ID Customers Technicians Select a contact Outbo…" at bounding box center [232, 132] width 268 height 241
click at [206, 166] on div "Back to Dashboard Change Sender ID Customers Technicians Select a contact Outbo…" at bounding box center [232, 132] width 268 height 241
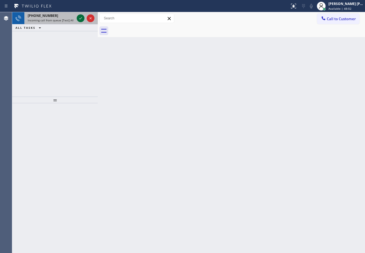
click at [80, 17] on icon at bounding box center [80, 18] width 7 height 7
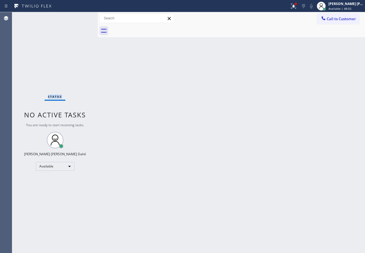
click at [80, 17] on div "Status No active tasks You are ready to start receiving tasks. [PERSON_NAME] [P…" at bounding box center [55, 132] width 86 height 241
drag, startPoint x: 200, startPoint y: 114, endPoint x: 202, endPoint y: 117, distance: 3.6
click at [202, 117] on div "Back to Dashboard Change Sender ID Customers Technicians Select a contact Outbo…" at bounding box center [232, 132] width 268 height 241
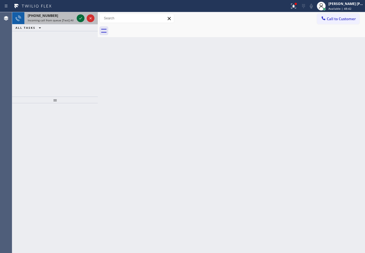
click at [80, 17] on icon at bounding box center [80, 18] width 7 height 7
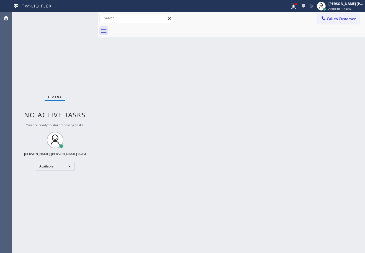
click at [80, 17] on div "Status No active tasks You are ready to start receiving tasks. [PERSON_NAME] [P…" at bounding box center [55, 132] width 86 height 241
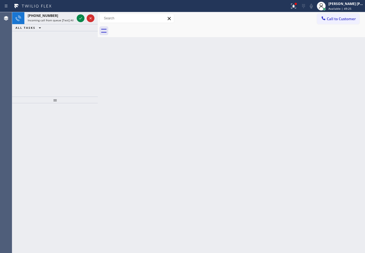
click at [80, 17] on icon at bounding box center [80, 18] width 7 height 7
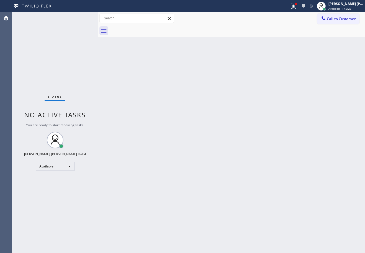
click at [80, 17] on div "Status No active tasks You are ready to start receiving tasks. [PERSON_NAME] [P…" at bounding box center [55, 132] width 86 height 241
click at [107, 75] on div "Back to Dashboard Change Sender ID Customers Technicians Select a contact Outbo…" at bounding box center [232, 132] width 268 height 241
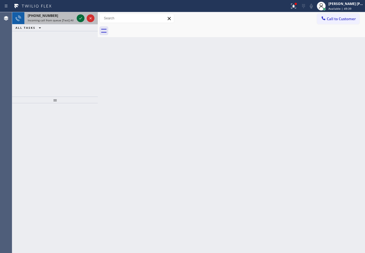
click at [80, 17] on icon at bounding box center [80, 18] width 7 height 7
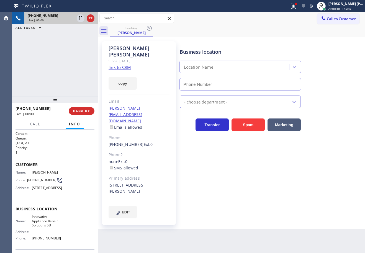
type input "[PHONE_NUMBER]"
click at [118, 65] on link "link to CRM" at bounding box center [120, 68] width 22 height 6
drag, startPoint x: 293, startPoint y: 5, endPoint x: 296, endPoint y: 6, distance: 3.1
click at [294, 5] on div "Status report Issues detected These issues could affect your workflow. Please c…" at bounding box center [182, 6] width 365 height 12
click at [297, 7] on icon at bounding box center [294, 6] width 7 height 7
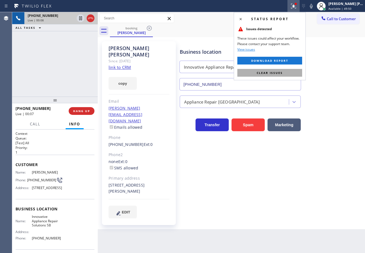
click at [269, 72] on span "Clear issues" at bounding box center [270, 73] width 26 height 4
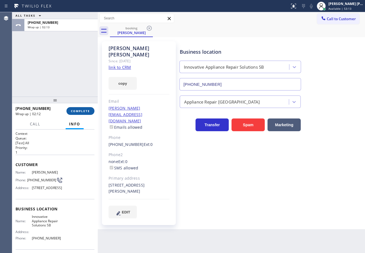
click at [74, 111] on span "COMPLETE" at bounding box center [80, 111] width 19 height 4
click at [78, 82] on div "ALL TASKS ALL TASKS ACTIVE TASKS TASKS IN WRAP UP [PHONE_NUMBER] Wrap up | 02:15" at bounding box center [55, 54] width 86 height 85
click at [62, 59] on div "ALL TASKS ALL TASKS ACTIVE TASKS TASKS IN WRAP UP [PHONE_NUMBER] Wrap up | 02:25" at bounding box center [55, 54] width 86 height 85
click at [80, 114] on button "COMPLETE" at bounding box center [81, 111] width 28 height 8
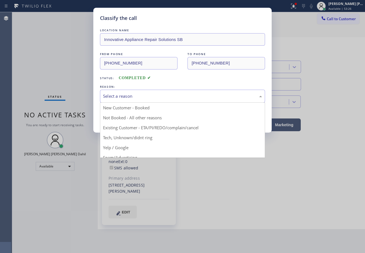
click at [144, 98] on div "Select a reason" at bounding box center [182, 96] width 159 height 6
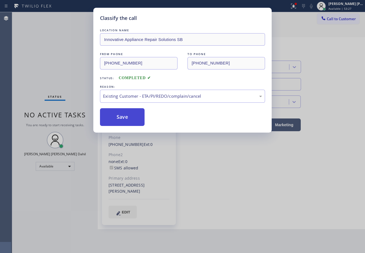
click at [126, 112] on button "Save" at bounding box center [122, 117] width 45 height 18
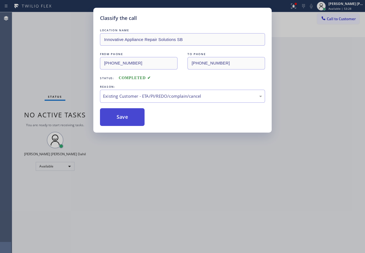
click at [126, 112] on button "Save" at bounding box center [122, 117] width 45 height 18
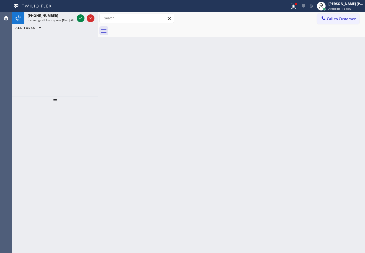
drag, startPoint x: 251, startPoint y: 26, endPoint x: 239, endPoint y: 27, distance: 11.7
click at [248, 27] on div at bounding box center [237, 31] width 255 height 12
click at [80, 18] on icon at bounding box center [80, 18] width 7 height 7
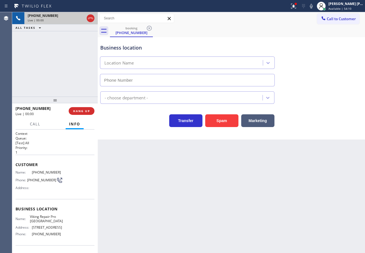
type input "[PHONE_NUMBER]"
click at [224, 113] on div "Spam" at bounding box center [221, 120] width 36 height 16
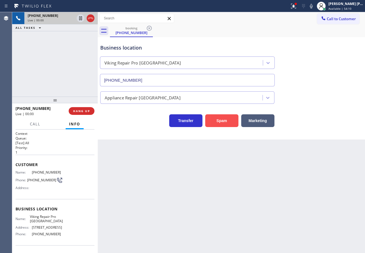
click at [222, 121] on button "Spam" at bounding box center [221, 121] width 33 height 13
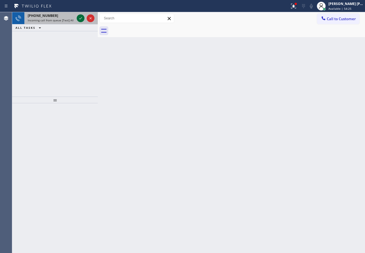
click at [80, 17] on icon at bounding box center [80, 18] width 7 height 7
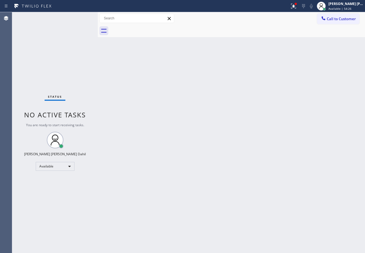
click at [80, 17] on div "Status No active tasks You are ready to start receiving tasks. [PERSON_NAME] [P…" at bounding box center [55, 132] width 86 height 241
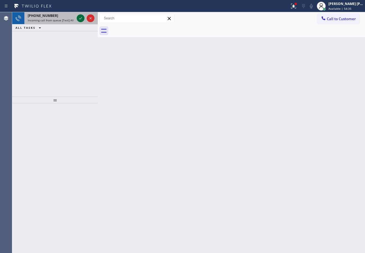
click at [80, 17] on icon at bounding box center [80, 18] width 7 height 7
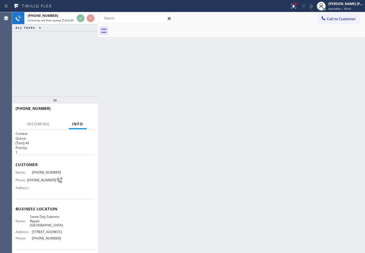
click at [80, 48] on div "[PHONE_NUMBER] Incoming call from queue [Test] All ALL TASKS ALL TASKS ACTIVE T…" at bounding box center [55, 54] width 86 height 85
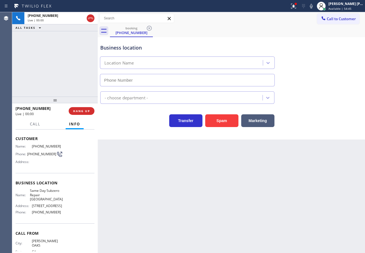
scroll to position [23, 0]
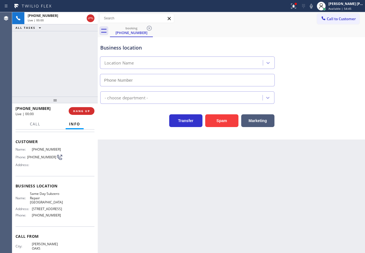
type input "[PHONE_NUMBER]"
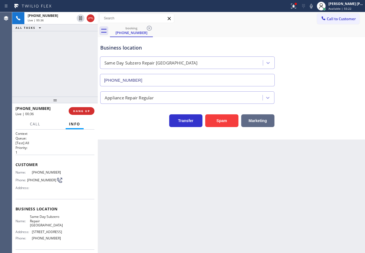
click at [264, 119] on button "Marketing" at bounding box center [258, 121] width 33 height 13
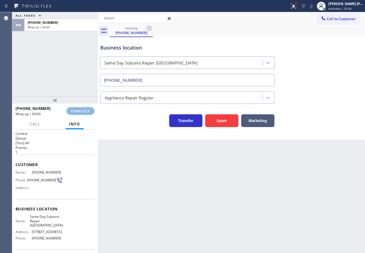
drag, startPoint x: 304, startPoint y: 6, endPoint x: 288, endPoint y: 36, distance: 33.6
click at [300, 8] on div at bounding box center [294, 6] width 12 height 7
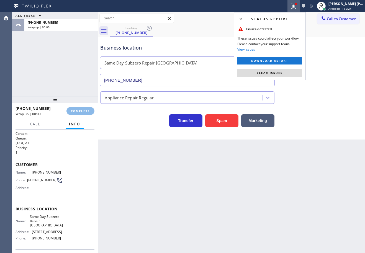
click at [281, 72] on span "Clear issues" at bounding box center [270, 73] width 26 height 4
click at [281, 72] on div "Back to Dashboard Change Sender ID Customers Technicians Select a contact Outbo…" at bounding box center [232, 132] width 268 height 241
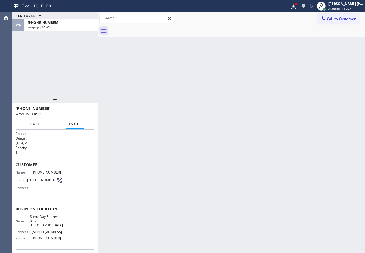
click at [281, 75] on div "Back to Dashboard Change Sender ID Customers Technicians Select a contact Outbo…" at bounding box center [232, 132] width 268 height 241
click at [281, 76] on div "Back to Dashboard Change Sender ID Customers Technicians Select a contact Outbo…" at bounding box center [232, 132] width 268 height 241
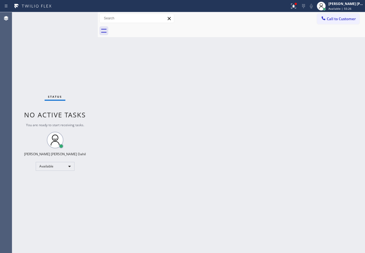
click at [120, 98] on div "Back to Dashboard Change Sender ID Customers Technicians Select a contact Outbo…" at bounding box center [232, 132] width 268 height 241
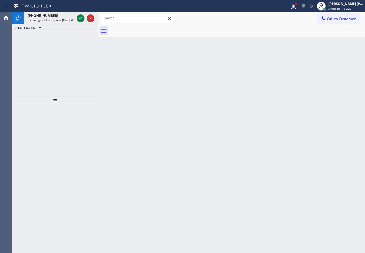
click at [209, 159] on div "Back to Dashboard Change Sender ID Customers Technicians Select a contact Outbo…" at bounding box center [232, 132] width 268 height 241
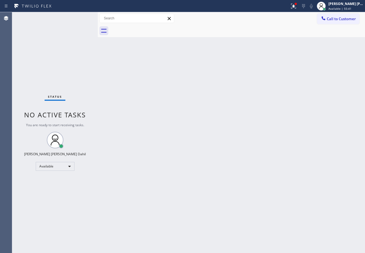
click at [80, 17] on div "Status No active tasks You are ready to start receiving tasks. [PERSON_NAME] [P…" at bounding box center [55, 132] width 86 height 241
click at [266, 162] on div "Back to Dashboard Change Sender ID Customers Technicians Select a contact Outbo…" at bounding box center [232, 132] width 268 height 241
click at [295, 9] on div at bounding box center [294, 6] width 12 height 7
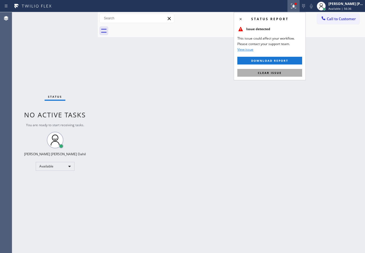
click at [284, 74] on button "Clear issue" at bounding box center [270, 73] width 65 height 8
drag, startPoint x: 284, startPoint y: 74, endPoint x: 300, endPoint y: 104, distance: 34.5
click at [285, 74] on div "Back to Dashboard Change Sender ID Customers Technicians Select a contact Outbo…" at bounding box center [232, 132] width 268 height 241
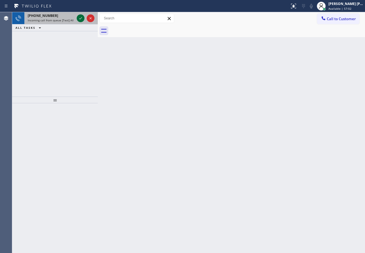
click at [80, 17] on icon at bounding box center [80, 18] width 7 height 7
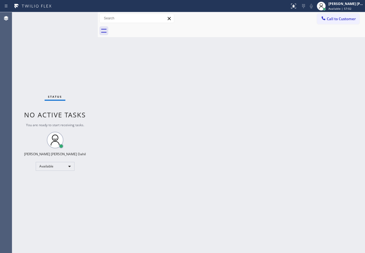
click at [80, 17] on div "Status No active tasks You are ready to start receiving tasks. [PERSON_NAME] [P…" at bounding box center [55, 132] width 86 height 241
click at [251, 117] on div "Back to Dashboard Change Sender ID Customers Technicians Select a contact Outbo…" at bounding box center [232, 132] width 268 height 241
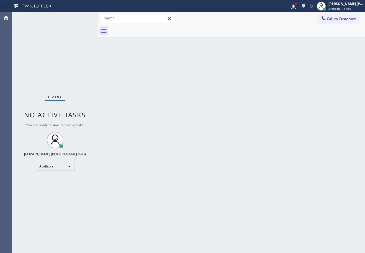
click at [257, 212] on div "Back to Dashboard Change Sender ID Customers Technicians Select a contact Outbo…" at bounding box center [232, 132] width 268 height 241
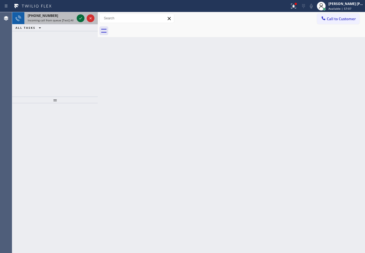
drag, startPoint x: 172, startPoint y: 32, endPoint x: 80, endPoint y: 17, distance: 93.8
click at [172, 33] on div at bounding box center [237, 31] width 255 height 12
click at [80, 17] on icon at bounding box center [80, 18] width 7 height 7
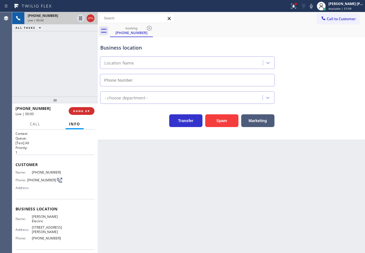
type input "[PHONE_NUMBER]"
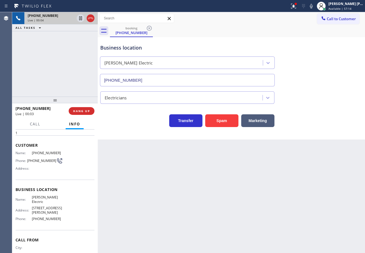
scroll to position [40, 0]
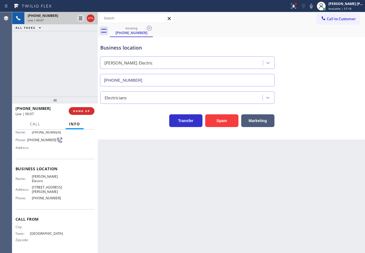
click at [60, 87] on div "[PHONE_NUMBER] Live | 00:07 ALL TASKS ALL TASKS ACTIVE TASKS TASKS IN WRAP UP" at bounding box center [55, 54] width 86 height 85
click at [298, 12] on div "Status report Issue detected This issue could affect your workflow. Please cont…" at bounding box center [182, 6] width 365 height 12
drag, startPoint x: 300, startPoint y: 8, endPoint x: 290, endPoint y: 58, distance: 50.8
click at [300, 11] on button at bounding box center [294, 6] width 12 height 12
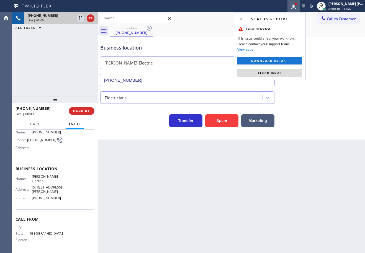
click at [291, 68] on div "Status report Issue detected This issue could affect your workflow. Please cont…" at bounding box center [270, 46] width 72 height 68
click at [292, 70] on div "Status report Issue detected This issue could affect your workflow. Please cont…" at bounding box center [270, 46] width 72 height 68
drag, startPoint x: 314, startPoint y: 86, endPoint x: 309, endPoint y: 88, distance: 5.4
click at [314, 87] on div "Business location [GEOGRAPHIC_DATA] Electric [PHONE_NUMBER] Electricians Transf…" at bounding box center [231, 83] width 265 height 89
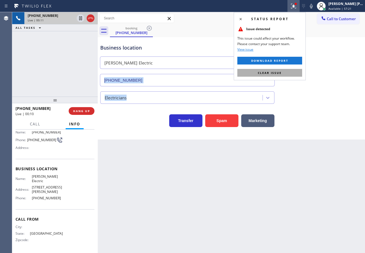
click at [296, 71] on button "Clear issue" at bounding box center [270, 73] width 65 height 8
click at [296, 71] on div "Business location [GEOGRAPHIC_DATA] Electric [PHONE_NUMBER]" at bounding box center [231, 61] width 265 height 50
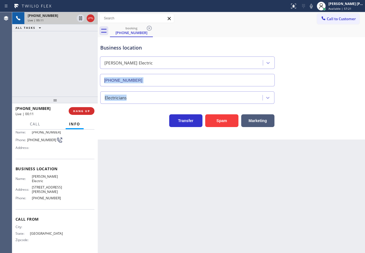
click at [300, 71] on div "Business location [GEOGRAPHIC_DATA] Electric [PHONE_NUMBER]" at bounding box center [231, 61] width 265 height 50
click at [79, 112] on span "HANG UP" at bounding box center [81, 111] width 17 height 4
click at [82, 112] on span "HANG UP" at bounding box center [81, 111] width 17 height 4
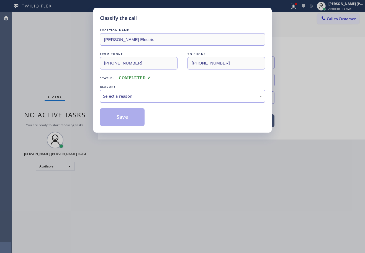
click at [141, 97] on div "Select a reason" at bounding box center [182, 96] width 159 height 6
click at [133, 118] on button "Save" at bounding box center [122, 117] width 45 height 18
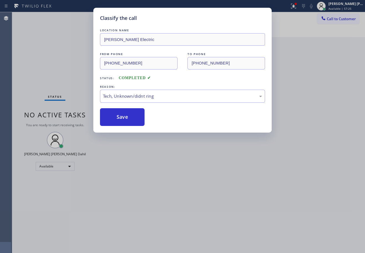
click at [205, 231] on div "Classify the call LOCATION NAME [PERSON_NAME] Electric FROM PHONE [PHONE_NUMBER…" at bounding box center [182, 126] width 365 height 253
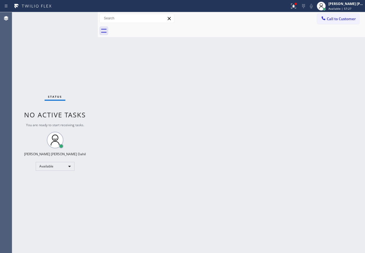
click at [252, 29] on div at bounding box center [237, 31] width 255 height 12
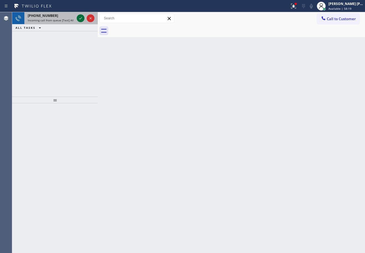
click at [80, 17] on icon at bounding box center [80, 18] width 7 height 7
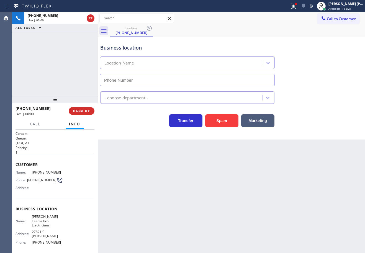
type input "[PHONE_NUMBER]"
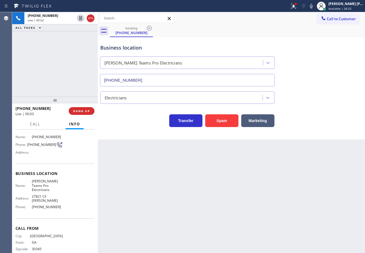
scroll to position [36, 0]
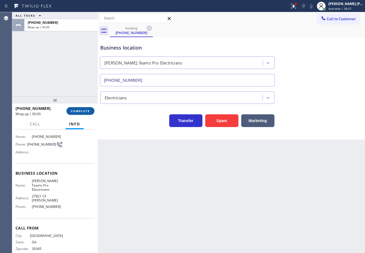
click at [84, 115] on button "COMPLETE" at bounding box center [81, 111] width 28 height 8
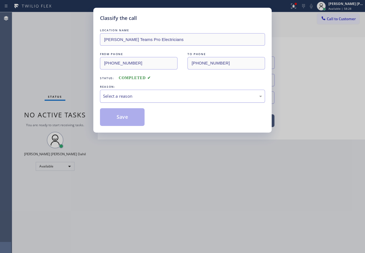
click at [170, 97] on div "Select a reason" at bounding box center [182, 96] width 159 height 6
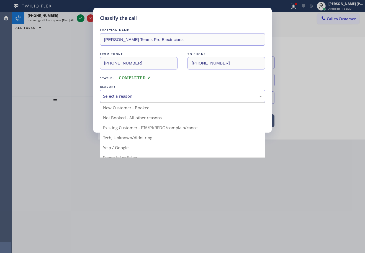
drag, startPoint x: 150, startPoint y: 135, endPoint x: 146, endPoint y: 133, distance: 4.4
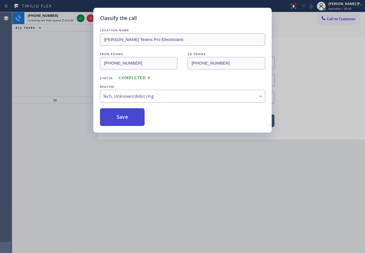
click at [121, 120] on button "Save" at bounding box center [122, 117] width 45 height 18
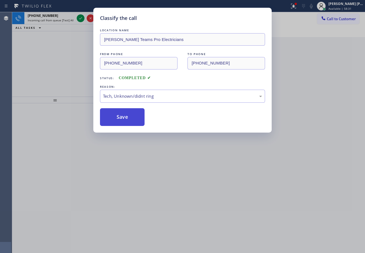
click at [121, 120] on button "Save" at bounding box center [122, 117] width 45 height 18
click at [80, 16] on div "Classify the call LOCATION NAME [PERSON_NAME] Teams Pro Electricians FROM PHONE…" at bounding box center [182, 126] width 365 height 253
click at [80, 16] on icon at bounding box center [80, 18] width 7 height 7
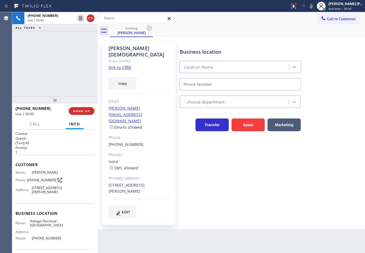
type input "[PHONE_NUMBER]"
click at [125, 65] on link "link to CRM" at bounding box center [120, 68] width 22 height 6
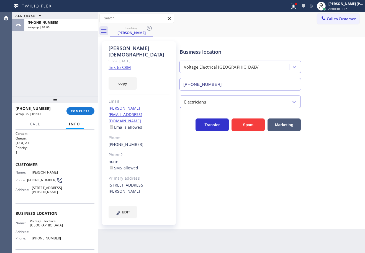
drag, startPoint x: 301, startPoint y: 9, endPoint x: 293, endPoint y: 43, distance: 34.5
click at [297, 9] on icon at bounding box center [294, 6] width 7 height 7
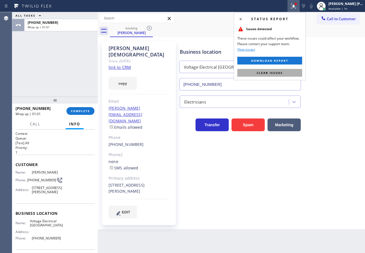
click at [279, 74] on span "Clear issues" at bounding box center [270, 73] width 26 height 4
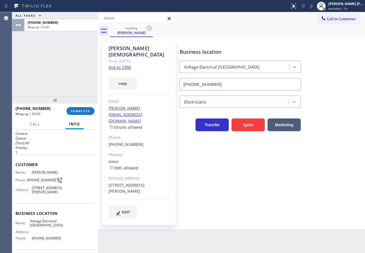
drag, startPoint x: 67, startPoint y: 68, endPoint x: 80, endPoint y: 88, distance: 24.2
click at [71, 72] on div "ALL TASKS ALL TASKS ACTIVE TASKS TASKS IN WRAP UP [PHONE_NUMBER] Wrap up | 01:01" at bounding box center [55, 54] width 86 height 85
drag, startPoint x: 81, startPoint y: 100, endPoint x: 81, endPoint y: 111, distance: 11.1
click at [82, 102] on div at bounding box center [55, 100] width 86 height 7
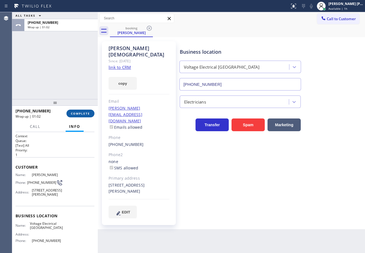
click at [80, 111] on button "COMPLETE" at bounding box center [81, 114] width 28 height 8
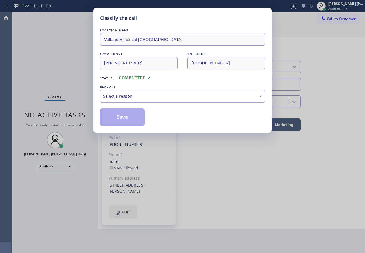
click at [121, 104] on div "LOCATION NAME Voltage Electrical [GEOGRAPHIC_DATA] FROM PHONE [PHONE_NUMBER] TO…" at bounding box center [182, 76] width 165 height 99
click at [129, 97] on div "Select a reason" at bounding box center [182, 96] width 159 height 6
click at [116, 109] on button "Save" at bounding box center [122, 117] width 45 height 18
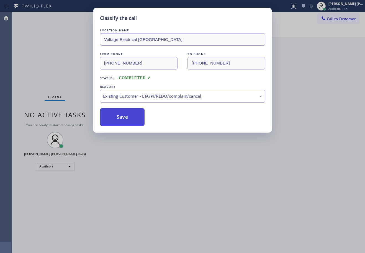
click at [118, 114] on button "Save" at bounding box center [122, 117] width 45 height 18
click at [120, 117] on button "Save" at bounding box center [122, 117] width 45 height 18
drag, startPoint x: 120, startPoint y: 117, endPoint x: 153, endPoint y: 148, distance: 45.1
click at [121, 118] on button "Save" at bounding box center [122, 117] width 45 height 18
click at [207, 177] on div "Classify the call LOCATION NAME Voltage Electrical [GEOGRAPHIC_DATA] FROM PHONE…" at bounding box center [182, 126] width 365 height 253
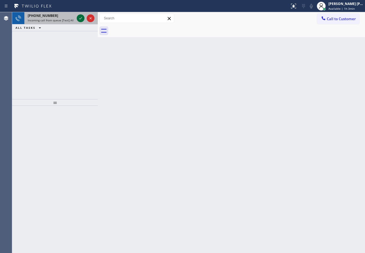
click at [80, 17] on icon at bounding box center [80, 18] width 7 height 7
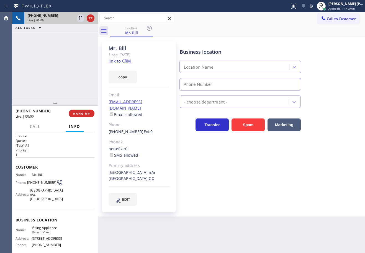
type input "[PHONE_NUMBER]"
click at [121, 63] on link "link to CRM" at bounding box center [120, 61] width 22 height 6
click at [74, 87] on div "[PHONE_NUMBER] Live | 00:37 ALL TASKS ALL TASKS ACTIVE TASKS TASKS IN WRAP UP" at bounding box center [55, 55] width 86 height 87
click at [74, 87] on div "[PHONE_NUMBER] Live | 00:38 ALL TASKS ALL TASKS ACTIVE TASKS TASKS IN WRAP UP" at bounding box center [55, 55] width 86 height 87
click at [54, 69] on div "[PHONE_NUMBER] Live | 00:49 ALL TASKS ALL TASKS ACTIVE TASKS TASKS IN WRAP UP" at bounding box center [55, 55] width 86 height 87
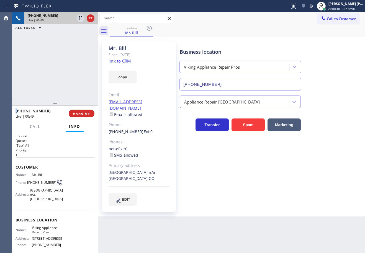
click at [54, 69] on div "[PHONE_NUMBER] Live | 00:49 ALL TASKS ALL TASKS ACTIVE TASKS TASKS IN WRAP UP" at bounding box center [55, 55] width 86 height 87
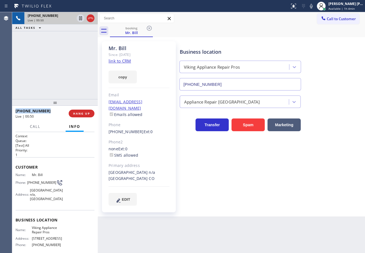
click at [54, 69] on div "[PHONE_NUMBER] Live | 00:50 ALL TASKS ALL TASKS ACTIVE TASKS TASKS IN WRAP UP" at bounding box center [55, 55] width 86 height 87
click at [74, 85] on div "[PHONE_NUMBER] Live | 00:51 ALL TASKS ALL TASKS ACTIVE TASKS TASKS IN WRAP UP" at bounding box center [55, 55] width 86 height 87
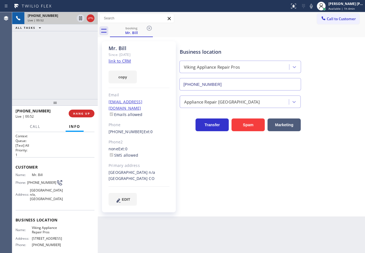
click at [74, 91] on div "[PHONE_NUMBER] Live | 00:52 ALL TASKS ALL TASKS ACTIVE TASKS TASKS IN WRAP UP" at bounding box center [55, 55] width 86 height 87
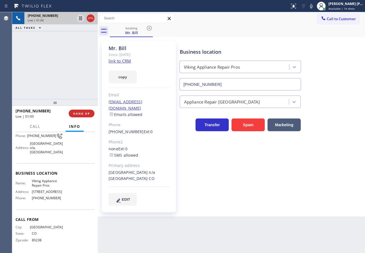
click at [128, 61] on link "link to CRM" at bounding box center [120, 61] width 22 height 6
click at [45, 90] on div "[PHONE_NUMBER] Live | 01:25 ALL TASKS ALL TASKS ACTIVE TASKS TASKS IN WRAP UP" at bounding box center [55, 55] width 86 height 87
click at [45, 90] on div "[PHONE_NUMBER] Live | 01:26 ALL TASKS ALL TASKS ACTIVE TASKS TASKS IN WRAP UP" at bounding box center [55, 55] width 86 height 87
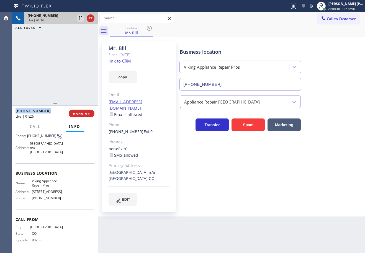
click at [45, 90] on div "[PHONE_NUMBER] Live | 01:26 ALL TASKS ALL TASKS ACTIVE TASKS TASKS IN WRAP UP" at bounding box center [55, 55] width 86 height 87
click at [85, 116] on button "HANG UP" at bounding box center [82, 114] width 26 height 8
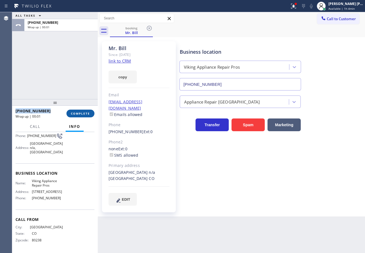
click at [73, 111] on button "COMPLETE" at bounding box center [81, 114] width 28 height 8
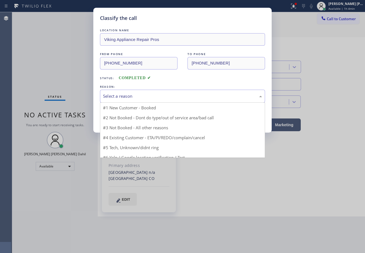
click at [110, 98] on div "Select a reason" at bounding box center [182, 96] width 159 height 6
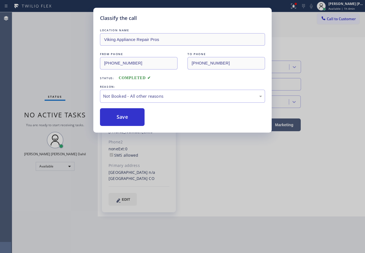
click at [113, 119] on button "Save" at bounding box center [122, 117] width 45 height 18
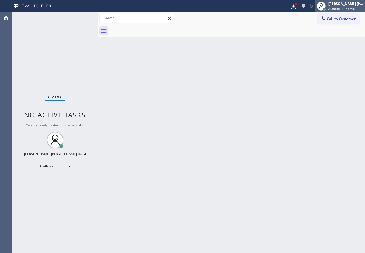
click at [343, 9] on span "Available | 1h 6min" at bounding box center [342, 9] width 26 height 4
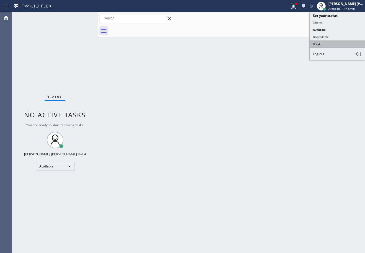
click at [327, 45] on button "Break" at bounding box center [337, 43] width 55 height 7
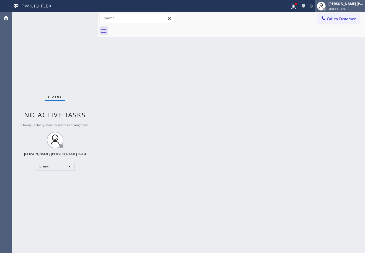
click at [336, 10] on span "Break | 15:01" at bounding box center [338, 9] width 18 height 4
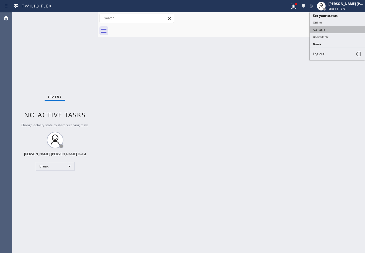
click at [329, 27] on button "Available" at bounding box center [337, 29] width 55 height 7
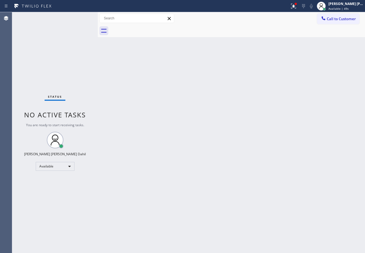
click at [187, 27] on div at bounding box center [237, 31] width 255 height 12
click at [294, 4] on div at bounding box center [294, 6] width 12 height 7
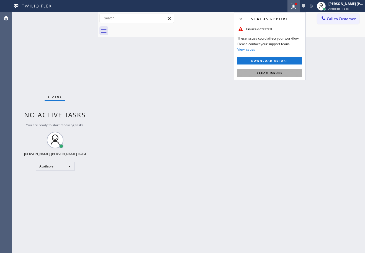
click at [279, 74] on span "Clear issues" at bounding box center [270, 73] width 26 height 4
click at [279, 74] on div "Back to Dashboard Change Sender ID Customers Technicians Select a contact Outbo…" at bounding box center [232, 132] width 268 height 241
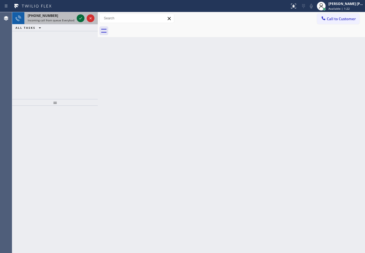
click at [80, 17] on icon at bounding box center [80, 18] width 7 height 7
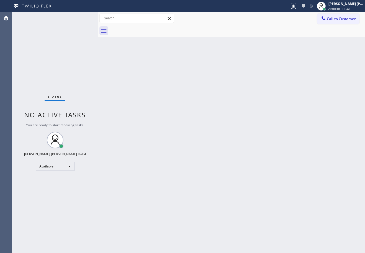
click at [80, 17] on div "Status No active tasks You are ready to start receiving tasks. [PERSON_NAME] [P…" at bounding box center [55, 132] width 86 height 241
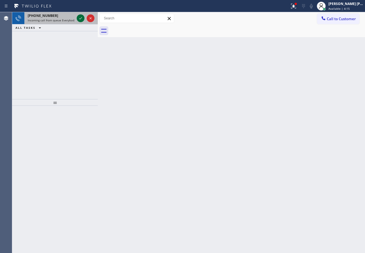
click at [81, 17] on icon at bounding box center [80, 18] width 7 height 7
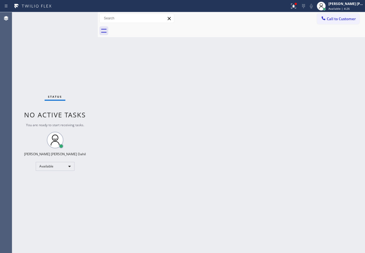
drag, startPoint x: 196, startPoint y: 100, endPoint x: 206, endPoint y: 101, distance: 10.3
click at [206, 101] on div "Back to Dashboard Change Sender ID Customers Technicians Select a contact Outbo…" at bounding box center [232, 132] width 268 height 241
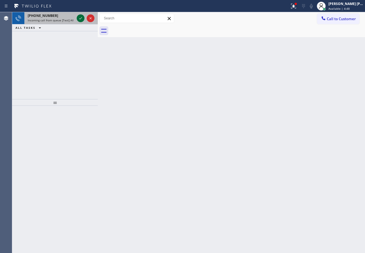
click at [80, 17] on icon at bounding box center [80, 18] width 7 height 7
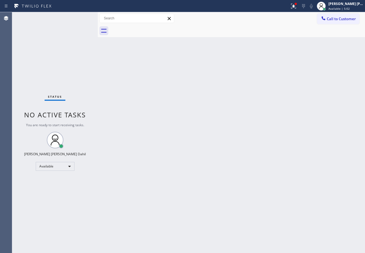
drag, startPoint x: 296, startPoint y: 6, endPoint x: 290, endPoint y: 78, distance: 72.0
click at [295, 8] on div at bounding box center [294, 6] width 12 height 7
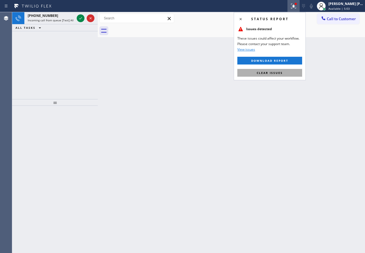
click at [286, 73] on button "Clear issues" at bounding box center [270, 73] width 65 height 8
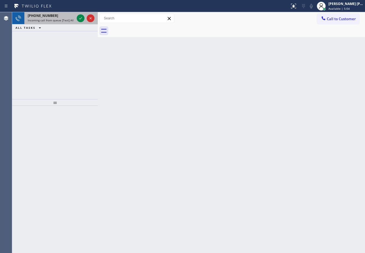
click at [76, 17] on div at bounding box center [86, 18] width 20 height 12
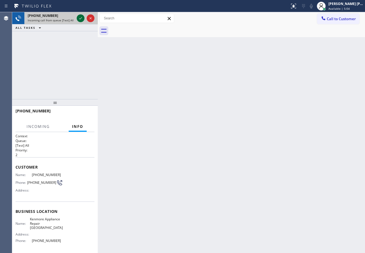
click at [78, 16] on icon at bounding box center [80, 18] width 7 height 7
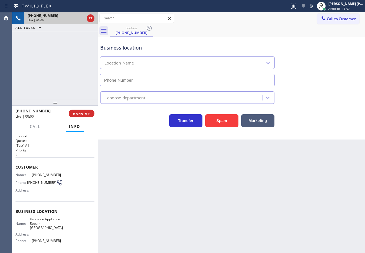
type input "[PHONE_NUMBER]"
click at [141, 191] on div "Back to Dashboard Change Sender ID Customers Technicians Select a contact Outbo…" at bounding box center [232, 132] width 268 height 241
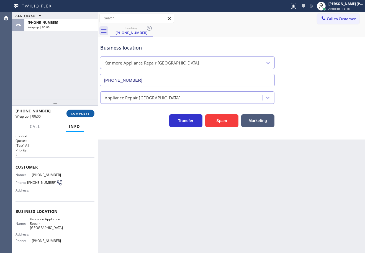
click at [83, 111] on button "COMPLETE" at bounding box center [81, 114] width 28 height 8
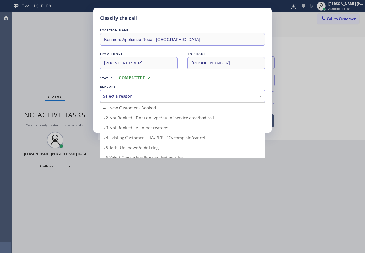
click at [123, 100] on div "Select a reason" at bounding box center [182, 96] width 165 height 13
drag, startPoint x: 136, startPoint y: 136, endPoint x: 126, endPoint y: 129, distance: 12.3
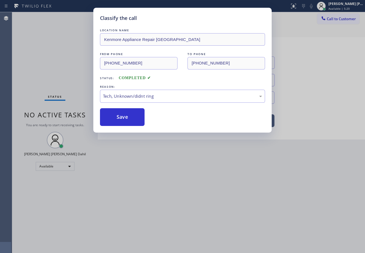
click at [125, 128] on div "Classify the call LOCATION NAME Kenmore Appliance Repair [GEOGRAPHIC_DATA] FROM…" at bounding box center [182, 70] width 179 height 125
click at [124, 124] on button "Save" at bounding box center [122, 117] width 45 height 18
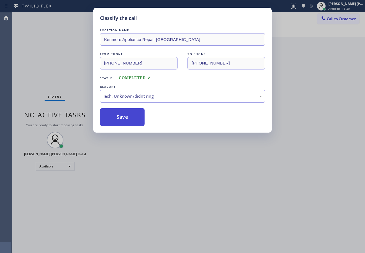
click at [124, 124] on button "Save" at bounding box center [122, 117] width 45 height 18
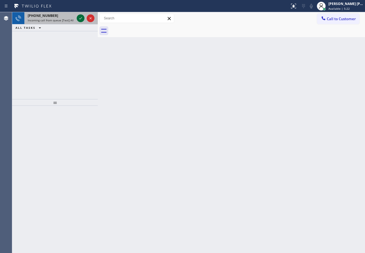
click at [80, 17] on icon at bounding box center [80, 18] width 7 height 7
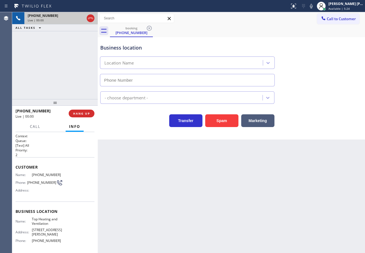
type input "[PHONE_NUMBER]"
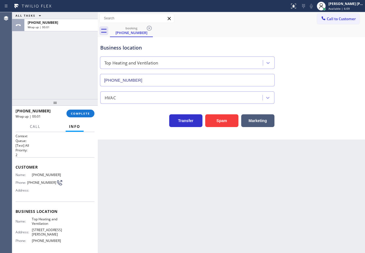
click at [74, 109] on div "[PHONE_NUMBER] Wrap up | 00:01 COMPLETE" at bounding box center [55, 113] width 79 height 14
click at [74, 111] on button "COMPLETE" at bounding box center [81, 114] width 28 height 8
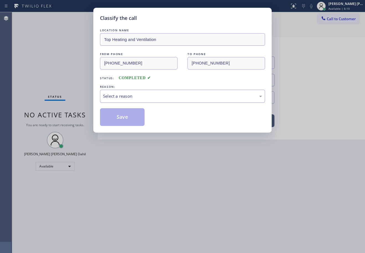
click at [132, 95] on div "Select a reason" at bounding box center [182, 96] width 159 height 6
click at [131, 118] on button "Save" at bounding box center [122, 117] width 45 height 18
click at [130, 118] on button "Save" at bounding box center [122, 117] width 45 height 18
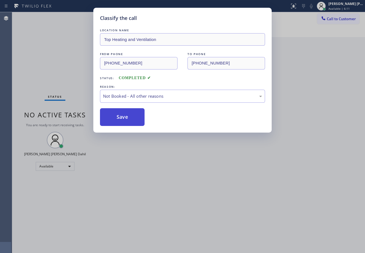
click at [130, 118] on button "Save" at bounding box center [122, 117] width 45 height 18
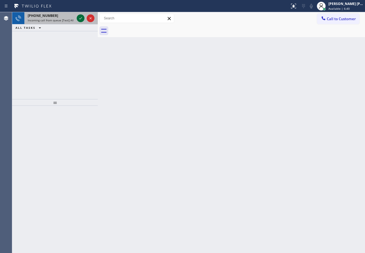
click at [80, 17] on icon at bounding box center [80, 18] width 7 height 7
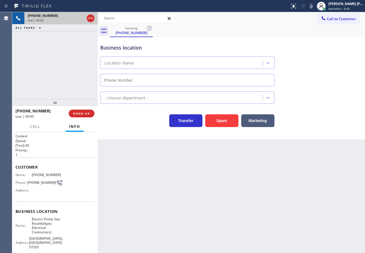
type input "[PHONE_NUMBER]"
click at [156, 180] on div "Back to Dashboard Change Sender ID Customers Technicians Select a contact Outbo…" at bounding box center [232, 132] width 268 height 241
click at [56, 73] on div "[PHONE_NUMBER] Live | 00:23 ALL TASKS ALL TASKS ACTIVE TASKS TASKS IN WRAP UP" at bounding box center [55, 55] width 86 height 87
click at [30, 78] on div "[PHONE_NUMBER] Live | 00:24 ALL TASKS ALL TASKS ACTIVE TASKS TASKS IN WRAP UP" at bounding box center [55, 55] width 86 height 87
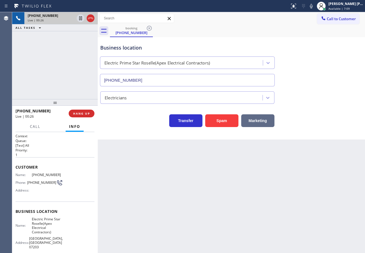
click at [261, 124] on button "Marketing" at bounding box center [258, 121] width 33 height 13
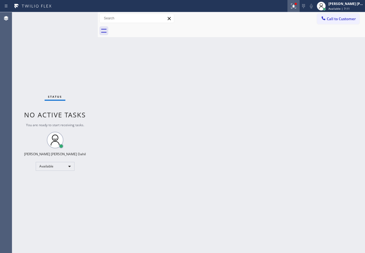
click at [297, 4] on div at bounding box center [296, 4] width 2 height 2
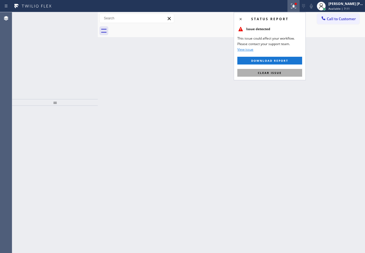
click at [277, 75] on button "Clear issue" at bounding box center [270, 73] width 65 height 8
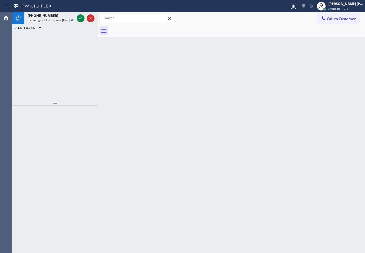
drag, startPoint x: 277, startPoint y: 75, endPoint x: 237, endPoint y: 61, distance: 42.2
click at [277, 75] on div "Back to Dashboard Change Sender ID Customers Technicians Select a contact Outbo…" at bounding box center [232, 132] width 268 height 241
click at [69, 12] on div "[PHONE_NUMBER] Incoming call from queue [Test] All" at bounding box center [49, 18] width 51 height 12
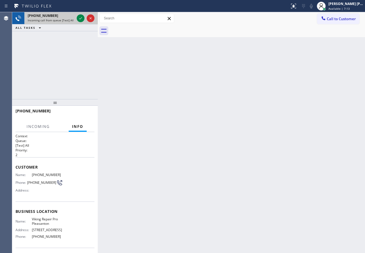
click at [69, 15] on div "[PHONE_NUMBER]" at bounding box center [51, 15] width 47 height 5
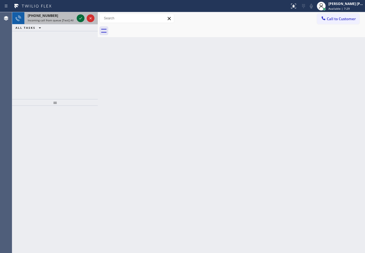
click at [80, 17] on icon at bounding box center [80, 18] width 7 height 7
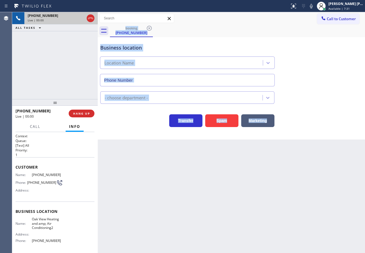
scroll to position [23, 0]
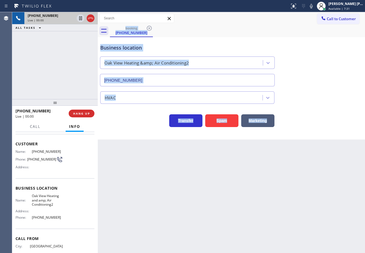
type input "[PHONE_NUMBER]"
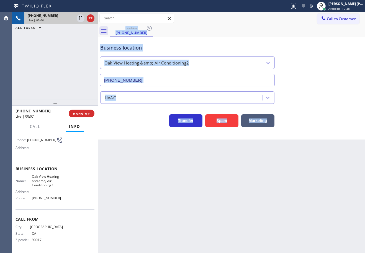
drag, startPoint x: 257, startPoint y: 204, endPoint x: 172, endPoint y: 198, distance: 85.6
click at [257, 204] on div "Back to Dashboard Change Sender ID Customers Technicians Select a contact Outbo…" at bounding box center [232, 132] width 268 height 241
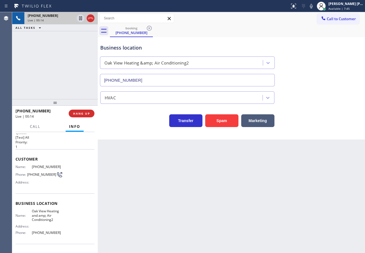
scroll to position [43, 0]
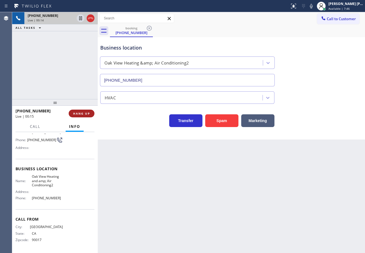
click at [76, 111] on button "HANG UP" at bounding box center [82, 114] width 26 height 8
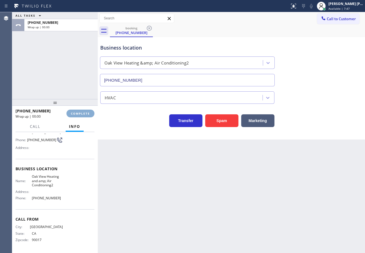
click at [77, 111] on button "COMPLETE" at bounding box center [81, 114] width 28 height 8
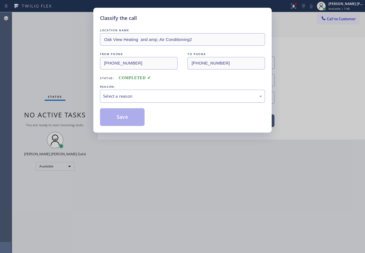
click at [103, 100] on div "Select a reason" at bounding box center [182, 96] width 165 height 13
click at [129, 125] on button "Save" at bounding box center [122, 117] width 45 height 18
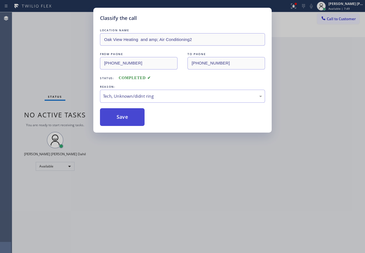
click at [129, 125] on button "Save" at bounding box center [122, 117] width 45 height 18
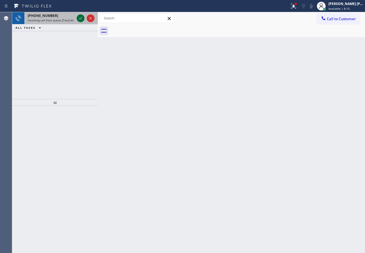
click at [80, 17] on icon at bounding box center [80, 18] width 7 height 7
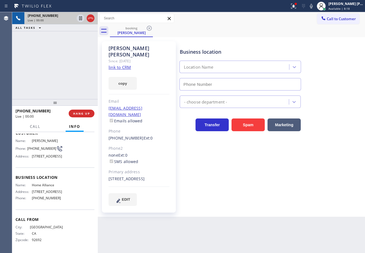
type input "[PHONE_NUMBER]"
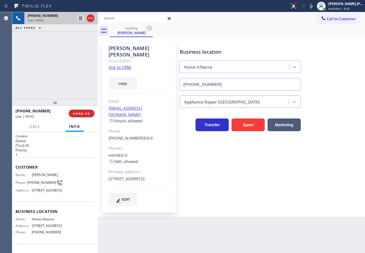
drag, startPoint x: 301, startPoint y: 6, endPoint x: 300, endPoint y: 40, distance: 34.4
click at [297, 6] on icon at bounding box center [294, 6] width 7 height 7
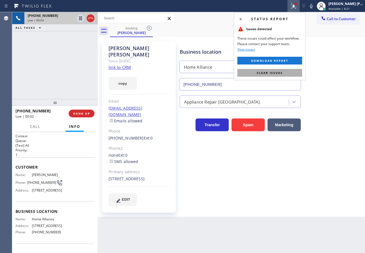
click at [294, 70] on button "Clear issues" at bounding box center [270, 73] width 65 height 8
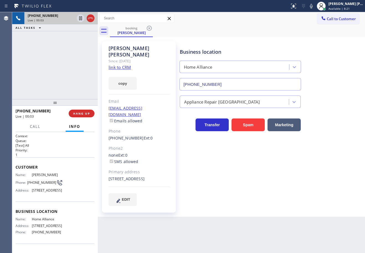
drag, startPoint x: 335, startPoint y: 78, endPoint x: 332, endPoint y: 78, distance: 2.8
click at [335, 78] on div "Business location Home Alliance [PHONE_NUMBER]" at bounding box center [272, 65] width 186 height 50
click at [128, 65] on link "link to CRM" at bounding box center [120, 68] width 22 height 6
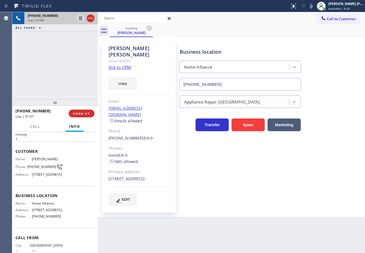
scroll to position [47, 0]
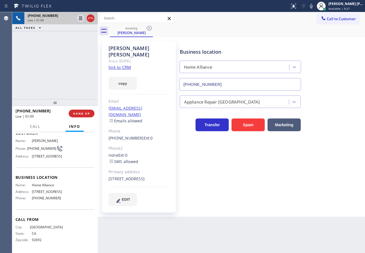
click at [286, 189] on div "Business location Home Alliance [PHONE_NUMBER] Appliance Repair High End Transf…" at bounding box center [272, 124] width 186 height 162
drag, startPoint x: 58, startPoint y: 72, endPoint x: 156, endPoint y: 102, distance: 102.2
click at [61, 72] on div "[PHONE_NUMBER] Live | 01:13 ALL TASKS ALL TASKS ACTIVE TASKS TASKS IN WRAP UP" at bounding box center [55, 55] width 86 height 87
drag, startPoint x: 71, startPoint y: 48, endPoint x: 75, endPoint y: 40, distance: 8.5
click at [71, 48] on div "[PHONE_NUMBER] Live | 01:20 ALL TASKS ALL TASKS ACTIVE TASKS TASKS IN WRAP UP" at bounding box center [55, 55] width 86 height 87
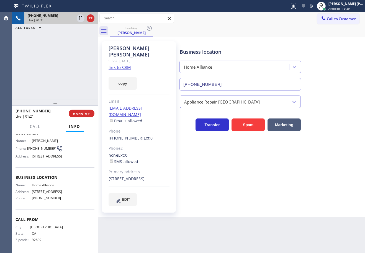
click at [70, 58] on div "[PHONE_NUMBER] Live | 01:21 ALL TASKS ALL TASKS ACTIVE TASKS TASKS IN WRAP UP" at bounding box center [55, 55] width 86 height 87
click at [70, 58] on div "[PHONE_NUMBER] Live | 01:22 ALL TASKS ALL TASKS ACTIVE TASKS TASKS IN WRAP UP" at bounding box center [55, 55] width 86 height 87
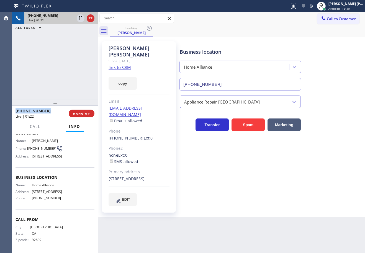
drag, startPoint x: 70, startPoint y: 58, endPoint x: 71, endPoint y: 45, distance: 12.8
click at [71, 58] on div "[PHONE_NUMBER] Live | 01:22 ALL TASKS ALL TASKS ACTIVE TASKS TASKS IN WRAP UP" at bounding box center [55, 55] width 86 height 87
click at [82, 17] on icon at bounding box center [80, 18] width 3 height 4
click at [313, 6] on icon at bounding box center [311, 6] width 3 height 4
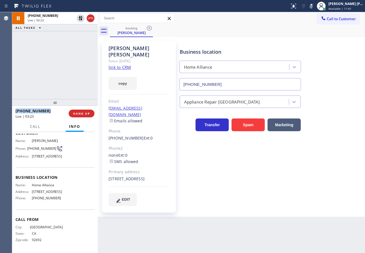
click at [81, 18] on icon at bounding box center [81, 18] width 4 height 4
click at [77, 45] on div "[PHONE_NUMBER] Live | 03:23 ALL TASKS ALL TASKS ACTIVE TASKS TASKS IN WRAP UP" at bounding box center [55, 55] width 86 height 87
click at [315, 7] on icon at bounding box center [311, 6] width 7 height 7
click at [309, 22] on div "Call to Customer Outbound call Location Search location Your caller id phone nu…" at bounding box center [232, 19] width 268 height 10
click at [86, 112] on span "HANG UP" at bounding box center [81, 114] width 17 height 4
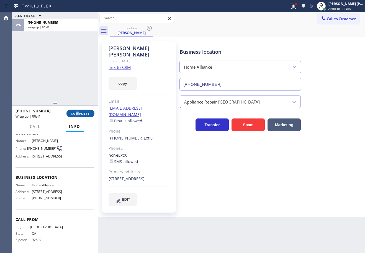
click at [78, 110] on div "[PHONE_NUMBER] Wrap up | 00:41 COMPLETE" at bounding box center [55, 113] width 79 height 14
click at [80, 114] on span "COMPLETE" at bounding box center [80, 114] width 19 height 4
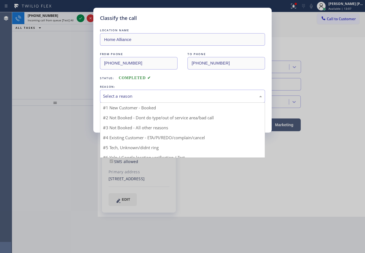
click at [127, 98] on div "Select a reason" at bounding box center [182, 96] width 159 height 6
drag, startPoint x: 132, startPoint y: 127, endPoint x: 123, endPoint y: 119, distance: 12.2
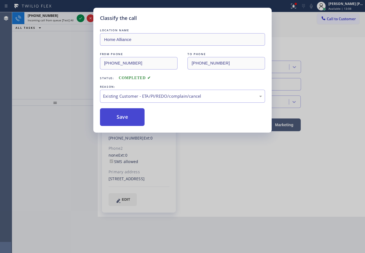
click at [123, 119] on button "Save" at bounding box center [122, 117] width 45 height 18
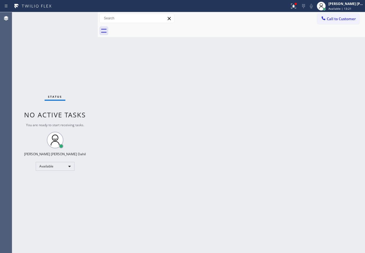
click at [178, 129] on div "Back to Dashboard Change Sender ID Customers Technicians Select a contact Outbo…" at bounding box center [232, 132] width 268 height 241
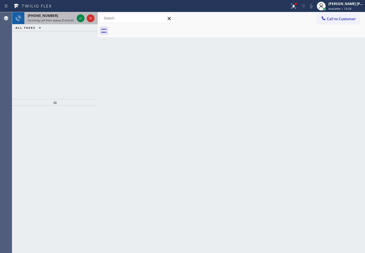
click at [59, 18] on div "[PHONE_NUMBER]" at bounding box center [51, 15] width 47 height 5
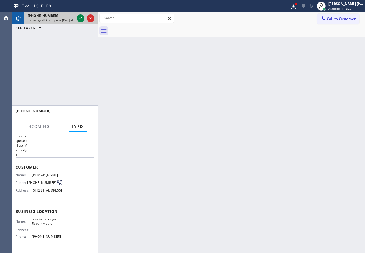
click at [59, 18] on div "[PHONE_NUMBER]" at bounding box center [51, 15] width 47 height 5
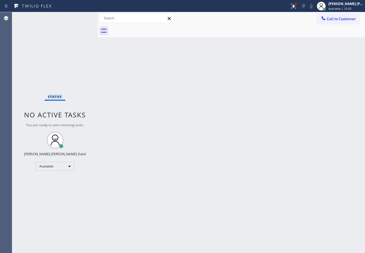
click at [59, 18] on div "Status No active tasks You are ready to start receiving tasks. [PERSON_NAME] [P…" at bounding box center [55, 132] width 86 height 241
click at [80, 17] on div "Status No active tasks You are ready to start receiving tasks. [PERSON_NAME] [P…" at bounding box center [55, 132] width 86 height 241
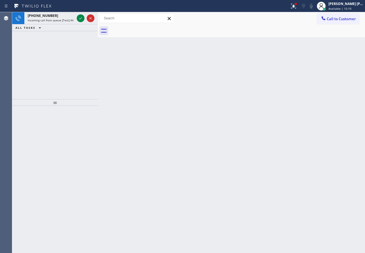
click at [80, 17] on icon at bounding box center [80, 18] width 7 height 7
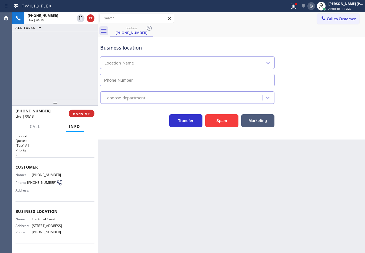
click at [172, 194] on div "Back to Dashboard Change Sender ID Customers Technicians Select a contact Outbo…" at bounding box center [232, 132] width 268 height 241
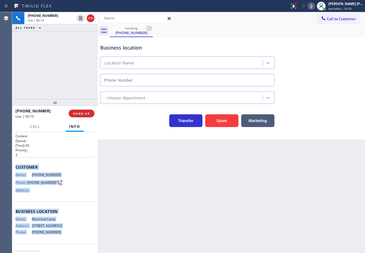
scroll to position [34, 0]
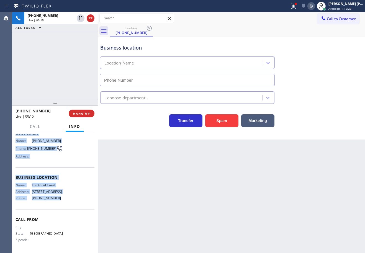
drag, startPoint x: 17, startPoint y: 171, endPoint x: 63, endPoint y: 207, distance: 58.5
click at [63, 207] on div "Context Queue: [Test] All Priority: 2 Customer Name: [PHONE_NUMBER] Phone: [PHO…" at bounding box center [55, 192] width 86 height 121
copy div "Customer Name: [PHONE_NUMBER] Phone: [PHONE_NUMBER] Address: Business location …"
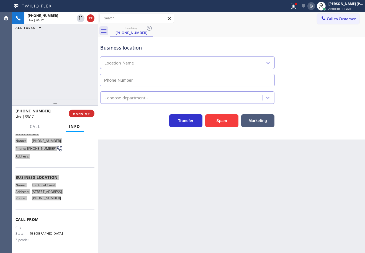
type input "[PHONE_NUMBER]"
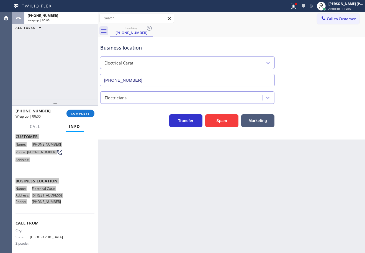
scroll to position [0, 0]
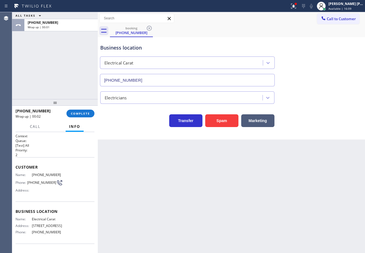
drag, startPoint x: 230, startPoint y: 201, endPoint x: 198, endPoint y: 182, distance: 37.1
click at [223, 197] on div "Back to Dashboard Change Sender ID Customers Technicians Select a contact Outbo…" at bounding box center [232, 132] width 268 height 241
click at [83, 116] on button "COMPLETE" at bounding box center [81, 114] width 28 height 8
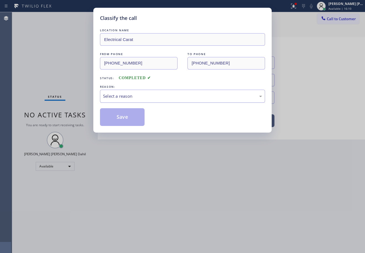
click at [124, 100] on div "Select a reason" at bounding box center [182, 96] width 165 height 13
click at [127, 120] on button "Save" at bounding box center [122, 117] width 45 height 18
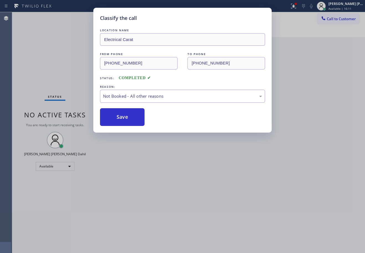
drag, startPoint x: 214, startPoint y: 202, endPoint x: 271, endPoint y: 221, distance: 60.3
click at [232, 210] on div "Classify the call LOCATION NAME Electrical Carat FROM PHONE [PHONE_NUMBER] TO P…" at bounding box center [182, 126] width 365 height 253
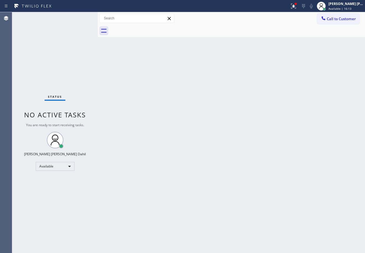
click at [209, 184] on div "Back to Dashboard Change Sender ID Customers Technicians Select a contact Outbo…" at bounding box center [232, 132] width 268 height 241
click at [66, 57] on div "Status No active tasks You are ready to start receiving tasks. [PERSON_NAME] [P…" at bounding box center [55, 132] width 86 height 241
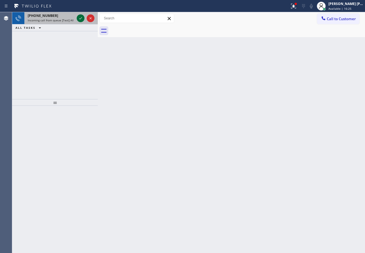
click at [80, 17] on icon at bounding box center [80, 18] width 7 height 7
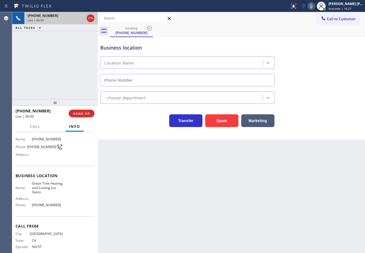
type input "[PHONE_NUMBER]"
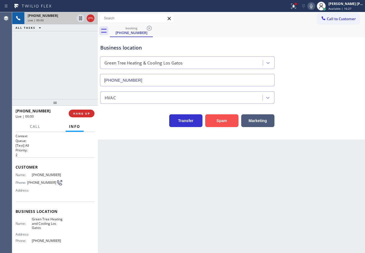
click at [223, 125] on button "Spam" at bounding box center [221, 121] width 33 height 13
click at [235, 160] on div "Back to Dashboard Change Sender ID Customers Technicians Select a contact Outbo…" at bounding box center [232, 132] width 268 height 241
click at [297, 7] on icon at bounding box center [294, 6] width 7 height 7
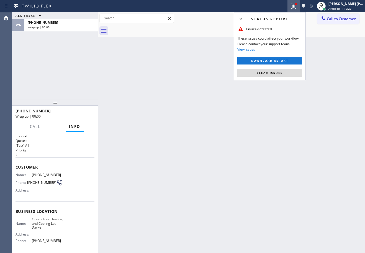
click at [286, 73] on button "Clear issues" at bounding box center [270, 73] width 65 height 8
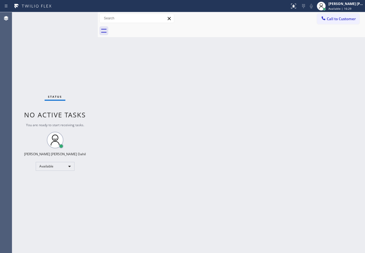
click at [286, 73] on div "Back to Dashboard Change Sender ID Customers Technicians Select a contact Outbo…" at bounding box center [232, 132] width 268 height 241
click at [146, 118] on div "Back to Dashboard Change Sender ID Customers Technicians Select a contact Outbo…" at bounding box center [232, 132] width 268 height 241
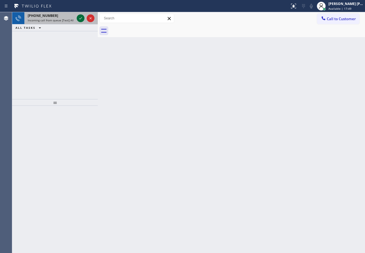
click at [80, 17] on icon at bounding box center [80, 18] width 7 height 7
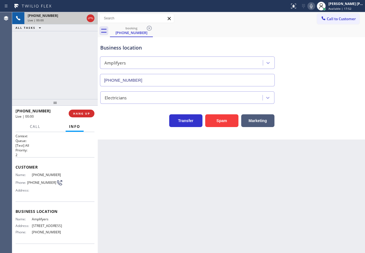
type input "[PHONE_NUMBER]"
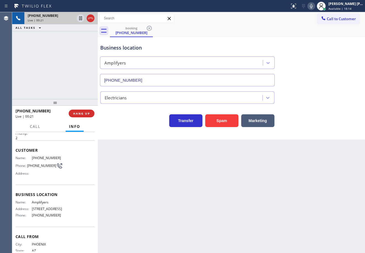
scroll to position [34, 0]
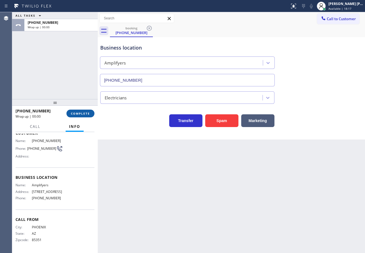
click at [72, 114] on span "COMPLETE" at bounding box center [80, 114] width 19 height 4
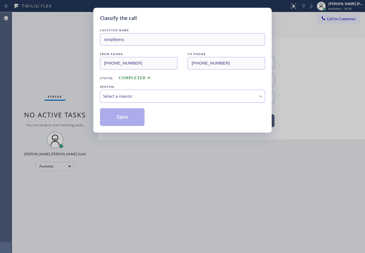
drag, startPoint x: 145, startPoint y: 88, endPoint x: 144, endPoint y: 93, distance: 4.2
click at [146, 89] on div "REASON:" at bounding box center [182, 87] width 165 height 6
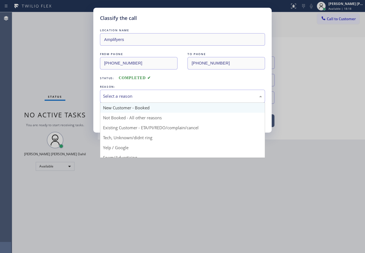
drag, startPoint x: 128, startPoint y: 94, endPoint x: 123, endPoint y: 111, distance: 17.6
click at [129, 97] on div "Select a reason" at bounding box center [182, 96] width 159 height 6
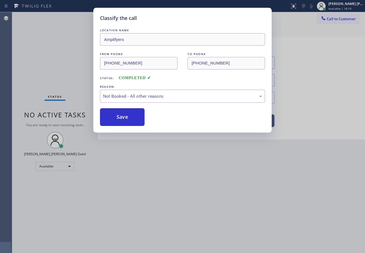
click at [122, 118] on button "Save" at bounding box center [122, 117] width 45 height 18
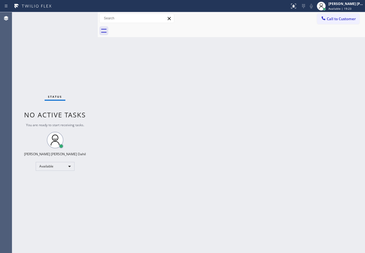
click at [61, 26] on div "Status No active tasks You are ready to start receiving tasks. [PERSON_NAME] [P…" at bounding box center [55, 132] width 86 height 241
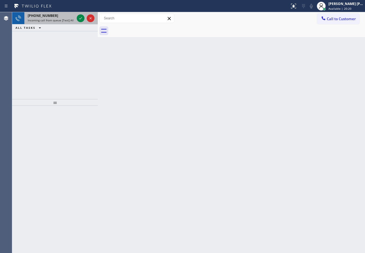
click at [70, 21] on span "Incoming call from queue [Test] All" at bounding box center [51, 20] width 46 height 4
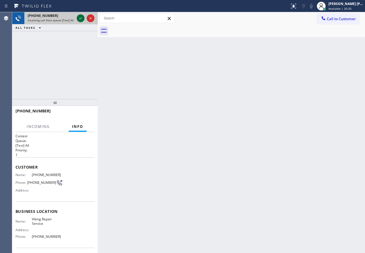
click at [81, 15] on button at bounding box center [81, 18] width 8 height 8
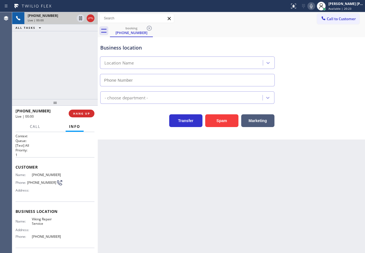
type input "[PHONE_NUMBER]"
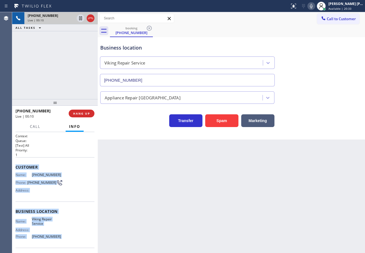
scroll to position [38, 0]
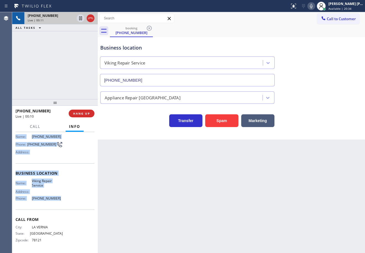
drag, startPoint x: 15, startPoint y: 166, endPoint x: 60, endPoint y: 203, distance: 58.3
click at [60, 203] on div "Context Queue: [Test] All Priority: 1 Customer Name: [PHONE_NUMBER] Phone: [PHO…" at bounding box center [55, 192] width 86 height 121
copy div "Customer Name: [PHONE_NUMBER] Phone: [PHONE_NUMBER] Address: Business location …"
click at [98, 194] on div at bounding box center [98, 132] width 0 height 241
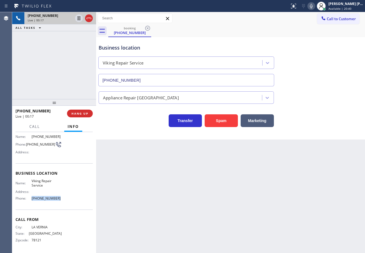
drag, startPoint x: 62, startPoint y: 198, endPoint x: 59, endPoint y: 135, distance: 63.3
click at [30, 201] on div "Name: Viking Repair Service Address: Phone: [PHONE_NUMBER]" at bounding box center [54, 191] width 77 height 24
copy div "[PHONE_NUMBER]"
click at [137, 200] on div "Back to Dashboard Change Sender ID Customers Technicians Select a contact Outbo…" at bounding box center [230, 132] width 269 height 241
drag, startPoint x: 138, startPoint y: 200, endPoint x: 147, endPoint y: 206, distance: 10.8
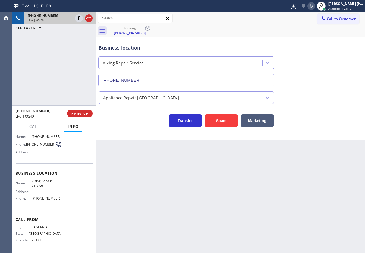
click at [139, 200] on div "Back to Dashboard Change Sender ID Customers Technicians Select a contact Outbo…" at bounding box center [230, 132] width 269 height 241
drag, startPoint x: 147, startPoint y: 206, endPoint x: 161, endPoint y: 204, distance: 14.2
click at [157, 207] on div "Back to Dashboard Change Sender ID Customers Technicians Select a contact Outbo…" at bounding box center [230, 132] width 269 height 241
click at [58, 59] on div "[PHONE_NUMBER] Live | 00:51 ALL TASKS ALL TASKS ACTIVE TASKS TASKS IN WRAP UP" at bounding box center [54, 55] width 84 height 87
click at [59, 59] on div "[PHONE_NUMBER] Live | 00:51 ALL TASKS ALL TASKS ACTIVE TASKS TASKS IN WRAP UP" at bounding box center [54, 55] width 84 height 87
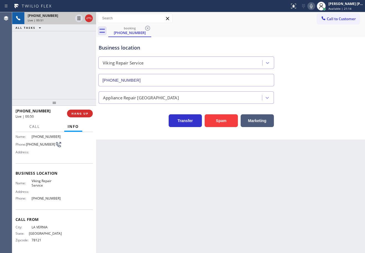
click at [61, 59] on div "[PHONE_NUMBER] Live | 00:51 ALL TASKS ALL TASKS ACTIVE TASKS TASKS IN WRAP UP" at bounding box center [54, 55] width 84 height 87
click at [74, 115] on span "HANG UP" at bounding box center [80, 114] width 17 height 4
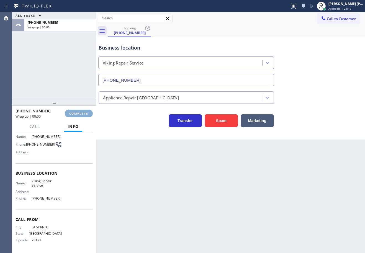
click at [74, 115] on span "COMPLETE" at bounding box center [78, 114] width 19 height 4
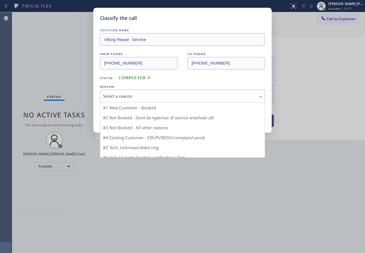
click at [131, 100] on div "Select a reason" at bounding box center [182, 96] width 165 height 13
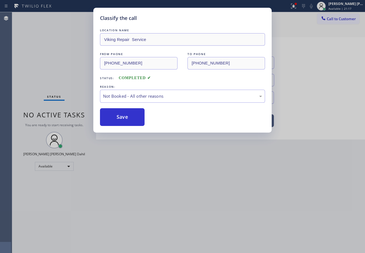
click at [128, 118] on button "Save" at bounding box center [122, 117] width 45 height 18
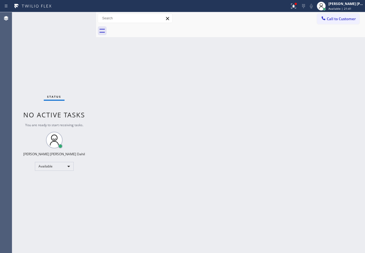
drag, startPoint x: 196, startPoint y: 146, endPoint x: 295, endPoint y: 130, distance: 100.6
click at [205, 146] on div "Back to Dashboard Change Sender ID Customers Technicians Select a contact Outbo…" at bounding box center [230, 132] width 269 height 241
click at [300, 6] on div at bounding box center [294, 6] width 12 height 7
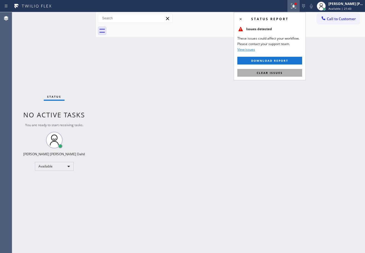
drag, startPoint x: 281, startPoint y: 67, endPoint x: 281, endPoint y: 71, distance: 4.2
click at [281, 68] on div "Status report Issues detected These issues could affect your workflow. Please c…" at bounding box center [270, 46] width 72 height 68
click at [281, 71] on span "Clear issues" at bounding box center [270, 73] width 26 height 4
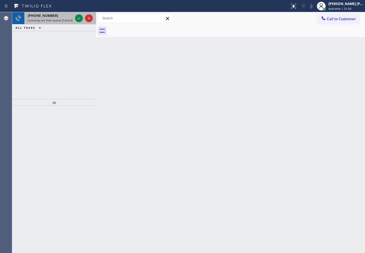
click at [74, 26] on div "ALL TASKS ALL TASKS ACTIVE TASKS TASKS IN WRAP UP" at bounding box center [54, 27] width 84 height 7
click at [74, 22] on div at bounding box center [84, 18] width 20 height 12
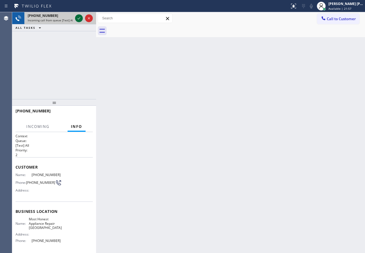
click at [79, 18] on icon at bounding box center [79, 18] width 7 height 7
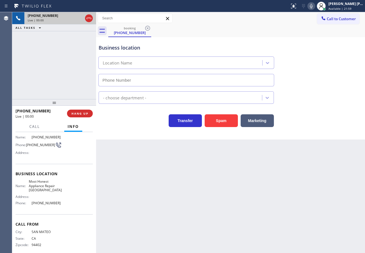
scroll to position [14, 0]
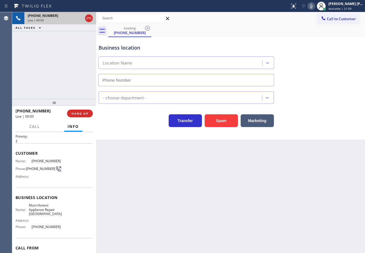
type input "[PHONE_NUMBER]"
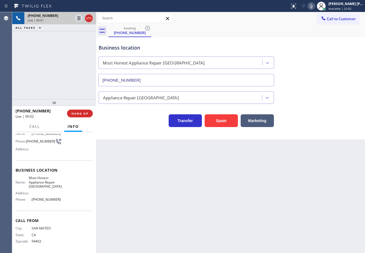
scroll to position [43, 0]
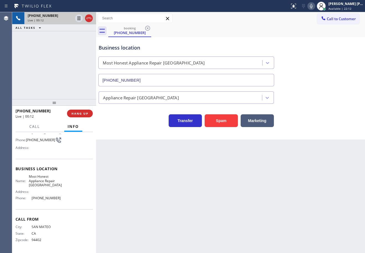
drag, startPoint x: 58, startPoint y: 79, endPoint x: 78, endPoint y: 93, distance: 24.5
click at [61, 79] on div "[PHONE_NUMBER] Live | 00:12 ALL TASKS ALL TASKS ACTIVE TASKS TASKS IN WRAP UP" at bounding box center [54, 55] width 84 height 87
drag, startPoint x: 224, startPoint y: 128, endPoint x: 225, endPoint y: 119, distance: 9.3
click at [225, 123] on div "Business location Most Honest Appliance Repair [GEOGRAPHIC_DATA] [PHONE_NUMBER]…" at bounding box center [230, 88] width 269 height 103
click at [225, 119] on button "Spam" at bounding box center [221, 121] width 33 height 13
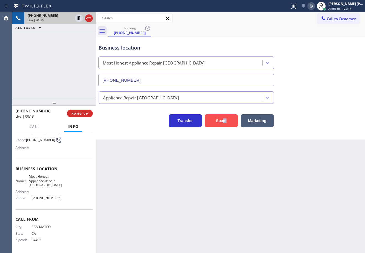
click at [225, 119] on button "Spam" at bounding box center [221, 121] width 33 height 13
drag, startPoint x: 299, startPoint y: 9, endPoint x: 288, endPoint y: 75, distance: 66.3
click at [297, 9] on icon at bounding box center [294, 6] width 7 height 7
click at [288, 75] on button "Clear issues" at bounding box center [270, 73] width 65 height 8
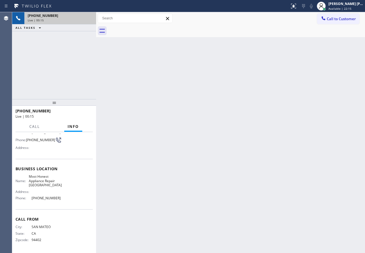
click at [287, 77] on div "Back to Dashboard Change Sender ID Customers Technicians Select a contact Outbo…" at bounding box center [230, 132] width 269 height 241
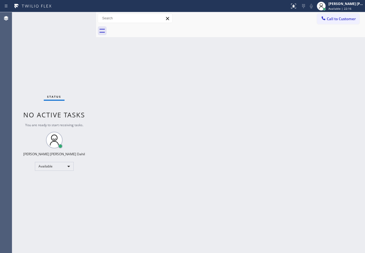
click at [273, 153] on div "Back to Dashboard Change Sender ID Customers Technicians Select a contact Outbo…" at bounding box center [230, 132] width 269 height 241
click at [273, 157] on div "Back to Dashboard Change Sender ID Customers Technicians Select a contact Outbo…" at bounding box center [230, 132] width 269 height 241
click at [271, 156] on div "Back to Dashboard Change Sender ID Customers Technicians Select a contact Outbo…" at bounding box center [230, 132] width 269 height 241
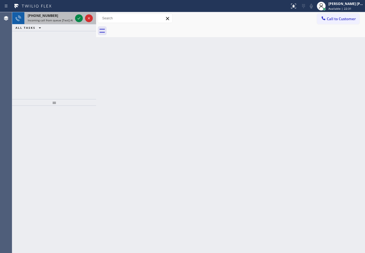
click at [64, 20] on span "Incoming call from queue [Test] All" at bounding box center [51, 20] width 46 height 4
drag, startPoint x: 214, startPoint y: 170, endPoint x: 203, endPoint y: 158, distance: 15.7
click at [211, 166] on div "Back to Dashboard Change Sender ID Customers Technicians Select a contact Outbo…" at bounding box center [230, 132] width 269 height 241
click at [68, 19] on span "Incoming call from queue [Test] All" at bounding box center [51, 20] width 46 height 4
click at [78, 19] on icon at bounding box center [79, 18] width 7 height 7
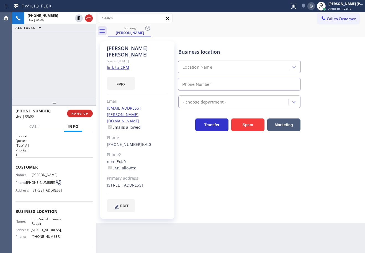
type input "[PHONE_NUMBER]"
click at [121, 65] on link "link to CRM" at bounding box center [118, 68] width 22 height 6
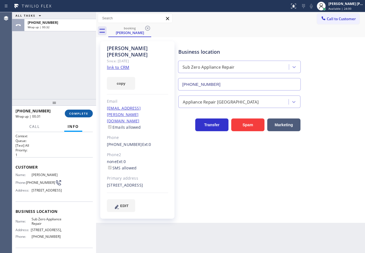
click at [77, 113] on span "COMPLETE" at bounding box center [78, 114] width 19 height 4
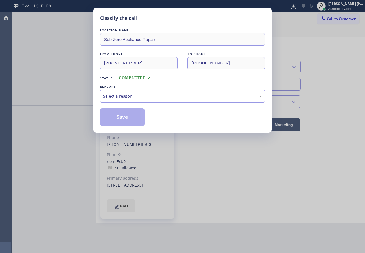
click at [131, 98] on div "Select a reason" at bounding box center [182, 96] width 159 height 6
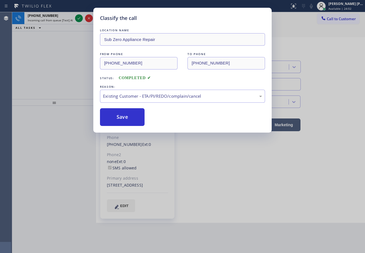
click at [134, 105] on div "LOCATION NAME Sub Zero Appliance Repair FROM PHONE [PHONE_NUMBER] TO PHONE [PHO…" at bounding box center [182, 76] width 165 height 99
click at [135, 91] on div "REASON: Existing Customer - ETA/PI/REDO/complain/cancel" at bounding box center [182, 93] width 165 height 19
click at [139, 98] on div "Existing Customer - ETA/PI/REDO/complain/cancel" at bounding box center [182, 96] width 159 height 6
click at [124, 123] on button "Save" at bounding box center [122, 117] width 45 height 18
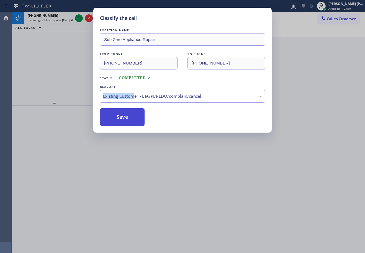
click at [124, 123] on button "Save" at bounding box center [122, 117] width 45 height 18
click at [72, 16] on div "Classify the call LOCATION NAME Sub Zero Appliance Repair FROM PHONE [PHONE_NUM…" at bounding box center [182, 126] width 365 height 253
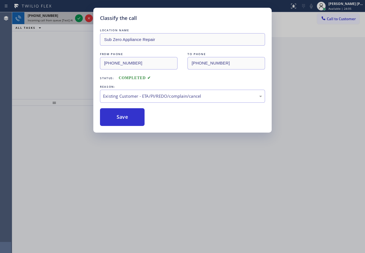
click at [73, 17] on div "Classify the call LOCATION NAME Sub Zero Appliance Repair FROM PHONE [PHONE_NUM…" at bounding box center [182, 126] width 365 height 253
click at [73, 17] on div "[PHONE_NUMBER] Incoming call from queue [Test] All" at bounding box center [49, 18] width 50 height 12
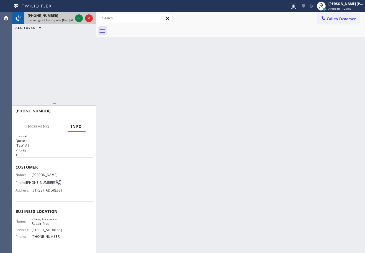
click at [73, 18] on div "[PHONE_NUMBER] Incoming call from queue [Test] All" at bounding box center [49, 18] width 50 height 12
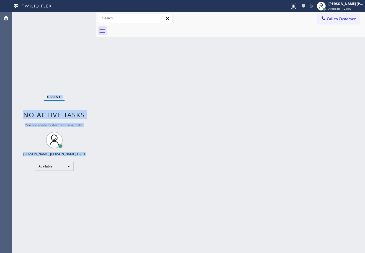
click at [73, 18] on div "Status No active tasks You are ready to start receiving tasks. [PERSON_NAME] [P…" at bounding box center [54, 132] width 84 height 241
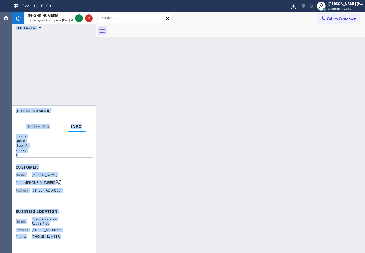
click at [73, 18] on div "[PHONE_NUMBER] Incoming call from queue [Test] All" at bounding box center [49, 18] width 50 height 12
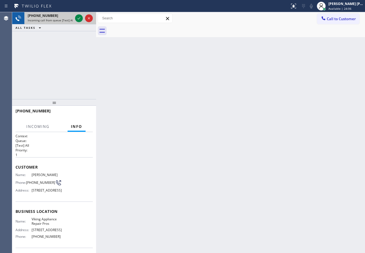
click at [73, 18] on div "[PHONE_NUMBER] Incoming call from queue [Test] All" at bounding box center [49, 18] width 50 height 12
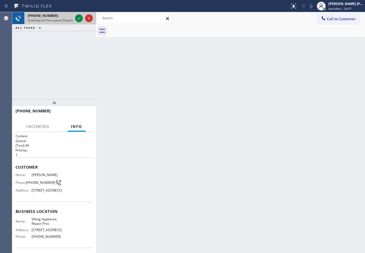
click at [73, 18] on div "[PHONE_NUMBER] Incoming call from queue [Test] All" at bounding box center [49, 18] width 50 height 12
click at [79, 18] on icon at bounding box center [79, 18] width 7 height 7
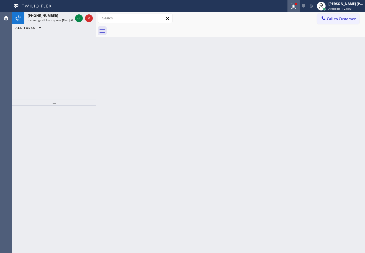
click at [297, 5] on icon at bounding box center [294, 6] width 7 height 7
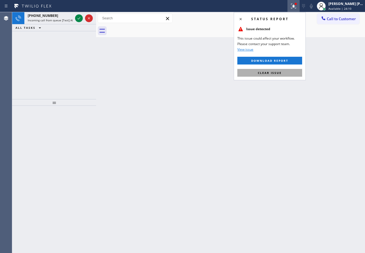
click at [278, 76] on button "Clear issue" at bounding box center [270, 73] width 65 height 8
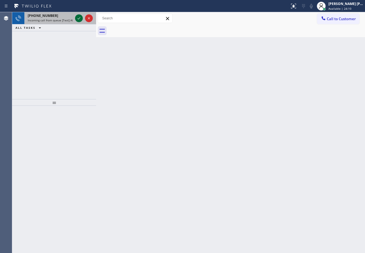
click at [78, 18] on icon at bounding box center [79, 18] width 7 height 7
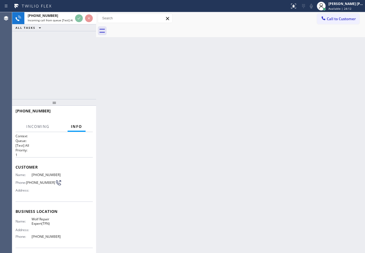
click at [144, 126] on div "Back to Dashboard Change Sender ID Customers Technicians Select a contact Outbo…" at bounding box center [230, 132] width 269 height 241
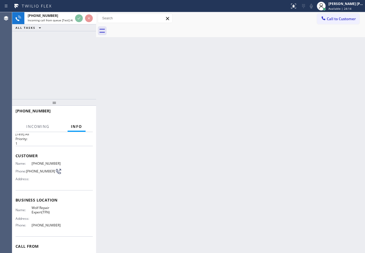
scroll to position [4, 0]
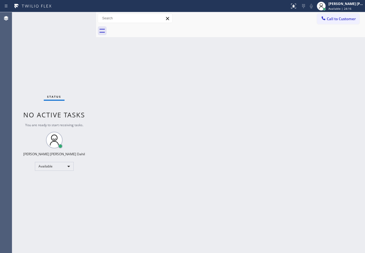
click at [275, 157] on div "Back to Dashboard Change Sender ID Customers Technicians Select a contact Outbo…" at bounding box center [230, 132] width 269 height 241
drag, startPoint x: 275, startPoint y: 157, endPoint x: 266, endPoint y: 232, distance: 75.4
click at [275, 158] on div "Back to Dashboard Change Sender ID Customers Technicians Select a contact Outbo…" at bounding box center [230, 132] width 269 height 241
drag, startPoint x: 304, startPoint y: 200, endPoint x: 310, endPoint y: 211, distance: 12.7
click at [304, 200] on div "Back to Dashboard Change Sender ID Customers Technicians Select a contact Outbo…" at bounding box center [230, 132] width 269 height 241
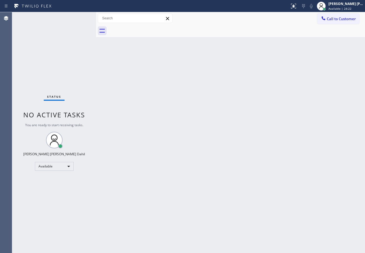
drag, startPoint x: 159, startPoint y: 161, endPoint x: 162, endPoint y: 164, distance: 4.6
click at [161, 162] on div "Back to Dashboard Change Sender ID Customers Technicians Select a contact Outbo…" at bounding box center [230, 132] width 269 height 241
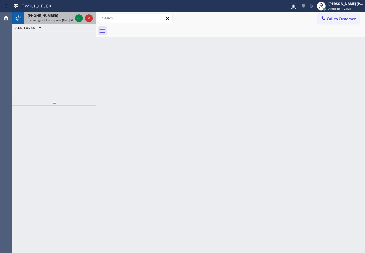
click at [70, 13] on div "Status report No issues detected If you experience an issue, please download th…" at bounding box center [182, 126] width 365 height 253
click at [80, 18] on icon at bounding box center [79, 18] width 3 height 2
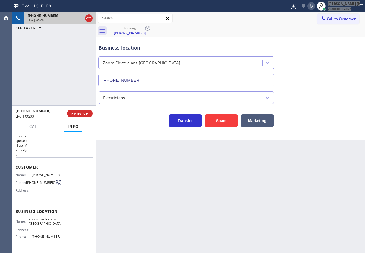
type input "[PHONE_NUMBER]"
click at [167, 178] on div "Back to Dashboard Change Sender ID Customers Technicians Select a contact Outbo…" at bounding box center [230, 132] width 269 height 241
click at [219, 114] on div "Spam" at bounding box center [220, 120] width 36 height 16
click at [223, 118] on button "Spam" at bounding box center [221, 121] width 33 height 13
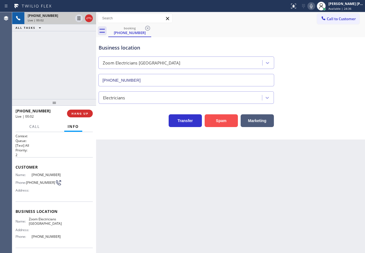
click at [223, 118] on button "Spam" at bounding box center [221, 121] width 33 height 13
click at [298, 5] on div at bounding box center [295, 3] width 3 height 3
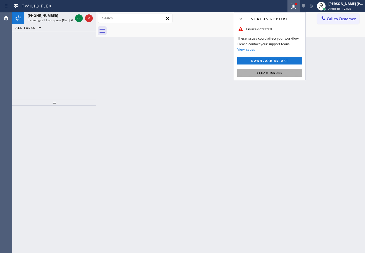
click at [291, 74] on button "Clear issues" at bounding box center [270, 73] width 65 height 8
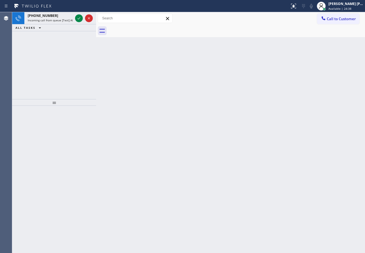
drag, startPoint x: 291, startPoint y: 74, endPoint x: 118, endPoint y: 30, distance: 178.8
click at [291, 74] on div "Back to Dashboard Change Sender ID Customers Technicians Select a contact Outbo…" at bounding box center [230, 132] width 269 height 241
click at [77, 16] on icon at bounding box center [79, 18] width 7 height 7
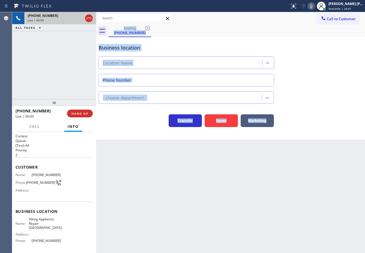
scroll to position [38, 0]
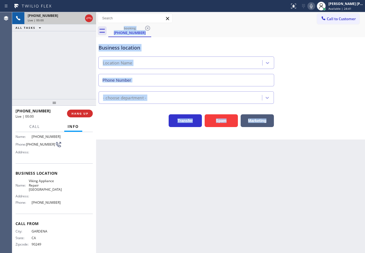
type input "[PHONE_NUMBER]"
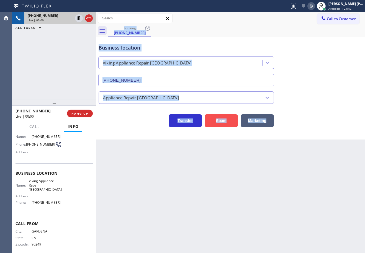
click at [222, 123] on button "Spam" at bounding box center [221, 121] width 33 height 13
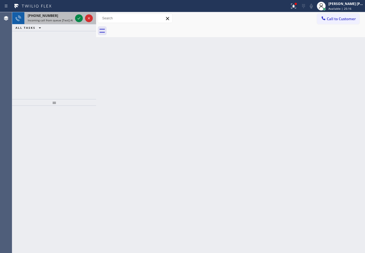
click at [70, 16] on div "[PHONE_NUMBER]" at bounding box center [50, 15] width 45 height 5
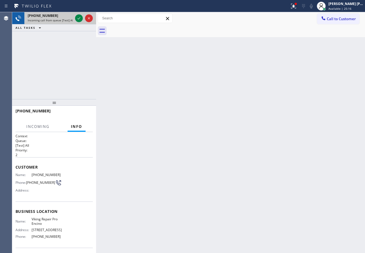
click at [70, 16] on div "[PHONE_NUMBER]" at bounding box center [50, 15] width 45 height 5
click at [79, 15] on icon at bounding box center [79, 18] width 7 height 7
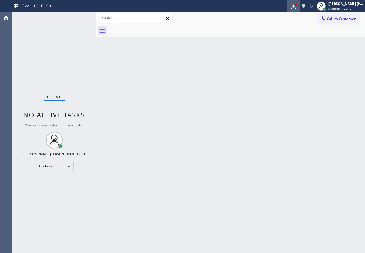
click at [300, 7] on div at bounding box center [294, 6] width 12 height 7
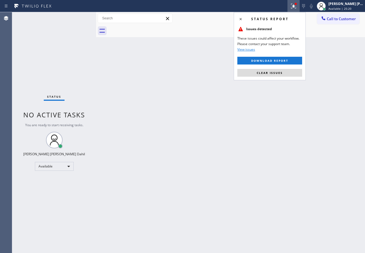
click at [283, 74] on button "Clear issues" at bounding box center [270, 73] width 65 height 8
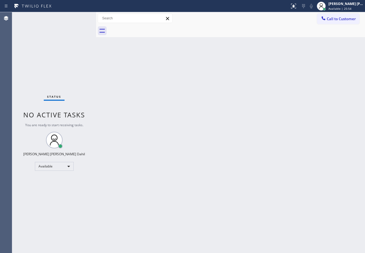
click at [138, 35] on div at bounding box center [236, 31] width 257 height 12
click at [201, 158] on div "Back to Dashboard Change Sender ID Customers Technicians Select a contact Outbo…" at bounding box center [230, 132] width 269 height 241
click at [80, 17] on div "Status No active tasks You are ready to start receiving tasks. [PERSON_NAME] [P…" at bounding box center [54, 132] width 84 height 241
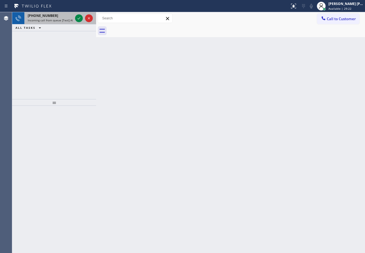
click at [69, 18] on span "Incoming call from queue [Test] All" at bounding box center [51, 20] width 46 height 4
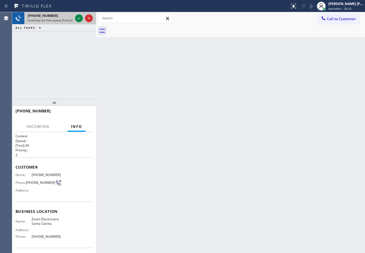
click at [69, 18] on span "Incoming call from queue [Test] All" at bounding box center [51, 20] width 46 height 4
click at [78, 18] on icon at bounding box center [79, 18] width 7 height 7
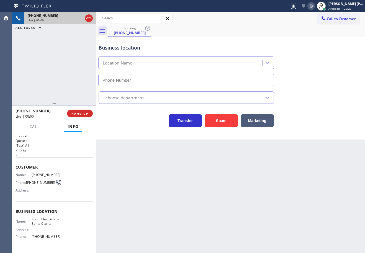
type input "[PHONE_NUMBER]"
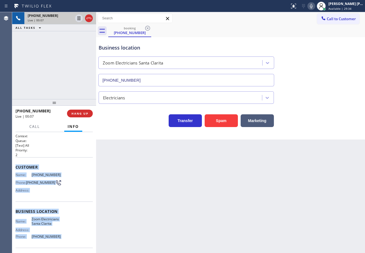
scroll to position [38, 0]
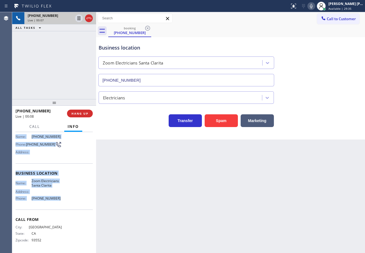
drag, startPoint x: 14, startPoint y: 165, endPoint x: 63, endPoint y: 205, distance: 63.4
click at [61, 205] on div "Context Queue: [Test] All Priority: 2 Customer Name: [PHONE_NUMBER] Phone: [PHO…" at bounding box center [54, 192] width 84 height 121
copy div "Customer Name: [PHONE_NUMBER] Phone: [PHONE_NUMBER] Address: Business location …"
click at [285, 32] on div "booking [PHONE_NUMBER]" at bounding box center [236, 31] width 257 height 12
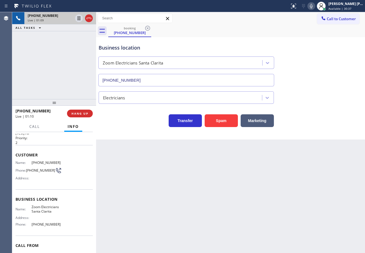
scroll to position [11, 0]
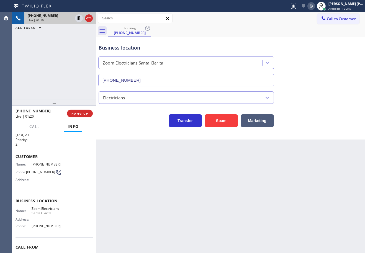
click at [315, 6] on icon at bounding box center [311, 6] width 7 height 7
click at [315, 7] on icon at bounding box center [311, 6] width 7 height 7
click at [318, 120] on div "Transfer Spam Marketing" at bounding box center [231, 119] width 266 height 18
drag, startPoint x: 316, startPoint y: 7, endPoint x: 314, endPoint y: 20, distance: 13.3
click at [315, 9] on icon at bounding box center [311, 6] width 7 height 7
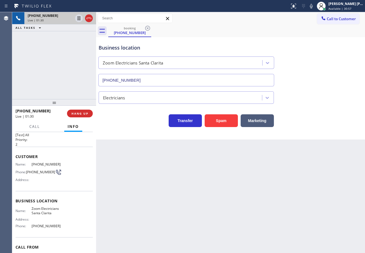
drag, startPoint x: 314, startPoint y: 20, endPoint x: 308, endPoint y: 22, distance: 6.4
click at [314, 21] on div "Call to Customer Outbound call Location Search location Your caller id phone nu…" at bounding box center [230, 19] width 269 height 10
drag, startPoint x: 62, startPoint y: 56, endPoint x: 65, endPoint y: 52, distance: 4.3
click at [64, 55] on div "[PHONE_NUMBER] Live | 01:31 ALL TASKS ALL TASKS ACTIVE TASKS TASKS IN WRAP UP" at bounding box center [54, 55] width 84 height 87
click at [79, 17] on icon at bounding box center [79, 18] width 3 height 4
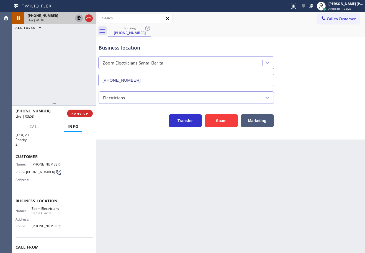
click at [78, 18] on icon at bounding box center [79, 18] width 4 height 4
click at [315, 8] on icon at bounding box center [311, 6] width 7 height 7
click at [325, 92] on div "Electricians" at bounding box center [231, 96] width 266 height 15
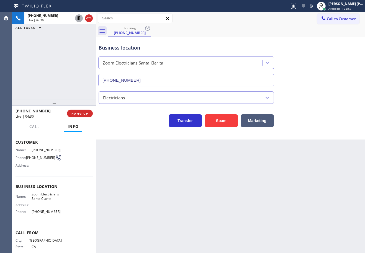
scroll to position [38, 0]
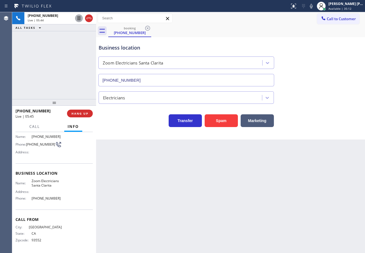
drag, startPoint x: 297, startPoint y: 45, endPoint x: 299, endPoint y: 42, distance: 4.1
click at [298, 43] on div "Business location Zoom Electricians [GEOGRAPHIC_DATA] [PHONE_NUMBER]" at bounding box center [231, 61] width 266 height 50
click at [313, 7] on icon at bounding box center [311, 6] width 3 height 4
click at [321, 52] on div "Business location Zoom Electricians [GEOGRAPHIC_DATA] [PHONE_NUMBER]" at bounding box center [231, 61] width 266 height 50
click at [80, 19] on icon at bounding box center [79, 18] width 3 height 4
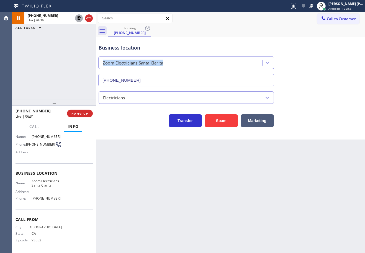
click at [314, 9] on div "Status report No issues detected If you experience an issue, please download th…" at bounding box center [327, 6] width 78 height 12
click at [315, 7] on icon at bounding box center [311, 6] width 7 height 7
click at [314, 31] on div "booking [PHONE_NUMBER]" at bounding box center [236, 31] width 257 height 12
click at [76, 18] on icon at bounding box center [79, 18] width 7 height 7
drag, startPoint x: 76, startPoint y: 42, endPoint x: 84, endPoint y: 49, distance: 10.6
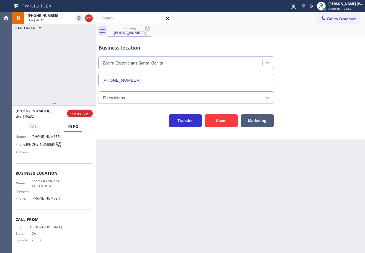
click at [78, 46] on div "[PHONE_NUMBER] Live | 06:32 ALL TASKS ALL TASKS ACTIVE TASKS TASKS IN WRAP UP" at bounding box center [54, 55] width 84 height 87
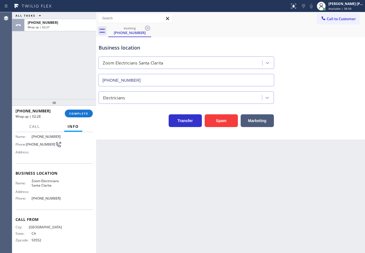
click at [82, 120] on div "[PHONE_NUMBER] Wrap up | 02:28 COMPLETE" at bounding box center [54, 113] width 77 height 14
click at [80, 117] on div "[PHONE_NUMBER] Wrap up | 02:28 COMPLETE" at bounding box center [54, 113] width 77 height 14
click at [78, 116] on button "COMPLETE" at bounding box center [79, 114] width 28 height 8
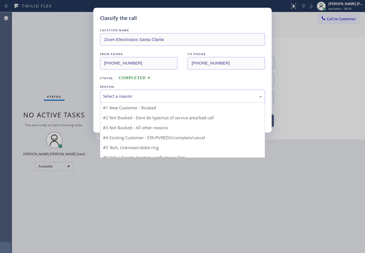
click at [114, 99] on div "Select a reason" at bounding box center [182, 96] width 159 height 6
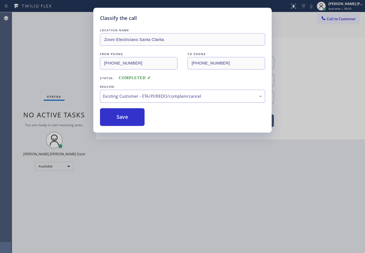
click at [133, 102] on div "Existing Customer - ETA/PI/REDO/complain/cancel" at bounding box center [182, 96] width 165 height 13
click at [130, 117] on button "Save" at bounding box center [122, 117] width 45 height 18
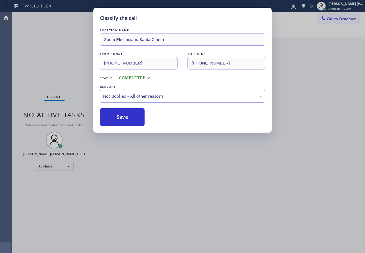
click at [130, 117] on button "Save" at bounding box center [122, 117] width 45 height 18
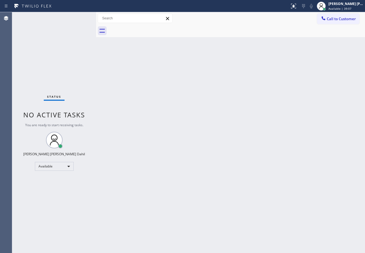
click at [279, 174] on div "Back to Dashboard Change Sender ID Customers Technicians Select a contact Outbo…" at bounding box center [230, 132] width 269 height 241
click at [207, 155] on div "Back to Dashboard Change Sender ID Customers Technicians Select a contact Outbo…" at bounding box center [230, 132] width 269 height 241
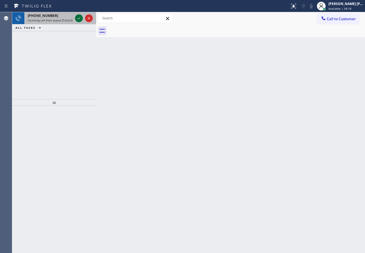
click at [51, 16] on div "[PHONE_NUMBER]" at bounding box center [50, 15] width 45 height 5
click at [62, 17] on div "[PHONE_NUMBER]" at bounding box center [50, 15] width 45 height 5
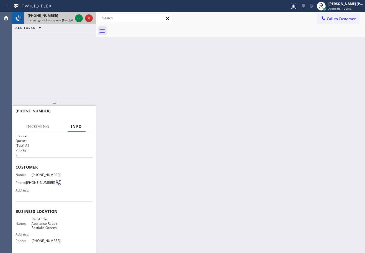
click at [62, 17] on div "[PHONE_NUMBER]" at bounding box center [50, 15] width 45 height 5
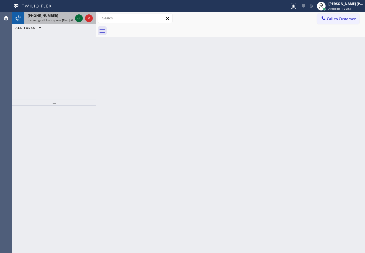
click at [78, 19] on icon at bounding box center [79, 18] width 3 height 2
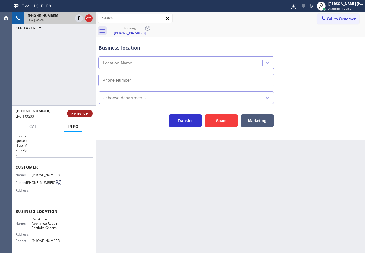
type input "[PHONE_NUMBER]"
click at [82, 114] on span "HANG UP" at bounding box center [80, 114] width 17 height 4
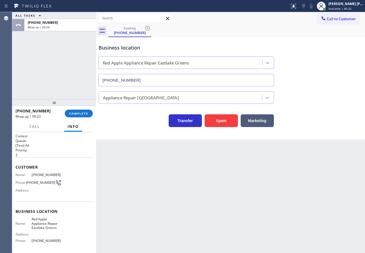
drag, startPoint x: 61, startPoint y: 65, endPoint x: 73, endPoint y: 97, distance: 34.1
click at [64, 67] on div "ALL TASKS ALL TASKS ACTIVE TASKS TASKS IN WRAP UP [PHONE_NUMBER] Wrap up | 00:24" at bounding box center [54, 55] width 84 height 87
click at [77, 111] on button "COMPLETE" at bounding box center [79, 114] width 28 height 8
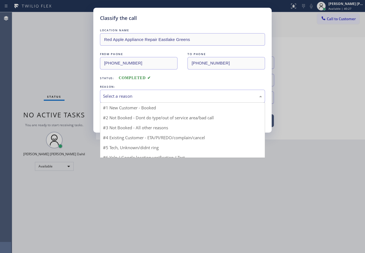
click at [131, 98] on div "Select a reason" at bounding box center [182, 96] width 159 height 6
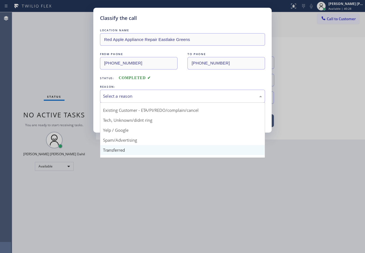
scroll to position [35, 0]
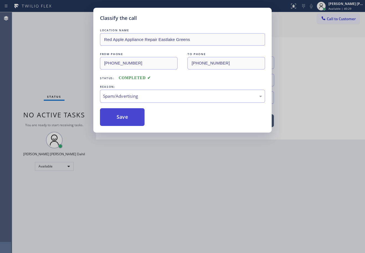
click at [131, 115] on button "Save" at bounding box center [122, 117] width 45 height 18
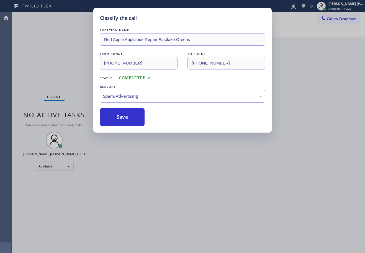
drag, startPoint x: 272, startPoint y: 250, endPoint x: 274, endPoint y: 253, distance: 3.1
click at [273, 252] on div "Classify the call LOCATION NAME Red Apple Appliance Repair Eastlake Greens FROM…" at bounding box center [182, 126] width 365 height 253
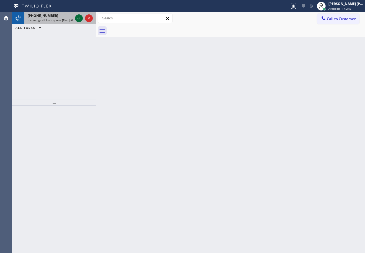
drag, startPoint x: 57, startPoint y: 17, endPoint x: 76, endPoint y: 20, distance: 18.8
click at [58, 17] on div "[PHONE_NUMBER]" at bounding box center [50, 15] width 45 height 5
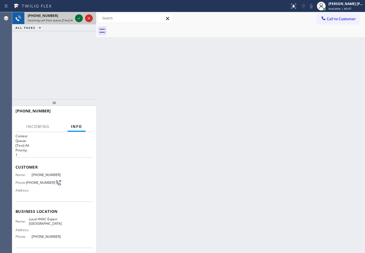
click at [77, 19] on icon at bounding box center [79, 18] width 7 height 7
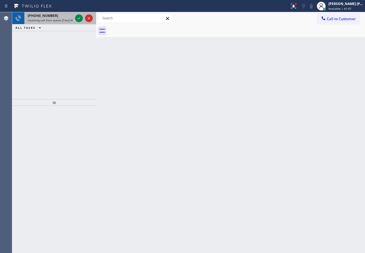
click at [73, 18] on div "[PHONE_NUMBER] Incoming call from queue [Test] All" at bounding box center [49, 18] width 50 height 12
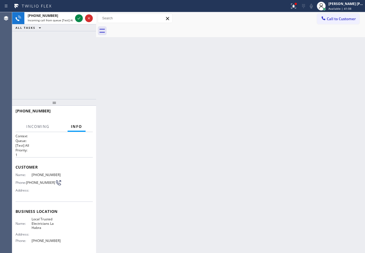
drag, startPoint x: 79, startPoint y: 17, endPoint x: 97, endPoint y: 44, distance: 32.7
click at [79, 17] on icon at bounding box center [79, 18] width 7 height 7
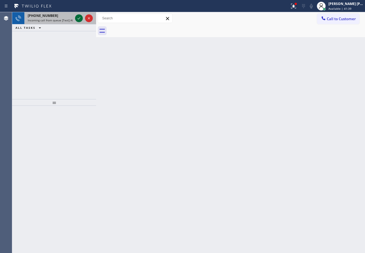
click at [63, 19] on span "Incoming call from queue [Test] All" at bounding box center [51, 20] width 46 height 4
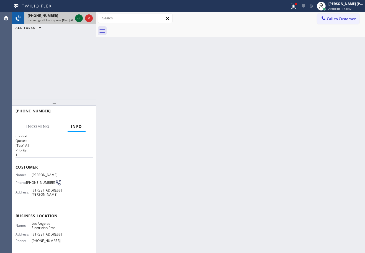
click at [77, 17] on icon at bounding box center [79, 18] width 7 height 7
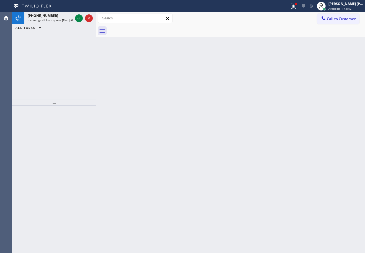
click at [67, 20] on span "Incoming call from queue [Test] All" at bounding box center [51, 20] width 46 height 4
click at [80, 17] on div "ALL TASKS ALL TASKS ACTIVE TASKS TASKS IN WRAP UP" at bounding box center [54, 15] width 84 height 7
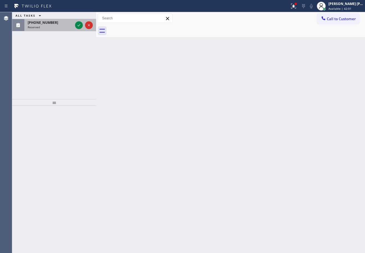
drag, startPoint x: 80, startPoint y: 17, endPoint x: 60, endPoint y: 21, distance: 19.6
click at [62, 20] on div "ALL TASKS ALL TASKS ACTIVE TASKS TASKS IN WRAP UP [PHONE_NUMBER] Reserved" at bounding box center [54, 21] width 84 height 19
click at [80, 17] on div "ALL TASKS ALL TASKS ACTIVE TASKS TASKS IN WRAP UP" at bounding box center [54, 15] width 84 height 7
click at [78, 17] on div "ALL TASKS ALL TASKS ACTIVE TASKS TASKS IN WRAP UP" at bounding box center [54, 15] width 84 height 7
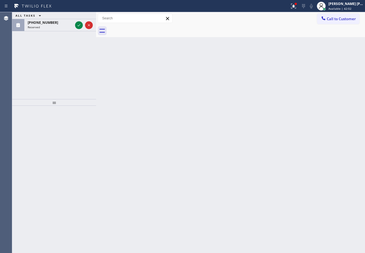
click at [81, 18] on div "ALL TASKS ALL TASKS ACTIVE TASKS TASKS IN WRAP UP" at bounding box center [54, 15] width 84 height 7
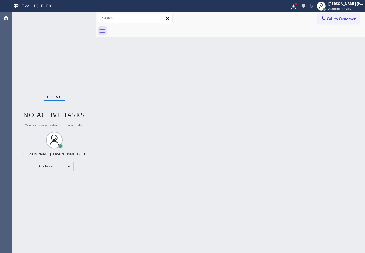
click at [77, 24] on div "Status No active tasks You are ready to start receiving tasks. [PERSON_NAME] [P…" at bounding box center [54, 132] width 84 height 241
click at [233, 150] on div "Back to Dashboard Change Sender ID Customers Technicians Select a contact Outbo…" at bounding box center [230, 132] width 269 height 241
drag, startPoint x: 301, startPoint y: 4, endPoint x: 290, endPoint y: 57, distance: 53.8
click at [298, 5] on div at bounding box center [295, 3] width 3 height 3
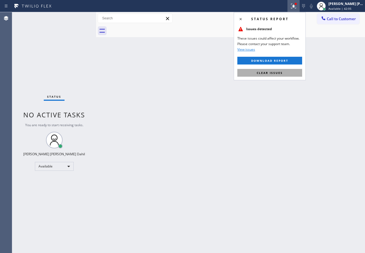
click at [286, 72] on button "Clear issues" at bounding box center [270, 73] width 65 height 8
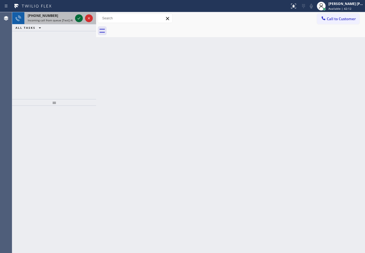
click at [77, 18] on icon at bounding box center [79, 18] width 7 height 7
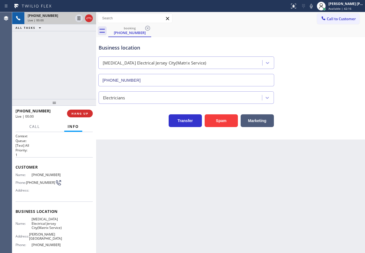
type input "[PHONE_NUMBER]"
click at [127, 170] on div "Back to Dashboard Change Sender ID Customers Technicians Select a contact Outbo…" at bounding box center [230, 132] width 269 height 241
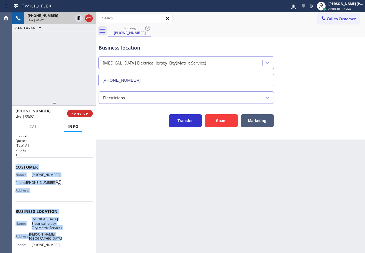
scroll to position [55, 0]
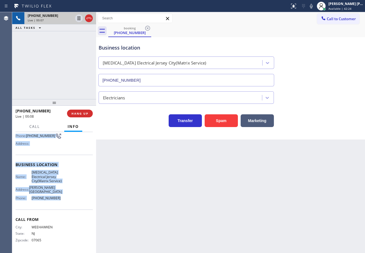
drag, startPoint x: 15, startPoint y: 167, endPoint x: 59, endPoint y: 202, distance: 56.5
click at [59, 202] on div "Context Queue: [Test] All Priority: 1 Customer Name: [PHONE_NUMBER] Phone: [PHO…" at bounding box center [54, 192] width 84 height 121
copy div "Customer Name: [PHONE_NUMBER] Phone: [PHONE_NUMBER] Address: Business location …"
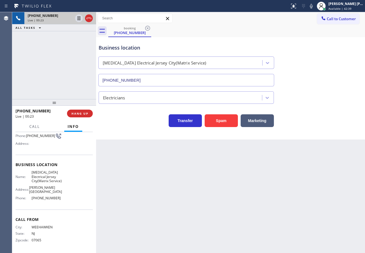
click at [66, 75] on div "[PHONE_NUMBER] Live | 00:23 ALL TASKS ALL TASKS ACTIVE TASKS TASKS IN WRAP UP" at bounding box center [54, 55] width 84 height 87
click at [223, 154] on div "Back to Dashboard Change Sender ID Customers Technicians Select a contact Outbo…" at bounding box center [230, 132] width 269 height 241
click at [85, 114] on span "HANG UP" at bounding box center [80, 114] width 17 height 4
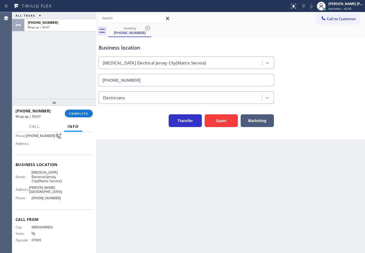
drag, startPoint x: 231, startPoint y: 32, endPoint x: 164, endPoint y: 17, distance: 68.3
click at [231, 32] on div "booking [PHONE_NUMBER]" at bounding box center [236, 31] width 257 height 12
drag, startPoint x: 43, startPoint y: 72, endPoint x: 66, endPoint y: 97, distance: 34.4
click at [45, 73] on div "ALL TASKS ALL TASKS ACTIVE TASKS TASKS IN WRAP UP [PHONE_NUMBER] Wrap up | 01:22" at bounding box center [54, 55] width 84 height 87
click at [76, 114] on span "COMPLETE" at bounding box center [78, 114] width 19 height 4
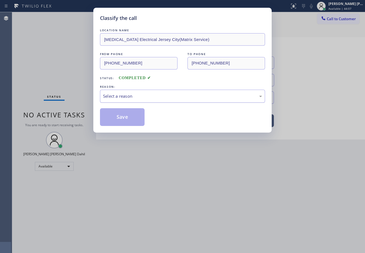
click at [125, 101] on div "Select a reason" at bounding box center [182, 96] width 165 height 13
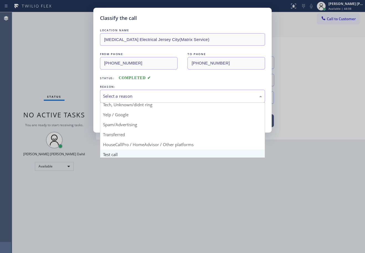
scroll to position [35, 0]
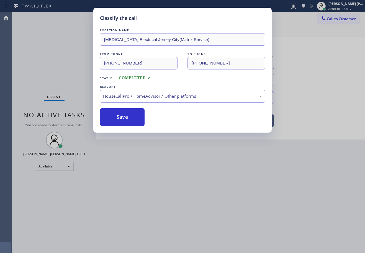
click at [133, 128] on div "Classify the call LOCATION NAME [MEDICAL_DATA] Electrical Jersey City(Matrix Se…" at bounding box center [182, 70] width 179 height 125
click at [132, 125] on button "Save" at bounding box center [122, 117] width 45 height 18
click at [132, 126] on button "Save" at bounding box center [122, 117] width 45 height 18
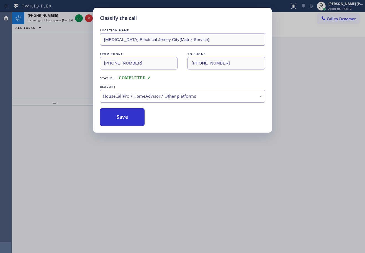
click at [232, 199] on div "Classify the call LOCATION NAME [MEDICAL_DATA] Electrical Jersey City(Matrix Se…" at bounding box center [182, 126] width 365 height 253
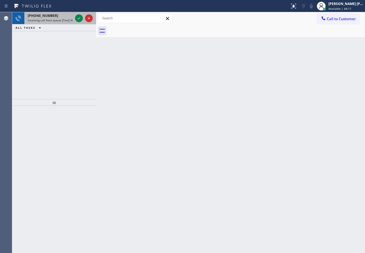
click at [65, 21] on span "Incoming call from queue [Test] All" at bounding box center [51, 20] width 46 height 4
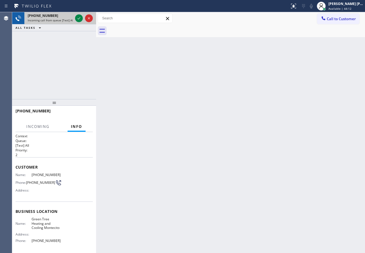
click at [65, 21] on span "Incoming call from queue [Test] All" at bounding box center [51, 20] width 46 height 4
click at [78, 18] on icon at bounding box center [79, 18] width 7 height 7
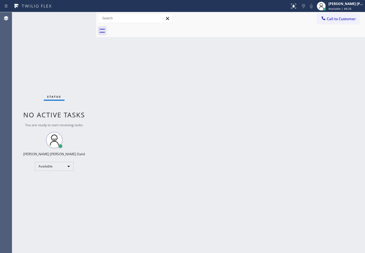
click at [179, 108] on div "Back to Dashboard Change Sender ID Customers Technicians Select a contact Outbo…" at bounding box center [230, 132] width 269 height 241
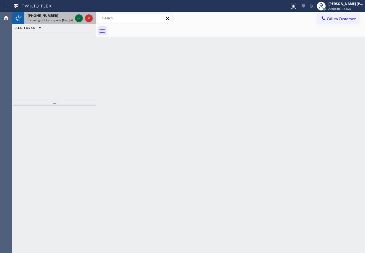
click at [80, 17] on icon at bounding box center [79, 18] width 7 height 7
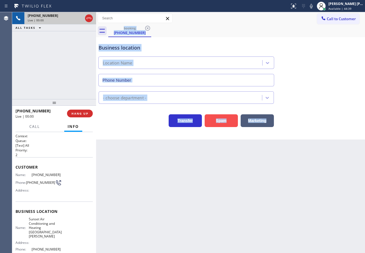
type input "[PHONE_NUMBER]"
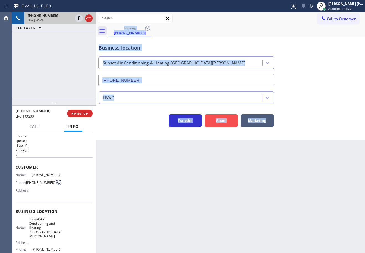
click at [217, 120] on button "Spam" at bounding box center [221, 121] width 33 height 13
click at [252, 181] on div "Back to Dashboard Change Sender ID Customers Technicians Select a contact Outbo…" at bounding box center [230, 132] width 269 height 241
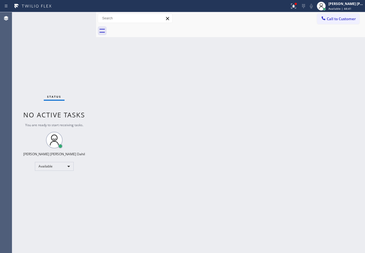
click at [80, 17] on div "Status No active tasks You are ready to start receiving tasks. [PERSON_NAME] [P…" at bounding box center [54, 132] width 84 height 241
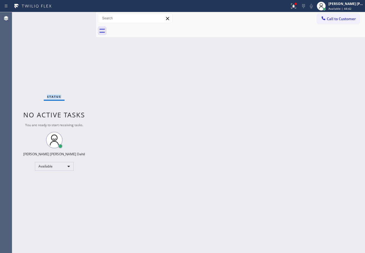
click at [80, 17] on div "Status No active tasks You are ready to start receiving tasks. [PERSON_NAME] [P…" at bounding box center [54, 132] width 84 height 241
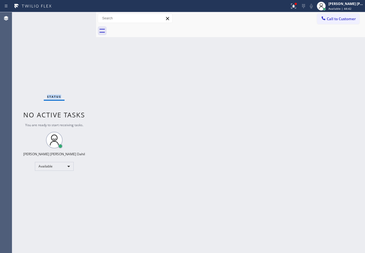
click at [80, 17] on div "Status No active tasks You are ready to start receiving tasks. [PERSON_NAME] [P…" at bounding box center [54, 132] width 84 height 241
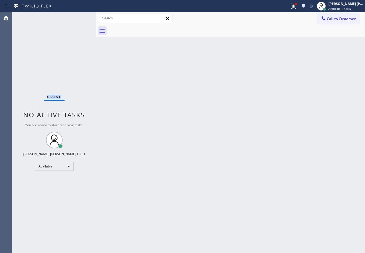
click at [80, 17] on div "Status No active tasks You are ready to start receiving tasks. [PERSON_NAME] [P…" at bounding box center [54, 132] width 84 height 241
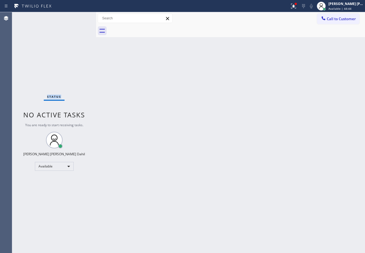
click at [80, 17] on div "Status No active tasks You are ready to start receiving tasks. [PERSON_NAME] [P…" at bounding box center [54, 132] width 84 height 241
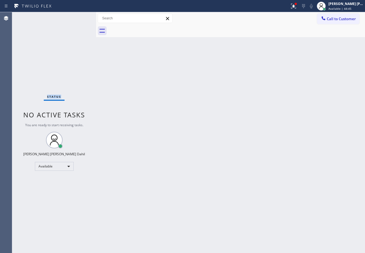
click at [80, 17] on div "Status No active tasks You are ready to start receiving tasks. [PERSON_NAME] [P…" at bounding box center [54, 132] width 84 height 241
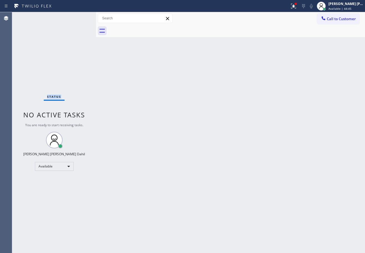
click at [80, 17] on div "Status No active tasks You are ready to start receiving tasks. [PERSON_NAME] [P…" at bounding box center [54, 132] width 84 height 241
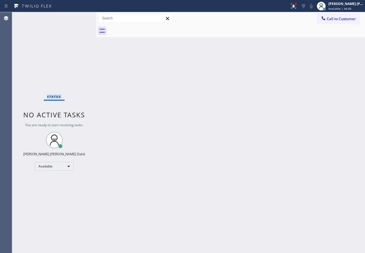
click at [80, 17] on div "Status No active tasks You are ready to start receiving tasks. [PERSON_NAME] [P…" at bounding box center [54, 132] width 84 height 241
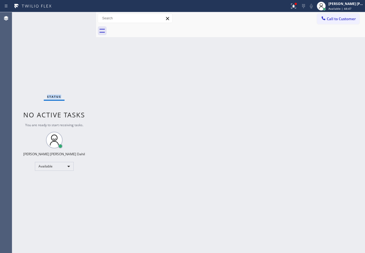
click at [80, 17] on div "Status No active tasks You are ready to start receiving tasks. [PERSON_NAME] [P…" at bounding box center [54, 132] width 84 height 241
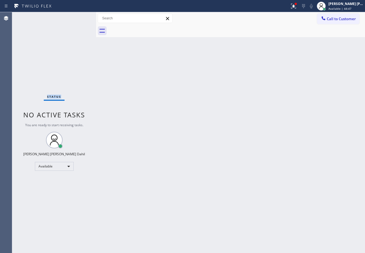
click at [80, 17] on div "Status No active tasks You are ready to start receiving tasks. [PERSON_NAME] [P…" at bounding box center [54, 132] width 84 height 241
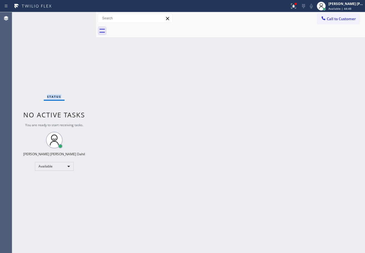
click at [80, 17] on div "Status No active tasks You are ready to start receiving tasks. [PERSON_NAME] [P…" at bounding box center [54, 132] width 84 height 241
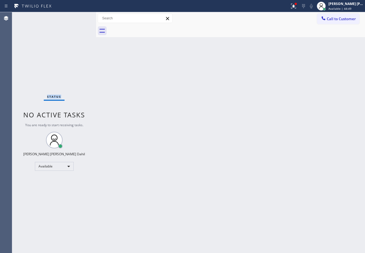
click at [80, 17] on div "Status No active tasks You are ready to start receiving tasks. [PERSON_NAME] [P…" at bounding box center [54, 132] width 84 height 241
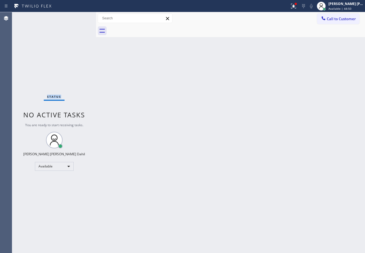
click at [80, 17] on div "Status No active tasks You are ready to start receiving tasks. [PERSON_NAME] [P…" at bounding box center [54, 132] width 84 height 241
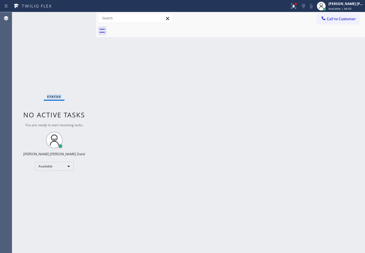
click at [80, 17] on div "Status No active tasks You are ready to start receiving tasks. [PERSON_NAME] [P…" at bounding box center [54, 132] width 84 height 241
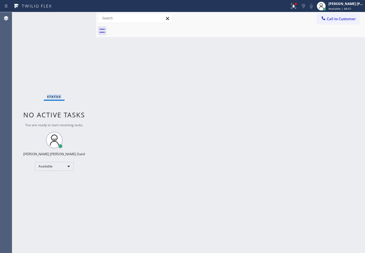
click at [80, 17] on div "Status No active tasks You are ready to start receiving tasks. [PERSON_NAME] [P…" at bounding box center [54, 132] width 84 height 241
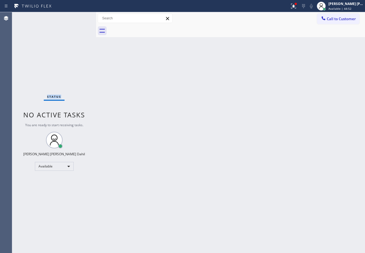
click at [80, 17] on div "Status No active tasks You are ready to start receiving tasks. [PERSON_NAME] [P…" at bounding box center [54, 132] width 84 height 241
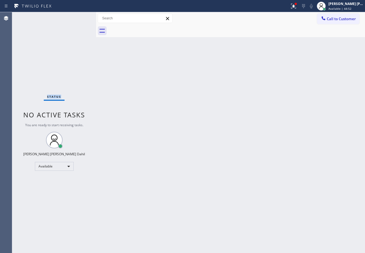
click at [80, 17] on div "Status No active tasks You are ready to start receiving tasks. [PERSON_NAME] [P…" at bounding box center [54, 132] width 84 height 241
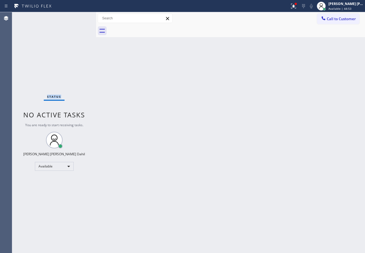
click at [80, 17] on div "Status No active tasks You are ready to start receiving tasks. [PERSON_NAME] [P…" at bounding box center [54, 132] width 84 height 241
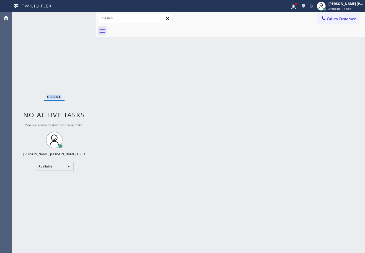
click at [80, 17] on div "Status No active tasks You are ready to start receiving tasks. [PERSON_NAME] [P…" at bounding box center [54, 132] width 84 height 241
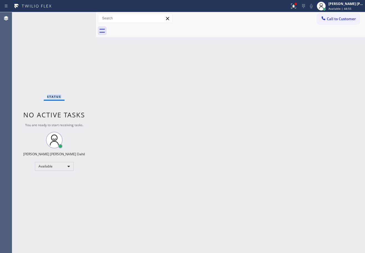
click at [80, 17] on div "Status No active tasks You are ready to start receiving tasks. [PERSON_NAME] [P…" at bounding box center [54, 132] width 84 height 241
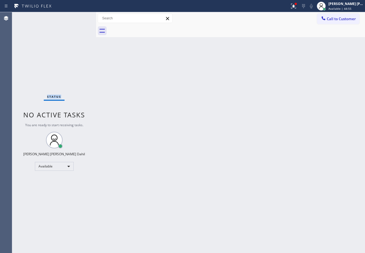
click at [80, 17] on div "Status No active tasks You are ready to start receiving tasks. [PERSON_NAME] [P…" at bounding box center [54, 132] width 84 height 241
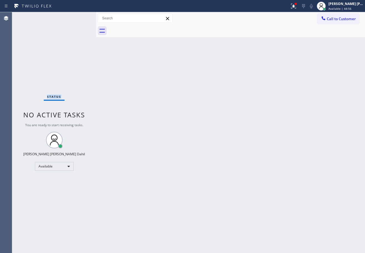
click at [80, 17] on div "Status No active tasks You are ready to start receiving tasks. [PERSON_NAME] [P…" at bounding box center [54, 132] width 84 height 241
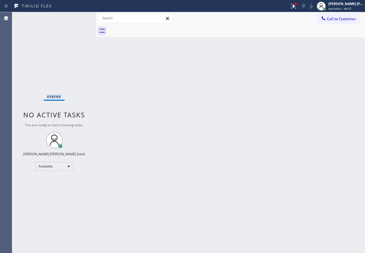
click at [80, 17] on div "Status No active tasks You are ready to start receiving tasks. [PERSON_NAME] [P…" at bounding box center [54, 132] width 84 height 241
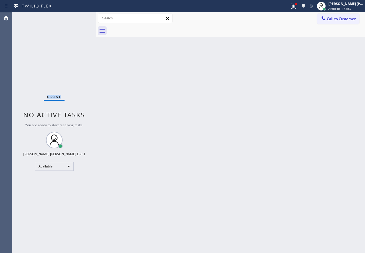
click at [80, 17] on div "Status No active tasks You are ready to start receiving tasks. [PERSON_NAME] [P…" at bounding box center [54, 132] width 84 height 241
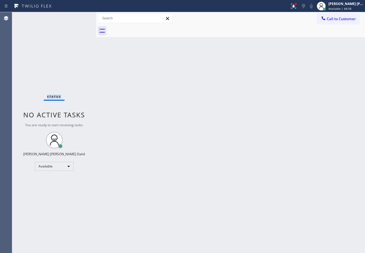
click at [80, 17] on div "Status No active tasks You are ready to start receiving tasks. [PERSON_NAME] [P…" at bounding box center [54, 132] width 84 height 241
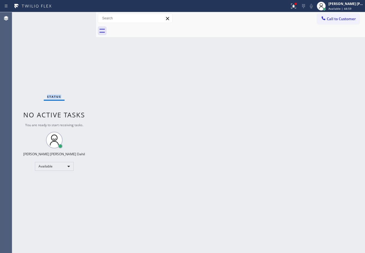
click at [80, 17] on div "Status No active tasks You are ready to start receiving tasks. [PERSON_NAME] [P…" at bounding box center [54, 132] width 84 height 241
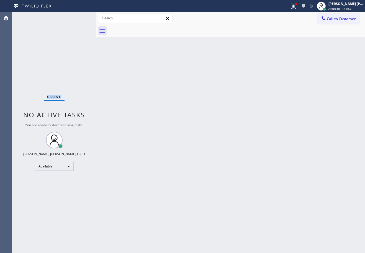
click at [80, 17] on div "Status No active tasks You are ready to start receiving tasks. [PERSON_NAME] [P…" at bounding box center [54, 132] width 84 height 241
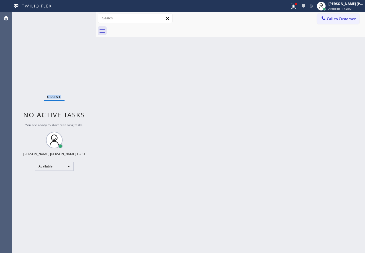
click at [80, 17] on div "Status No active tasks You are ready to start receiving tasks. [PERSON_NAME] [P…" at bounding box center [54, 132] width 84 height 241
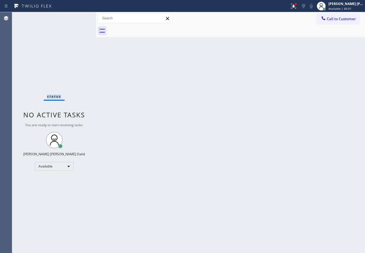
click at [80, 17] on div "Status No active tasks You are ready to start receiving tasks. [PERSON_NAME] [P…" at bounding box center [54, 132] width 84 height 241
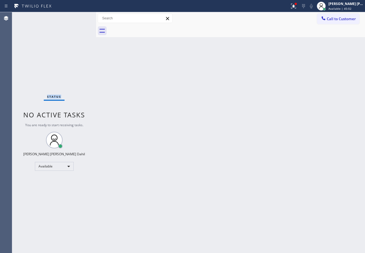
click at [80, 17] on div "Status No active tasks You are ready to start receiving tasks. [PERSON_NAME] [P…" at bounding box center [54, 132] width 84 height 241
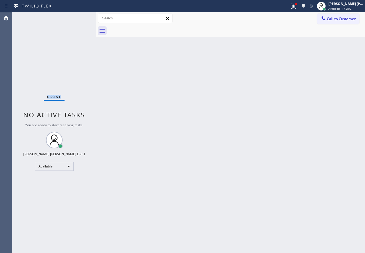
click at [80, 17] on div "Status No active tasks You are ready to start receiving tasks. [PERSON_NAME] [P…" at bounding box center [54, 132] width 84 height 241
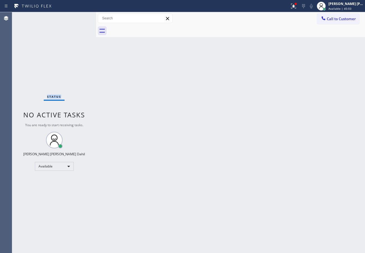
click at [80, 17] on div "Status No active tasks You are ready to start receiving tasks. [PERSON_NAME] [P…" at bounding box center [54, 132] width 84 height 241
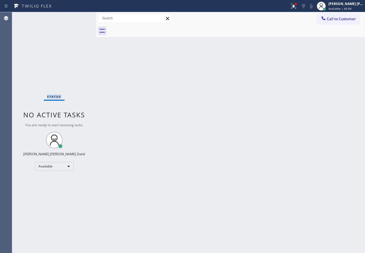
click at [80, 17] on div "Status No active tasks You are ready to start receiving tasks. [PERSON_NAME] [P…" at bounding box center [54, 132] width 84 height 241
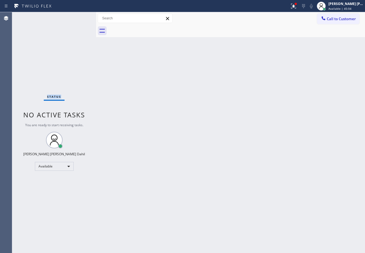
click at [80, 17] on div "Status No active tasks You are ready to start receiving tasks. [PERSON_NAME] [P…" at bounding box center [54, 132] width 84 height 241
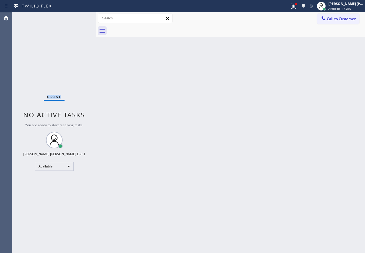
click at [80, 17] on div "Status No active tasks You are ready to start receiving tasks. [PERSON_NAME] [P…" at bounding box center [54, 132] width 84 height 241
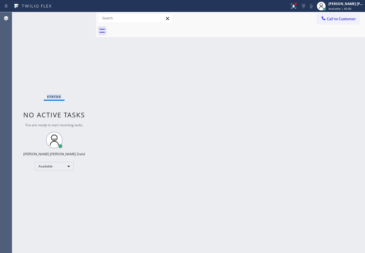
click at [80, 17] on div "Status No active tasks You are ready to start receiving tasks. [PERSON_NAME] [P…" at bounding box center [54, 132] width 84 height 241
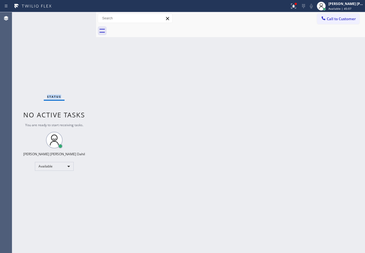
click at [80, 17] on div "Status No active tasks You are ready to start receiving tasks. [PERSON_NAME] [P…" at bounding box center [54, 132] width 84 height 241
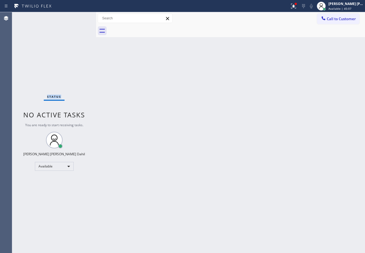
click at [80, 17] on div "Status No active tasks You are ready to start receiving tasks. [PERSON_NAME] [P…" at bounding box center [54, 132] width 84 height 241
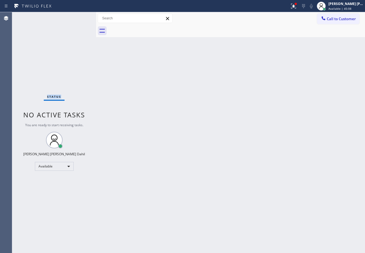
click at [80, 17] on div "Status No active tasks You are ready to start receiving tasks. [PERSON_NAME] [P…" at bounding box center [54, 132] width 84 height 241
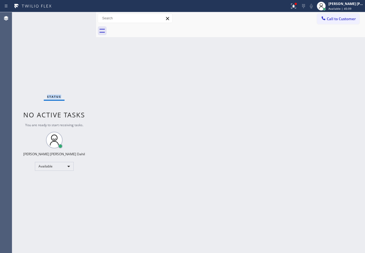
click at [80, 17] on div "Status No active tasks You are ready to start receiving tasks. [PERSON_NAME] [P…" at bounding box center [54, 132] width 84 height 241
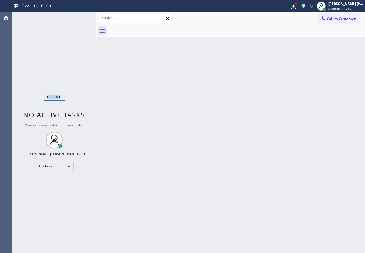
click at [80, 17] on div "Status No active tasks You are ready to start receiving tasks. [PERSON_NAME] [P…" at bounding box center [54, 132] width 84 height 241
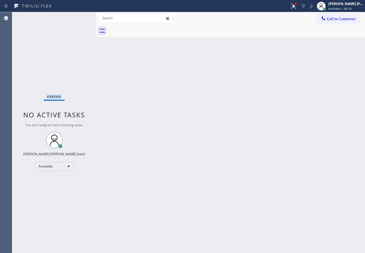
click at [80, 17] on div "Status No active tasks You are ready to start receiving tasks. [PERSON_NAME] [P…" at bounding box center [54, 132] width 84 height 241
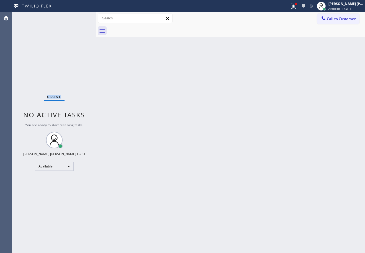
click at [80, 17] on div "Status No active tasks You are ready to start receiving tasks. [PERSON_NAME] [P…" at bounding box center [54, 132] width 84 height 241
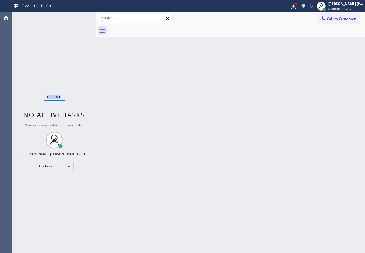
click at [80, 17] on div "Status No active tasks You are ready to start receiving tasks. [PERSON_NAME] [P…" at bounding box center [54, 132] width 84 height 241
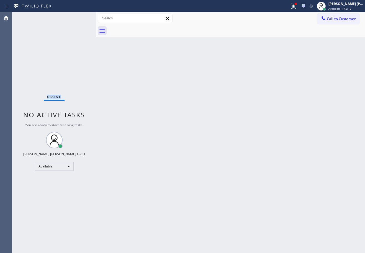
click at [80, 17] on div "Status No active tasks You are ready to start receiving tasks. [PERSON_NAME] [P…" at bounding box center [54, 132] width 84 height 241
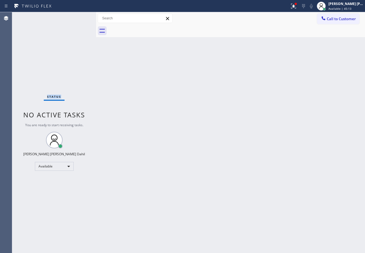
click at [80, 17] on div "Status No active tasks You are ready to start receiving tasks. [PERSON_NAME] [P…" at bounding box center [54, 132] width 84 height 241
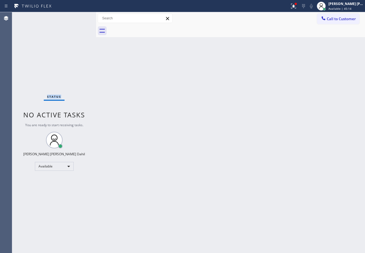
click at [80, 17] on div "Status No active tasks You are ready to start receiving tasks. [PERSON_NAME] [P…" at bounding box center [54, 132] width 84 height 241
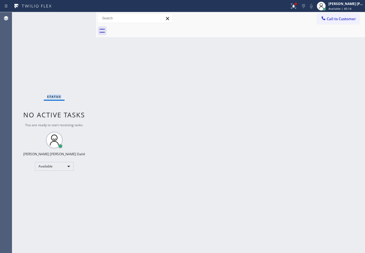
click at [80, 17] on div "Status No active tasks You are ready to start receiving tasks. [PERSON_NAME] [P…" at bounding box center [54, 132] width 84 height 241
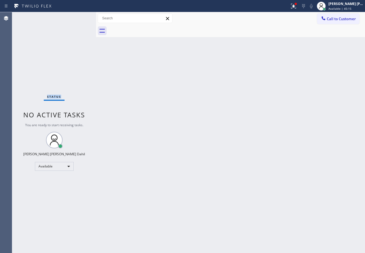
click at [80, 17] on div "Status No active tasks You are ready to start receiving tasks. [PERSON_NAME] [P…" at bounding box center [54, 132] width 84 height 241
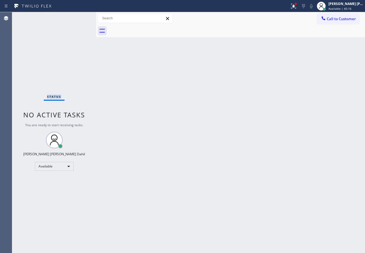
click at [96, 32] on div at bounding box center [96, 132] width 0 height 241
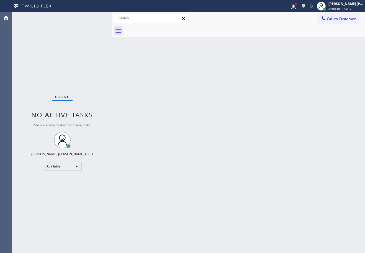
click at [83, 20] on div "Status No active tasks You are ready to start receiving tasks. [PERSON_NAME] [P…" at bounding box center [62, 132] width 100 height 241
click at [80, 17] on div "Status No active tasks You are ready to start receiving tasks. [PERSON_NAME] [P…" at bounding box center [62, 132] width 100 height 241
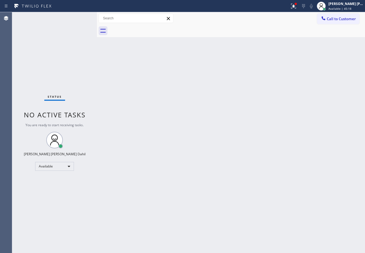
drag, startPoint x: 112, startPoint y: 19, endPoint x: 102, endPoint y: 35, distance: 19.1
click at [97, 24] on div at bounding box center [97, 132] width 0 height 241
drag, startPoint x: 162, startPoint y: 108, endPoint x: 80, endPoint y: 17, distance: 122.7
click at [163, 108] on div "Back to Dashboard Change Sender ID Customers Technicians Select a contact Outbo…" at bounding box center [231, 132] width 269 height 241
click at [80, 17] on div "Status No active tasks You are ready to start receiving tasks. [PERSON_NAME] [P…" at bounding box center [54, 132] width 84 height 241
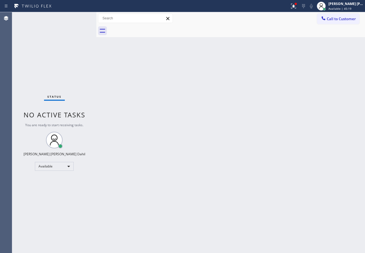
click at [80, 17] on div "Status No active tasks You are ready to start receiving tasks. [PERSON_NAME] [P…" at bounding box center [54, 132] width 84 height 241
click at [231, 131] on div "Back to Dashboard Change Sender ID Customers Technicians Select a contact Outbo…" at bounding box center [231, 132] width 269 height 241
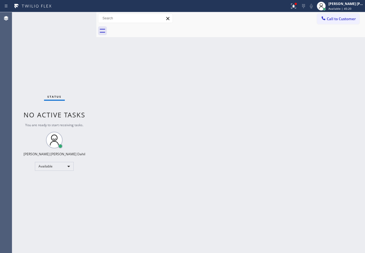
click at [80, 17] on div "Status No active tasks You are ready to start receiving tasks. [PERSON_NAME] [P…" at bounding box center [54, 132] width 84 height 241
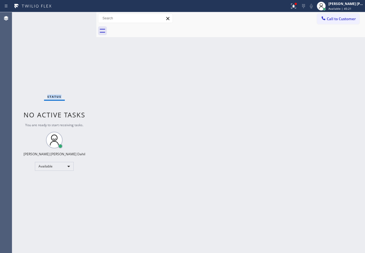
click at [80, 17] on div "Status No active tasks You are ready to start receiving tasks. [PERSON_NAME] [P…" at bounding box center [54, 132] width 84 height 241
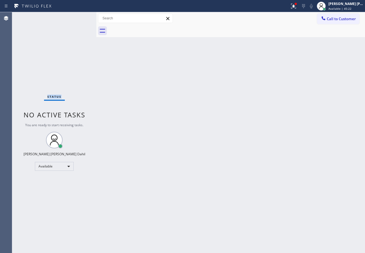
click at [80, 17] on div "Status No active tasks You are ready to start receiving tasks. [PERSON_NAME] [P…" at bounding box center [54, 132] width 84 height 241
click at [323, 207] on div "Back to Dashboard Change Sender ID Customers Technicians Select a contact Outbo…" at bounding box center [231, 132] width 269 height 241
click at [72, 40] on div "Status No active tasks You are ready to start receiving tasks. [PERSON_NAME] [P…" at bounding box center [54, 132] width 84 height 241
click at [80, 17] on div "Status No active tasks You are ready to start receiving tasks. [PERSON_NAME] [P…" at bounding box center [54, 132] width 84 height 241
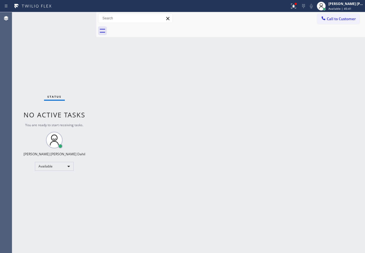
click at [80, 17] on div "Status No active tasks You are ready to start receiving tasks. [PERSON_NAME] [P…" at bounding box center [54, 132] width 84 height 241
click at [136, 50] on div "Back to Dashboard Change Sender ID Customers Technicians Select a contact Outbo…" at bounding box center [231, 132] width 269 height 241
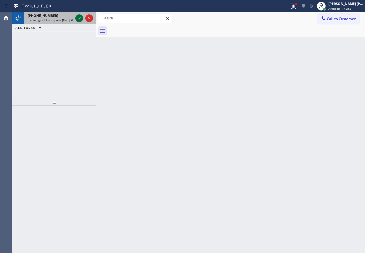
click at [80, 17] on icon at bounding box center [79, 18] width 7 height 7
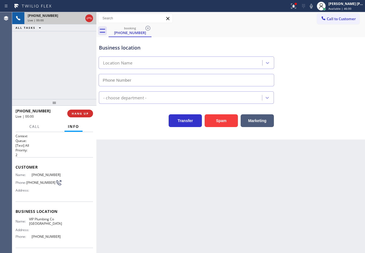
type input "[PHONE_NUMBER]"
click at [217, 120] on button "Spam" at bounding box center [221, 121] width 33 height 13
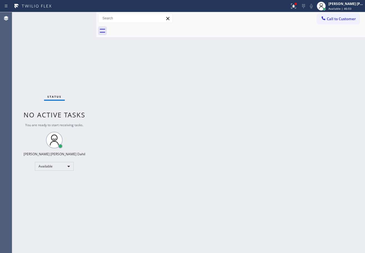
click at [80, 17] on div "Status No active tasks You are ready to start receiving tasks. [PERSON_NAME] [P…" at bounding box center [54, 132] width 84 height 241
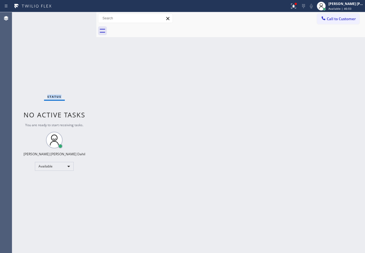
click at [80, 17] on div "Status No active tasks You are ready to start receiving tasks. [PERSON_NAME] [P…" at bounding box center [54, 132] width 84 height 241
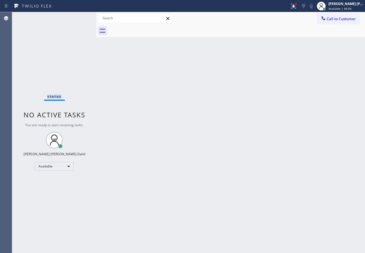
click at [80, 17] on div "Status No active tasks You are ready to start receiving tasks. [PERSON_NAME] [P…" at bounding box center [54, 132] width 84 height 241
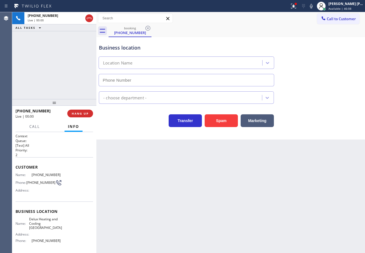
type input "[PHONE_NUMBER]"
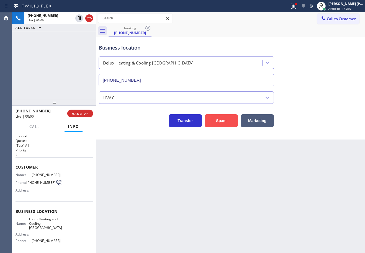
click at [222, 123] on button "Spam" at bounding box center [221, 121] width 33 height 13
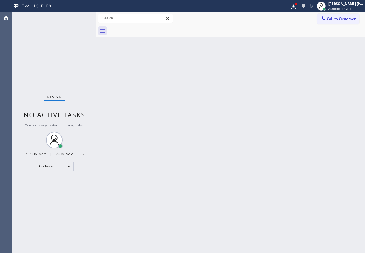
click at [80, 17] on div "Status No active tasks You are ready to start receiving tasks. [PERSON_NAME] [P…" at bounding box center [54, 132] width 84 height 241
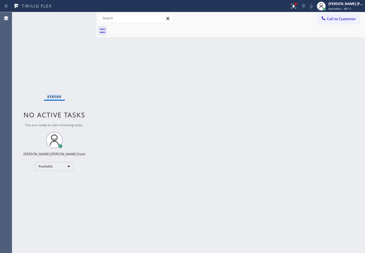
click at [80, 17] on div "Status No active tasks You are ready to start receiving tasks. [PERSON_NAME] [P…" at bounding box center [54, 132] width 84 height 241
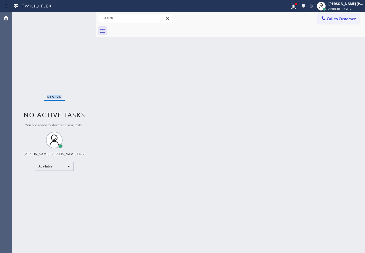
click at [80, 17] on div "Status No active tasks You are ready to start receiving tasks. [PERSON_NAME] [P…" at bounding box center [54, 132] width 84 height 241
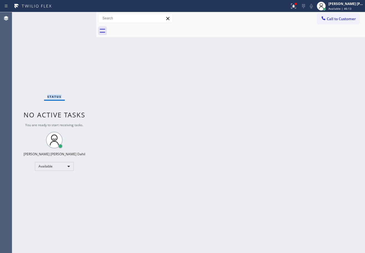
click at [80, 17] on div "Status No active tasks You are ready to start receiving tasks. [PERSON_NAME] [P…" at bounding box center [54, 132] width 84 height 241
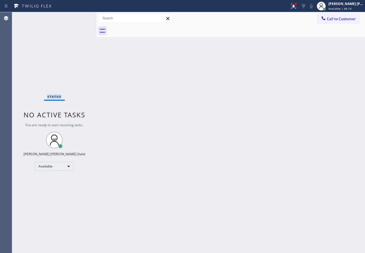
click at [80, 17] on div "Status No active tasks You are ready to start receiving tasks. [PERSON_NAME] [P…" at bounding box center [54, 132] width 84 height 241
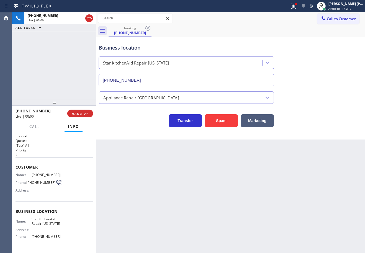
type input "[PHONE_NUMBER]"
click at [235, 122] on button "Spam" at bounding box center [221, 121] width 33 height 13
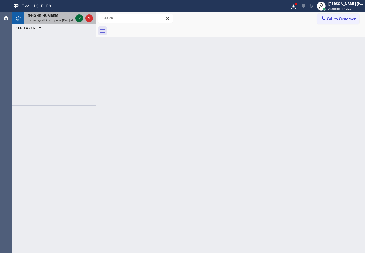
click at [80, 17] on icon at bounding box center [79, 18] width 7 height 7
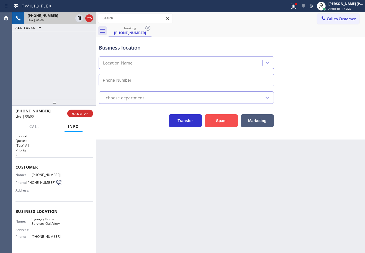
click at [220, 122] on button "Spam" at bounding box center [221, 121] width 33 height 13
type input "[PHONE_NUMBER]"
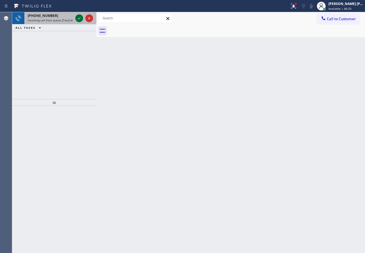
click at [80, 17] on icon at bounding box center [79, 18] width 7 height 7
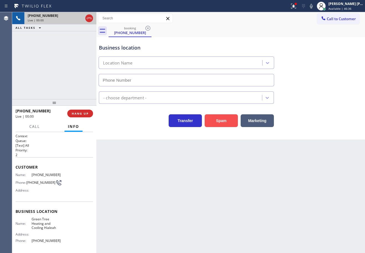
drag, startPoint x: 214, startPoint y: 121, endPoint x: 218, endPoint y: 119, distance: 4.2
click at [215, 121] on button "Spam" at bounding box center [221, 121] width 33 height 13
type input "[PHONE_NUMBER]"
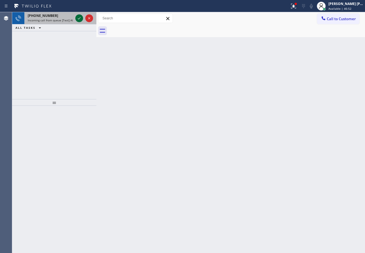
click at [80, 17] on icon at bounding box center [79, 18] width 7 height 7
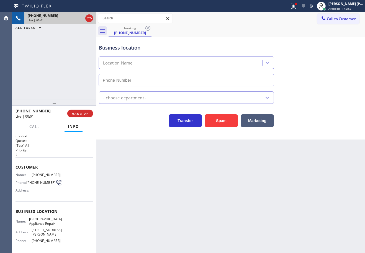
type input "[PHONE_NUMBER]"
click at [300, 9] on div at bounding box center [294, 6] width 12 height 7
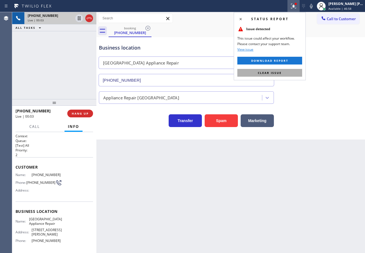
click at [291, 73] on button "Clear issue" at bounding box center [270, 73] width 65 height 8
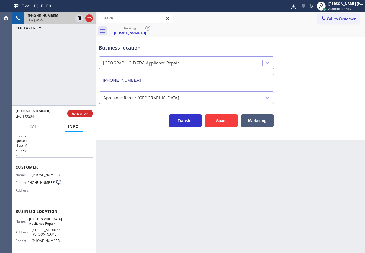
click at [315, 9] on icon at bounding box center [311, 6] width 7 height 7
click at [331, 97] on div "Appliance Repair [GEOGRAPHIC_DATA]" at bounding box center [231, 96] width 266 height 15
drag, startPoint x: 317, startPoint y: 5, endPoint x: 334, endPoint y: 51, distance: 48.9
click at [313, 5] on icon at bounding box center [311, 6] width 3 height 4
click at [349, 77] on div "Business location [GEOGRAPHIC_DATA] Appliance Repair [PHONE_NUMBER]" at bounding box center [231, 61] width 266 height 50
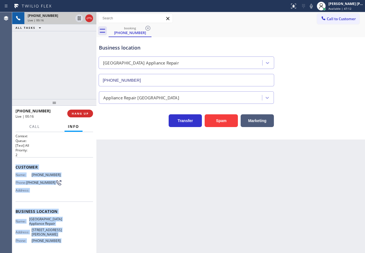
scroll to position [38, 0]
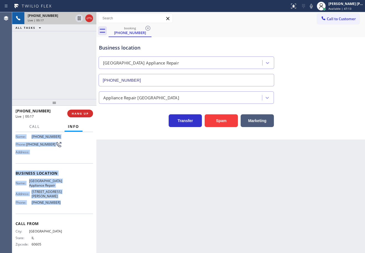
drag, startPoint x: 15, startPoint y: 167, endPoint x: 55, endPoint y: 199, distance: 51.5
click at [55, 199] on div "Context Queue: [Test] All Priority: 2 Customer Name: [PHONE_NUMBER] Phone: [PHO…" at bounding box center [54, 192] width 84 height 121
copy div "Customer Name: [PHONE_NUMBER] Phone: [PHONE_NUMBER] Address: Business location …"
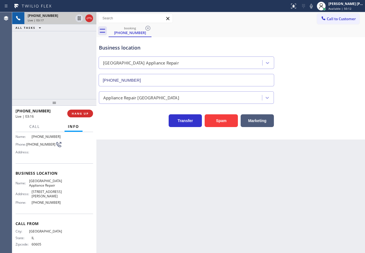
click at [314, 79] on div "Business location [GEOGRAPHIC_DATA] Appliance Repair [PHONE_NUMBER]" at bounding box center [231, 61] width 266 height 50
click at [319, 64] on div "Business location [GEOGRAPHIC_DATA] Appliance Repair [PHONE_NUMBER]" at bounding box center [231, 61] width 266 height 50
click at [320, 59] on div "Business location [GEOGRAPHIC_DATA] Appliance Repair [PHONE_NUMBER]" at bounding box center [231, 61] width 266 height 50
click at [319, 55] on div "Business location [GEOGRAPHIC_DATA] Appliance Repair [PHONE_NUMBER]" at bounding box center [231, 61] width 266 height 50
click at [319, 54] on div "Business location [GEOGRAPHIC_DATA] Appliance Repair [PHONE_NUMBER]" at bounding box center [231, 61] width 266 height 50
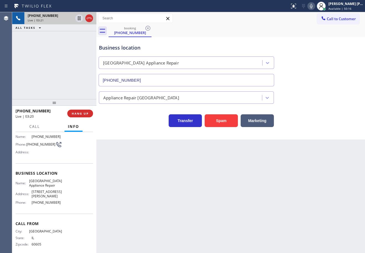
click at [315, 8] on icon at bounding box center [311, 6] width 7 height 7
click at [326, 48] on div "Business location [GEOGRAPHIC_DATA] Appliance Repair [PHONE_NUMBER]" at bounding box center [231, 61] width 266 height 50
drag, startPoint x: 55, startPoint y: 67, endPoint x: 67, endPoint y: 54, distance: 16.9
click at [62, 60] on div "[PHONE_NUMBER] Live | 03:21 ALL TASKS ALL TASKS ACTIVE TASKS TASKS IN WRAP UP" at bounding box center [54, 55] width 84 height 87
drag, startPoint x: 80, startPoint y: 19, endPoint x: 69, endPoint y: 35, distance: 19.4
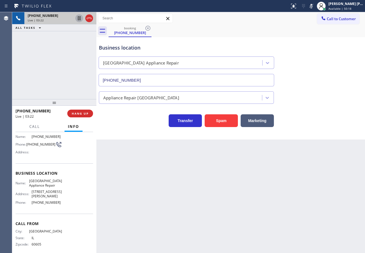
click at [80, 19] on icon at bounding box center [79, 18] width 7 height 7
drag, startPoint x: 69, startPoint y: 35, endPoint x: 355, endPoint y: 75, distance: 288.9
click at [84, 37] on div "[PHONE_NUMBER] Live | 03:23 ALL TASKS ALL TASKS ACTIVE TASKS TASKS IN WRAP UP" at bounding box center [54, 55] width 84 height 87
click at [80, 18] on icon at bounding box center [79, 18] width 4 height 4
drag, startPoint x: 317, startPoint y: 6, endPoint x: 317, endPoint y: 50, distance: 43.5
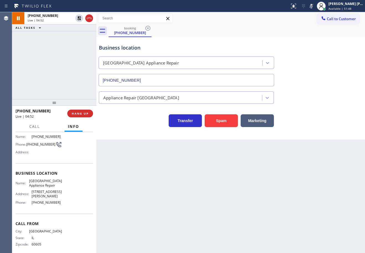
click at [314, 7] on g at bounding box center [312, 6] width 4 height 4
drag, startPoint x: 317, startPoint y: 50, endPoint x: 324, endPoint y: 55, distance: 7.9
click at [320, 53] on div "Business location [GEOGRAPHIC_DATA] Appliance Repair [PHONE_NUMBER]" at bounding box center [231, 61] width 266 height 50
click at [57, 77] on div "[PHONE_NUMBER] Live | 09:05 ALL TASKS ALL TASKS ACTIVE TASKS TASKS IN WRAP UP" at bounding box center [54, 55] width 84 height 87
click at [91, 19] on icon at bounding box center [89, 18] width 7 height 7
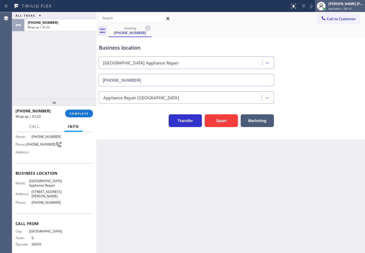
click at [338, 3] on div "[PERSON_NAME] [PERSON_NAME] Dahil" at bounding box center [346, 3] width 35 height 5
click at [341, 6] on div "[PERSON_NAME] [PERSON_NAME] Dahil" at bounding box center [346, 3] width 35 height 5
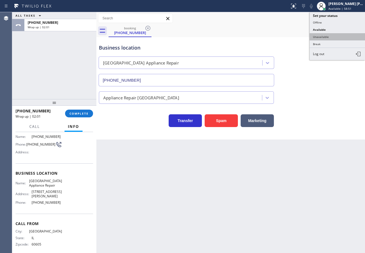
click at [332, 35] on button "Unavailable" at bounding box center [337, 36] width 55 height 7
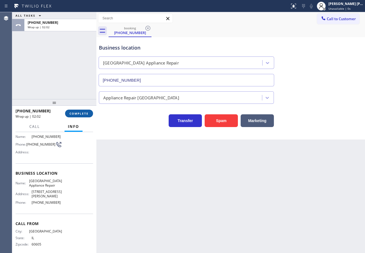
click at [78, 113] on span "COMPLETE" at bounding box center [79, 114] width 19 height 4
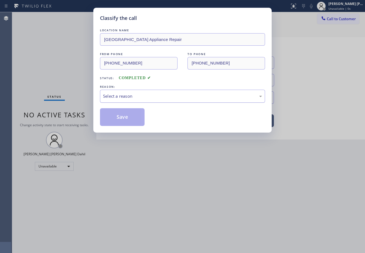
click at [123, 100] on div "Select a reason" at bounding box center [182, 96] width 165 height 13
drag, startPoint x: 123, startPoint y: 115, endPoint x: 116, endPoint y: 96, distance: 20.0
click at [123, 115] on button "Save" at bounding box center [122, 117] width 45 height 18
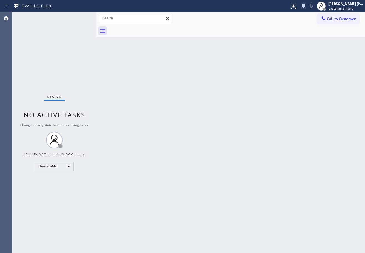
click at [343, 8] on span "Unavailable | 2:19" at bounding box center [341, 9] width 25 height 4
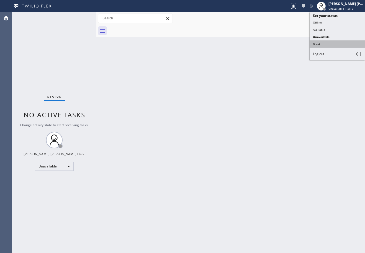
click at [335, 41] on button "Break" at bounding box center [337, 43] width 55 height 7
